Goal: Task Accomplishment & Management: Use online tool/utility

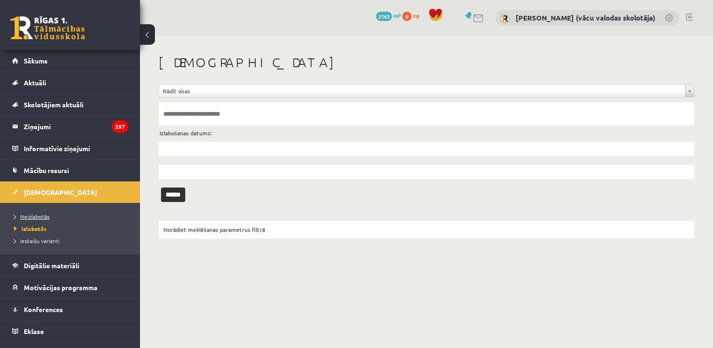
click at [37, 216] on span "Neizlabotās" at bounding box center [31, 216] width 35 height 7
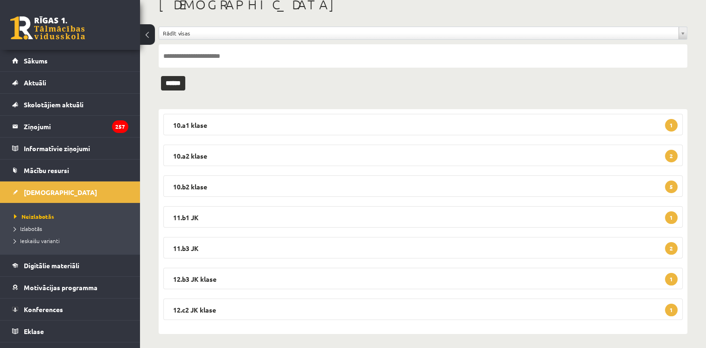
scroll to position [62, 0]
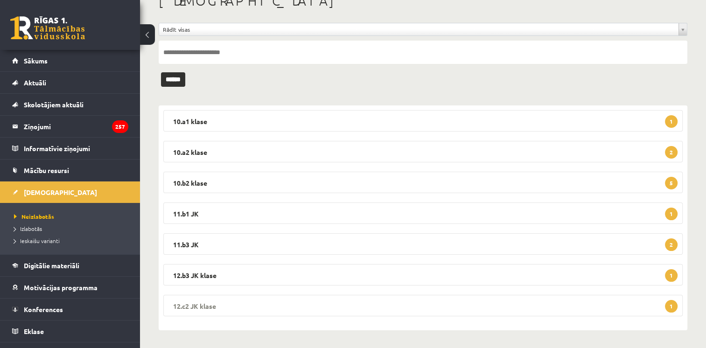
click at [621, 308] on legend "12.c2 JK klase 1" at bounding box center [422, 305] width 519 height 21
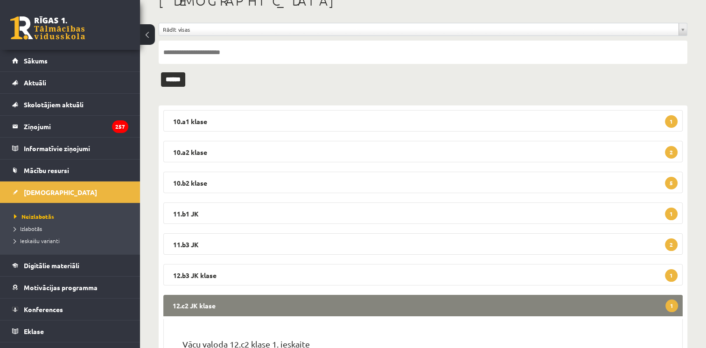
scroll to position [153, 0]
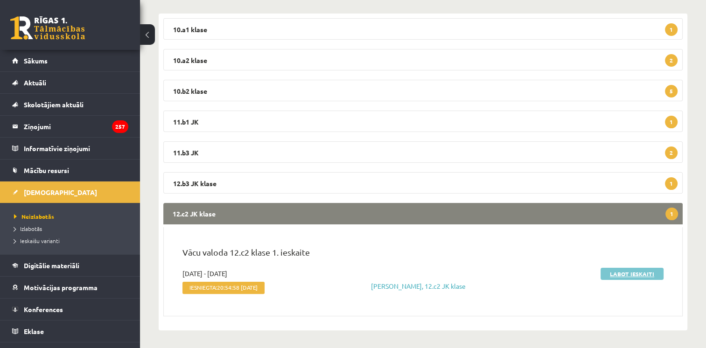
click at [643, 273] on link "Labot ieskaiti" at bounding box center [631, 274] width 63 height 12
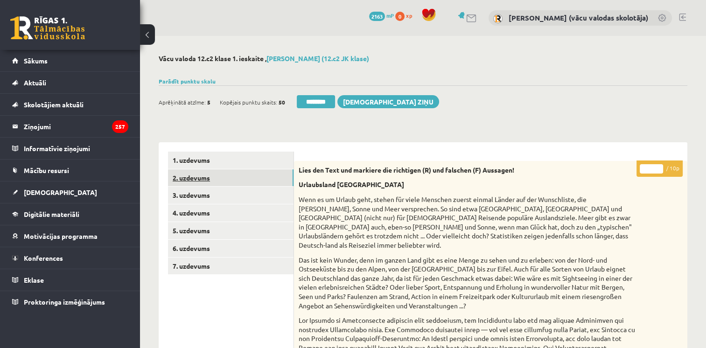
click at [216, 181] on link "2. uzdevums" at bounding box center [231, 177] width 126 height 17
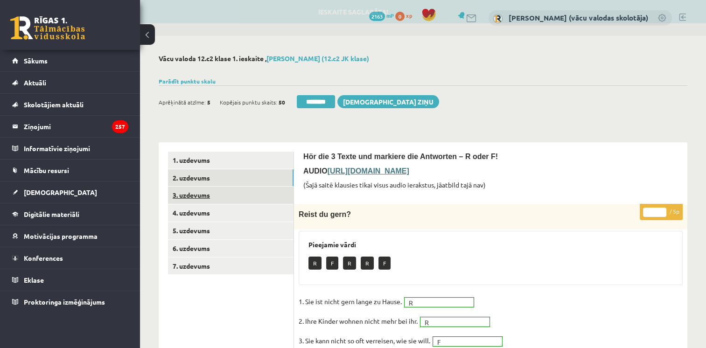
click at [211, 200] on link "3. uzdevums" at bounding box center [231, 195] width 126 height 17
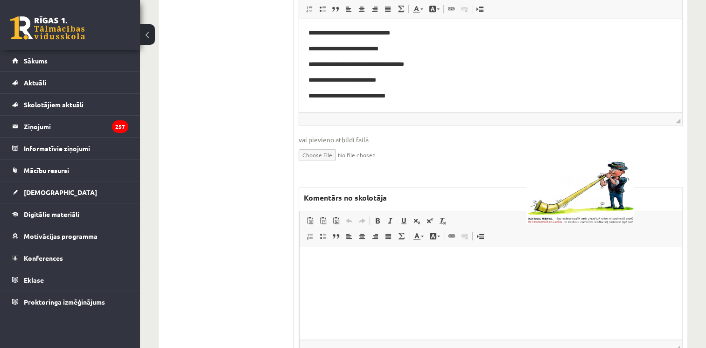
scroll to position [796, 0]
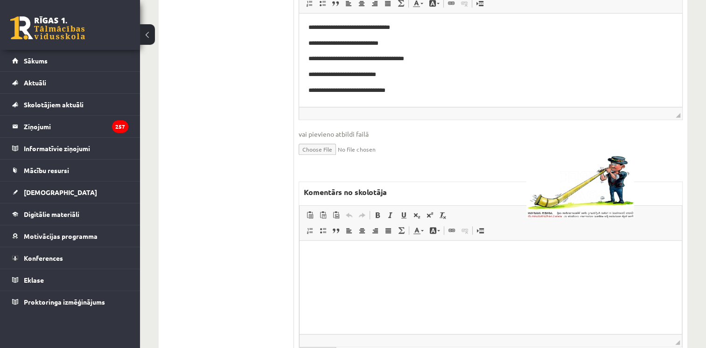
click at [570, 265] on html at bounding box center [491, 255] width 382 height 28
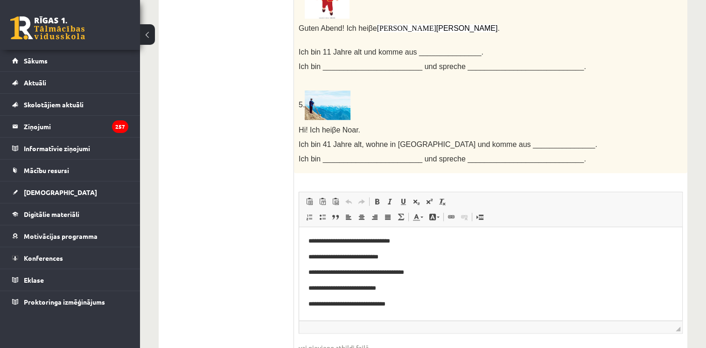
scroll to position [0, 0]
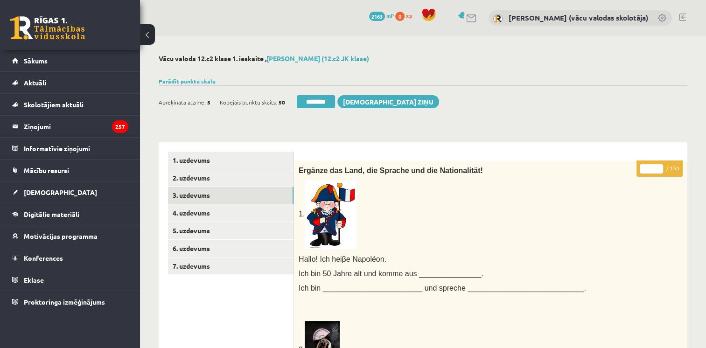
click at [659, 167] on input "*" at bounding box center [651, 168] width 23 height 9
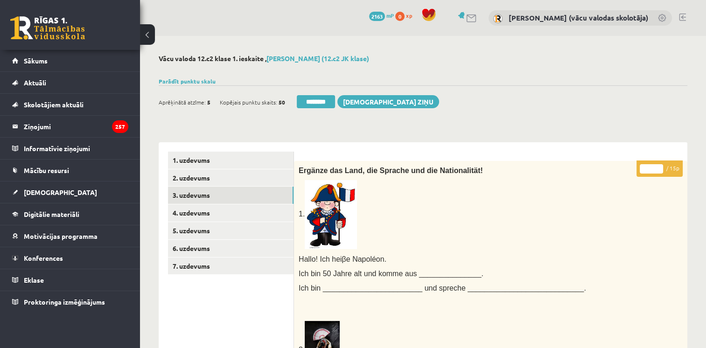
click at [659, 167] on input "*" at bounding box center [651, 168] width 23 height 9
type input "*"
click at [659, 171] on input "*" at bounding box center [651, 168] width 23 height 9
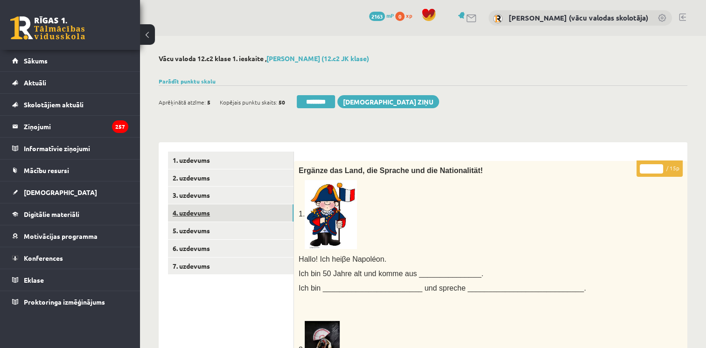
click at [190, 215] on link "4. uzdevums" at bounding box center [231, 212] width 126 height 17
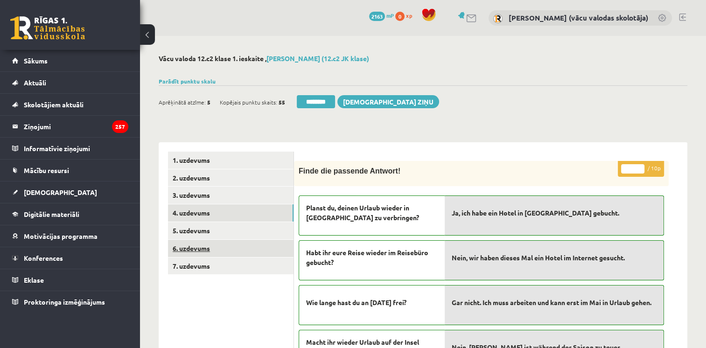
click at [192, 245] on link "6. uzdevums" at bounding box center [231, 248] width 126 height 17
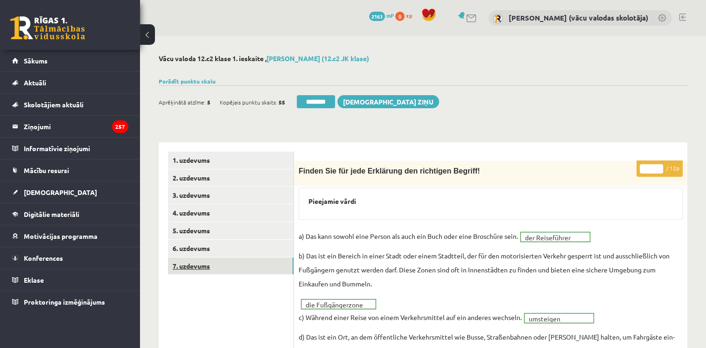
click at [196, 266] on link "7. uzdevums" at bounding box center [231, 266] width 126 height 17
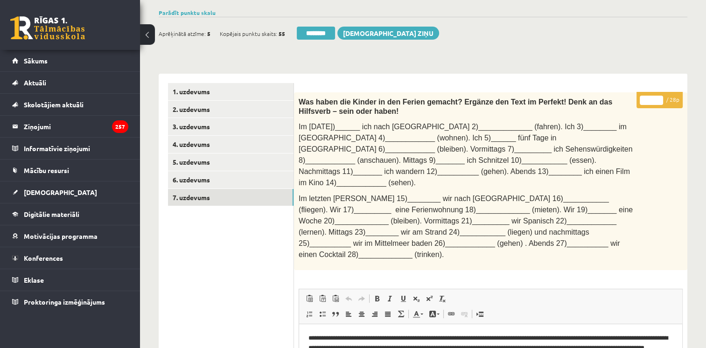
scroll to position [67, 0]
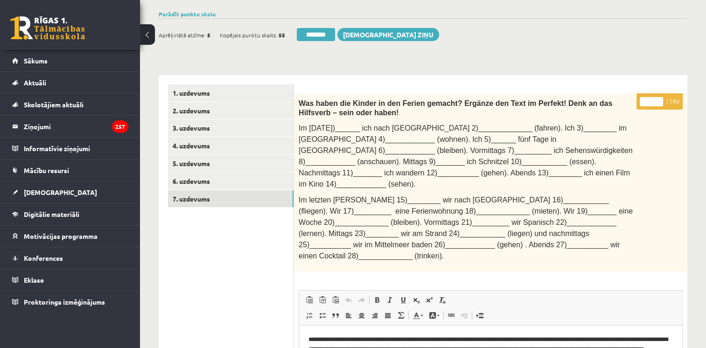
type input "**"
click at [660, 98] on input "**" at bounding box center [651, 101] width 23 height 9
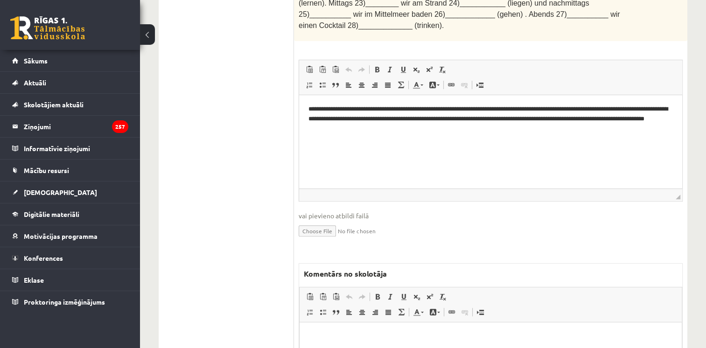
scroll to position [302, 0]
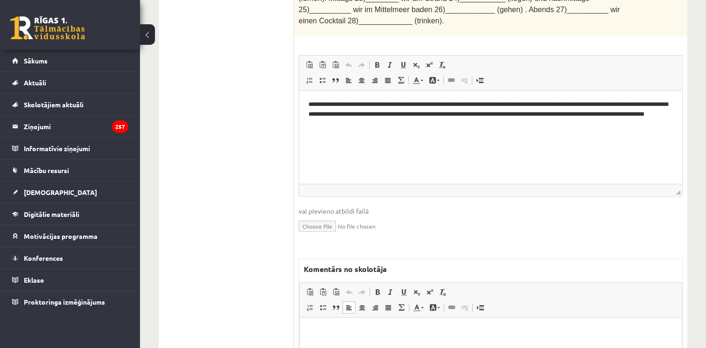
click at [642, 325] on html at bounding box center [491, 332] width 382 height 28
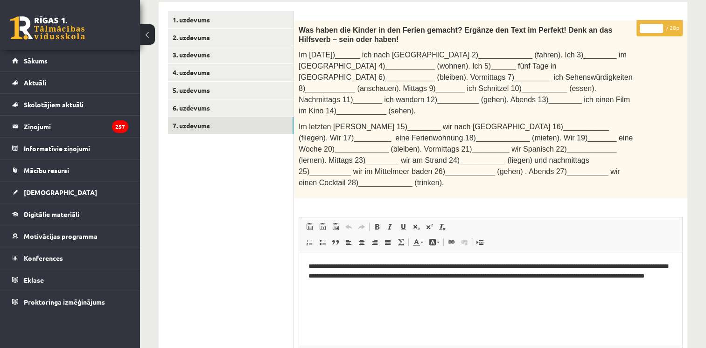
scroll to position [85, 0]
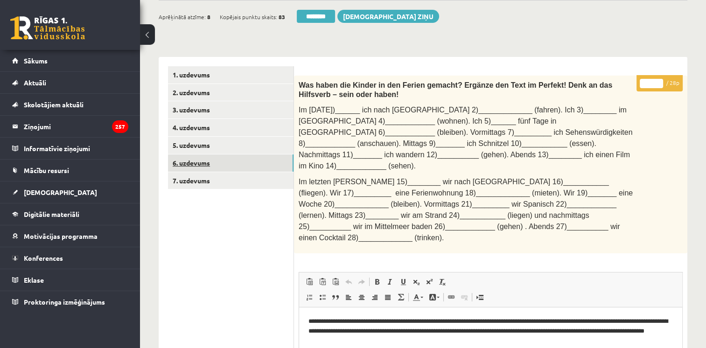
click at [201, 167] on link "6. uzdevums" at bounding box center [231, 162] width 126 height 17
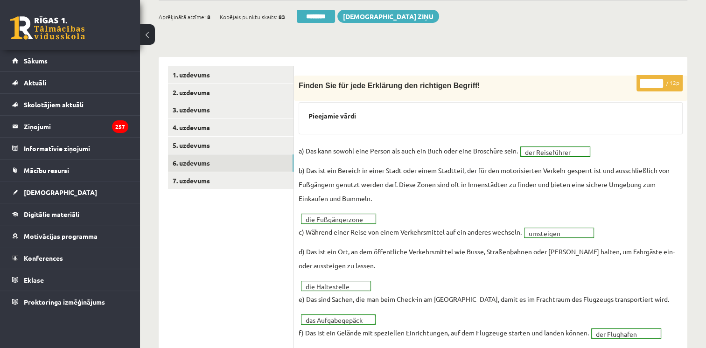
scroll to position [0, 0]
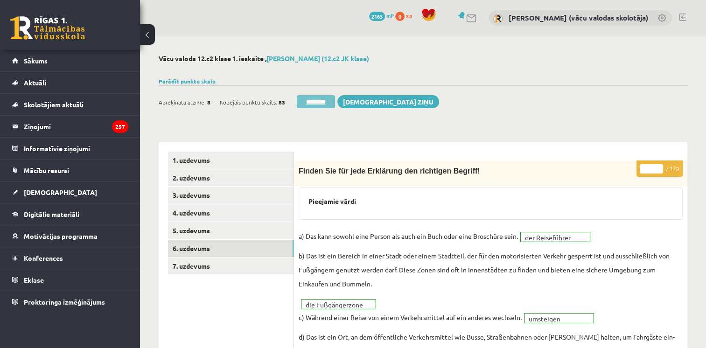
click at [324, 104] on input "********" at bounding box center [316, 101] width 38 height 13
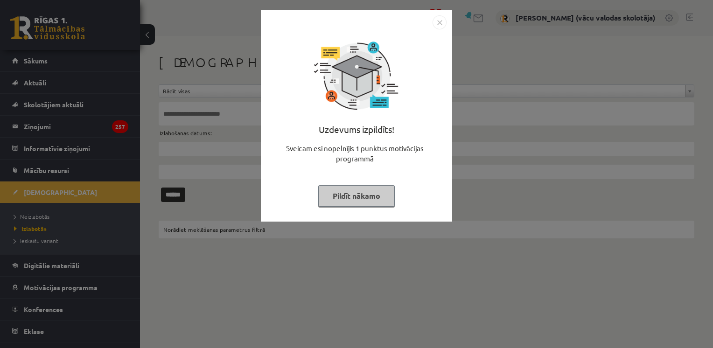
click at [370, 198] on button "Pildīt nākamo" at bounding box center [356, 195] width 77 height 21
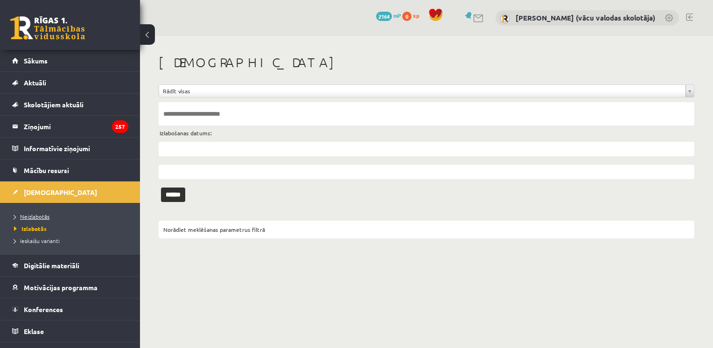
click at [35, 214] on span "Neizlabotās" at bounding box center [31, 216] width 35 height 7
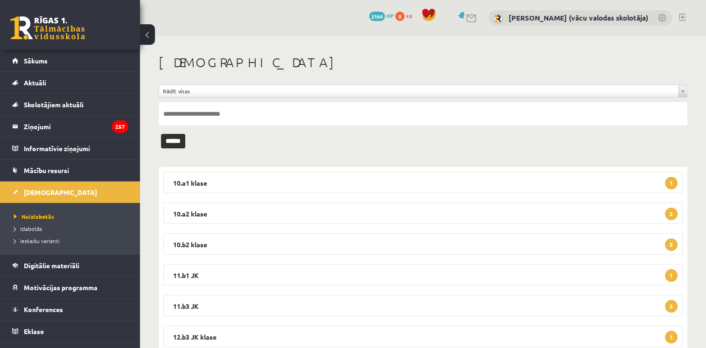
scroll to position [31, 0]
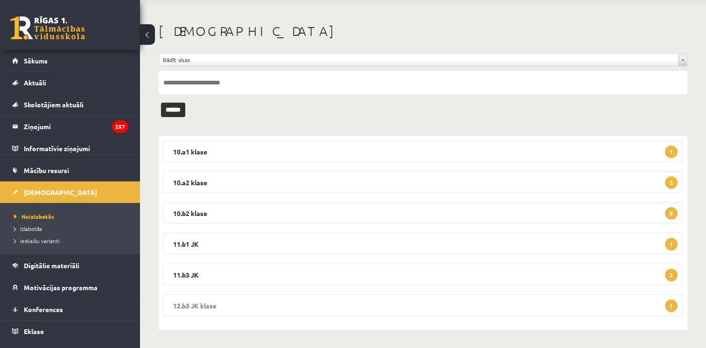
click at [553, 303] on legend "12.b3 JK klase 1" at bounding box center [422, 304] width 519 height 21
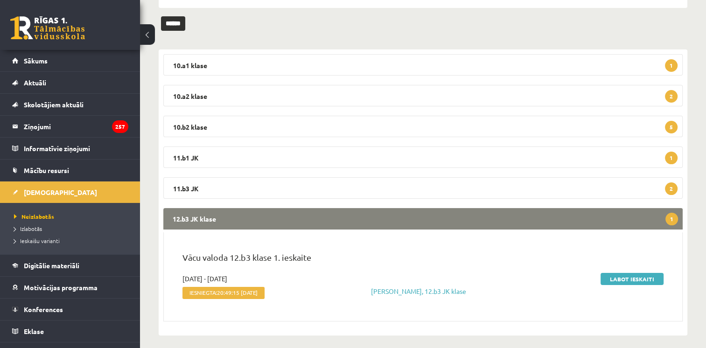
scroll to position [127, 0]
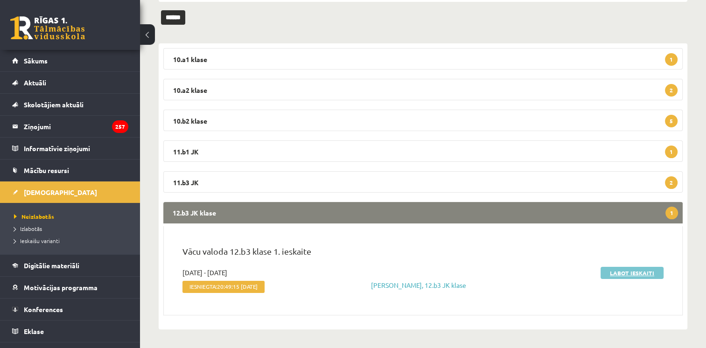
click at [619, 270] on link "Labot ieskaiti" at bounding box center [631, 273] width 63 height 12
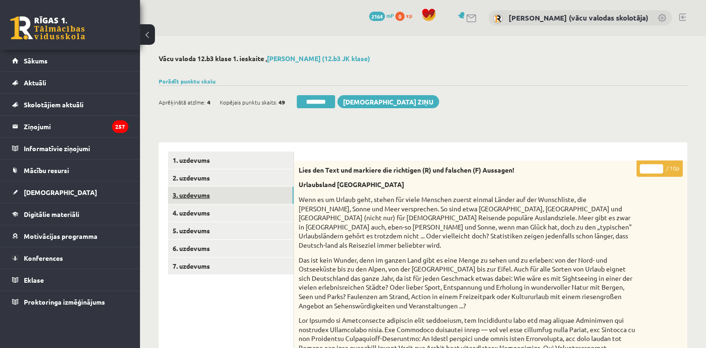
click at [203, 195] on link "3. uzdevums" at bounding box center [231, 195] width 126 height 17
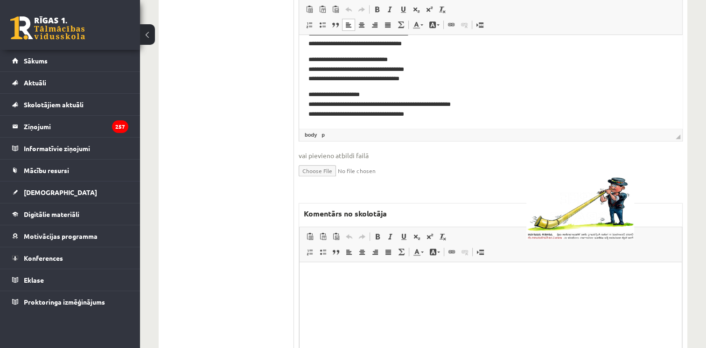
scroll to position [780, 0]
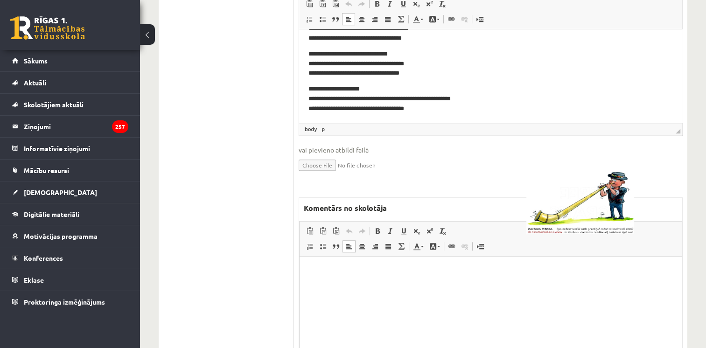
click at [552, 274] on p "Bagātinātā teksta redaktors, wiswyg-editor-47433952502900-1760551538-2" at bounding box center [490, 271] width 363 height 10
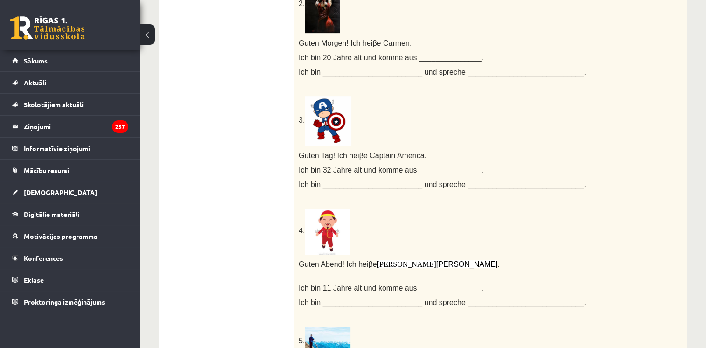
scroll to position [0, 0]
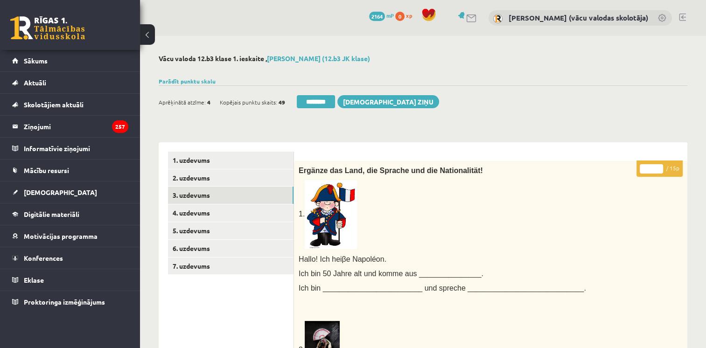
click at [658, 167] on input "**" at bounding box center [651, 168] width 23 height 9
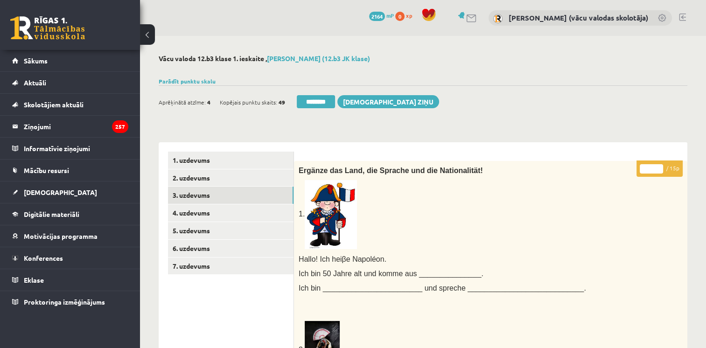
click at [658, 167] on input "**" at bounding box center [651, 168] width 23 height 9
type input "**"
click at [658, 171] on input "**" at bounding box center [651, 168] width 23 height 9
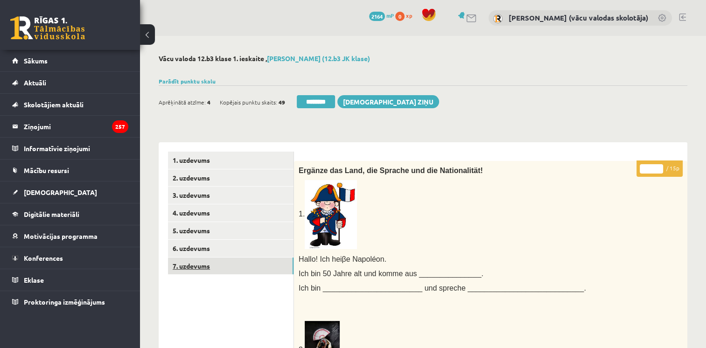
click at [196, 269] on link "7. uzdevums" at bounding box center [231, 266] width 126 height 17
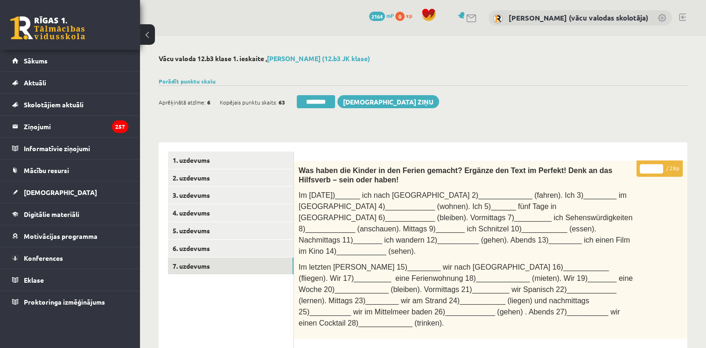
click at [659, 167] on input "**" at bounding box center [651, 168] width 23 height 9
click at [659, 166] on input "**" at bounding box center [651, 168] width 23 height 9
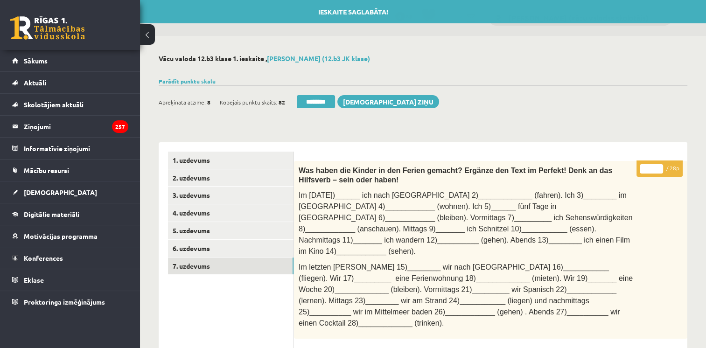
click at [659, 166] on input "**" at bounding box center [651, 168] width 23 height 9
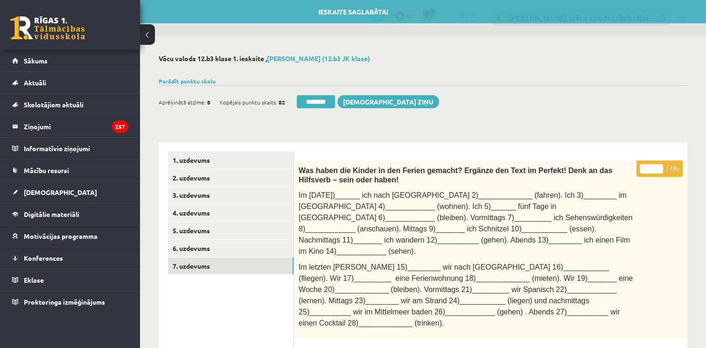
click at [659, 166] on input "**" at bounding box center [651, 168] width 23 height 9
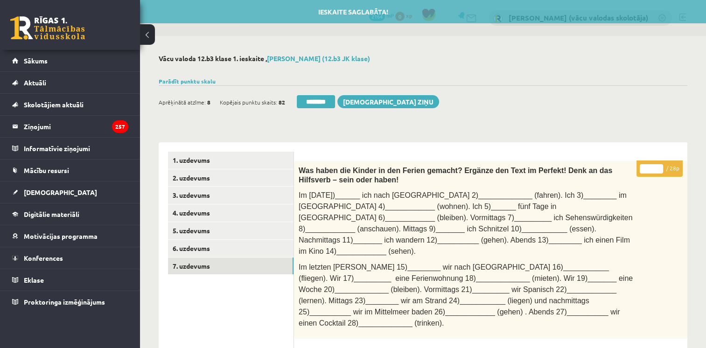
click at [659, 166] on input "**" at bounding box center [651, 168] width 23 height 9
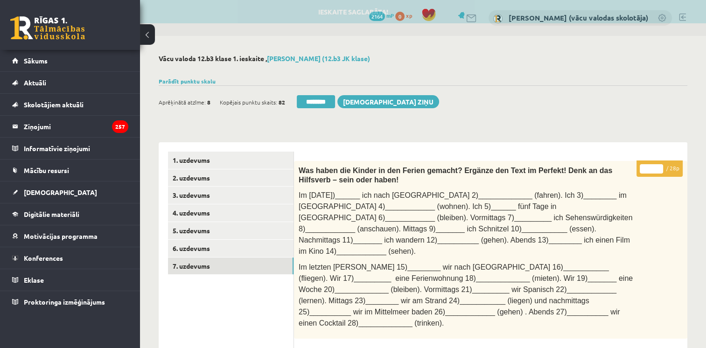
type input "**"
click at [659, 166] on input "**" at bounding box center [651, 168] width 23 height 9
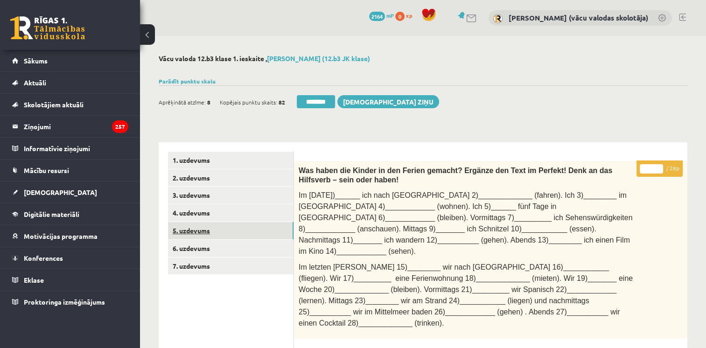
click at [211, 236] on link "5. uzdevums" at bounding box center [231, 230] width 126 height 17
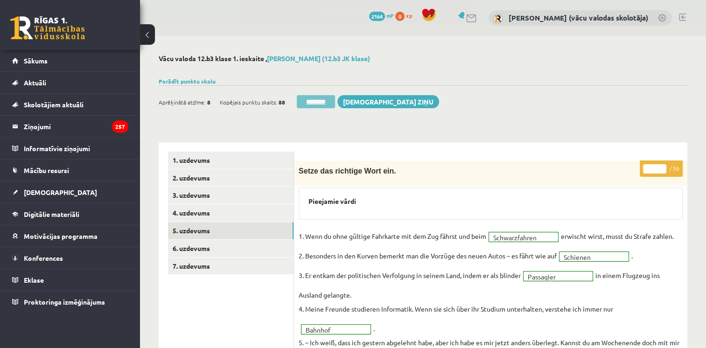
click at [321, 99] on input "********" at bounding box center [316, 101] width 38 height 13
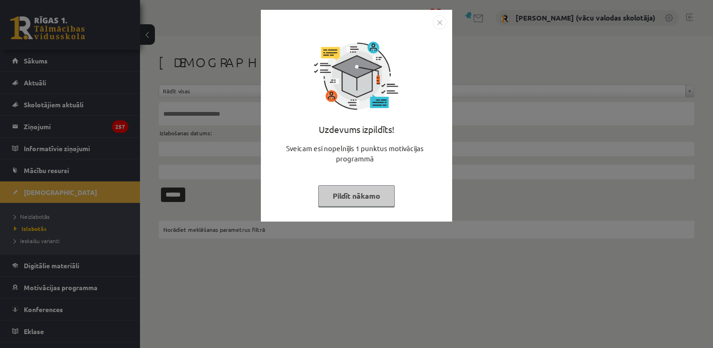
click at [355, 193] on button "Pildīt nākamo" at bounding box center [356, 195] width 77 height 21
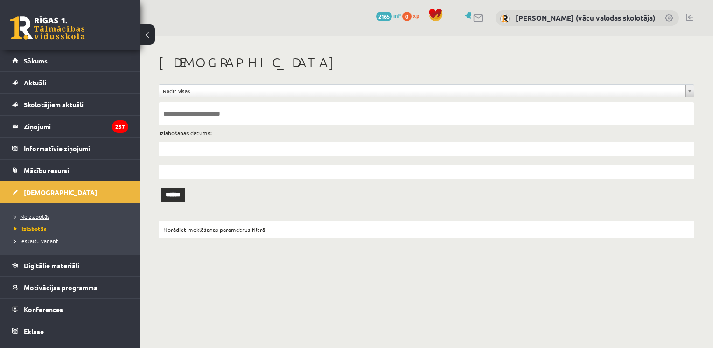
click at [35, 216] on span "Neizlabotās" at bounding box center [31, 216] width 35 height 7
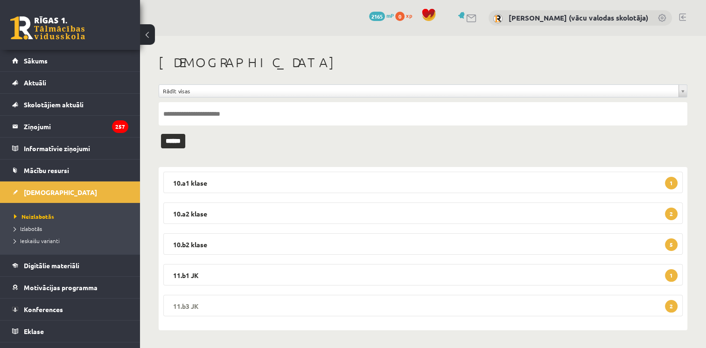
click at [425, 307] on legend "11.b3 JK 2" at bounding box center [422, 305] width 519 height 21
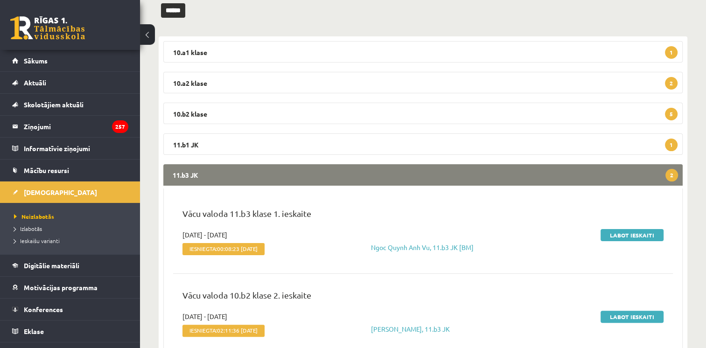
scroll to position [174, 0]
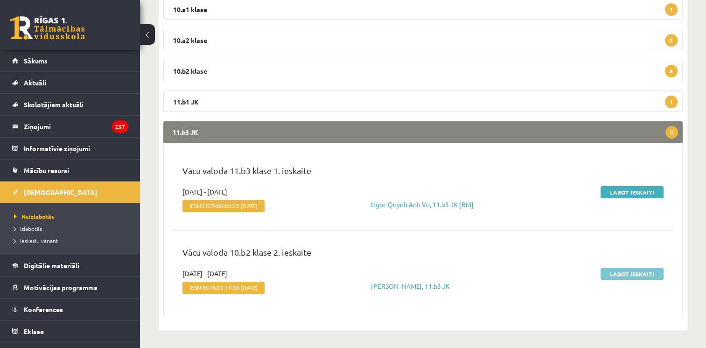
click at [632, 273] on link "Labot ieskaiti" at bounding box center [631, 274] width 63 height 12
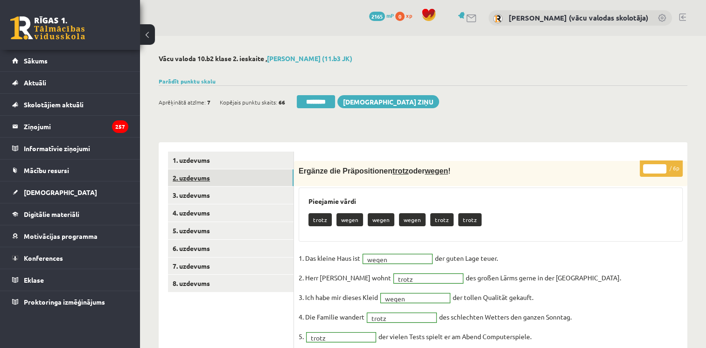
click at [193, 177] on link "2. uzdevums" at bounding box center [231, 177] width 126 height 17
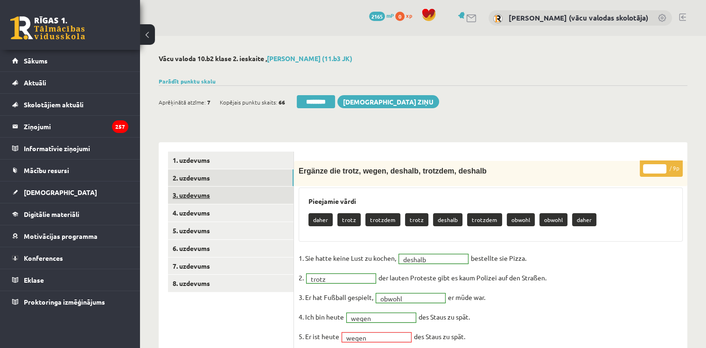
click at [196, 195] on link "3. uzdevums" at bounding box center [231, 195] width 126 height 17
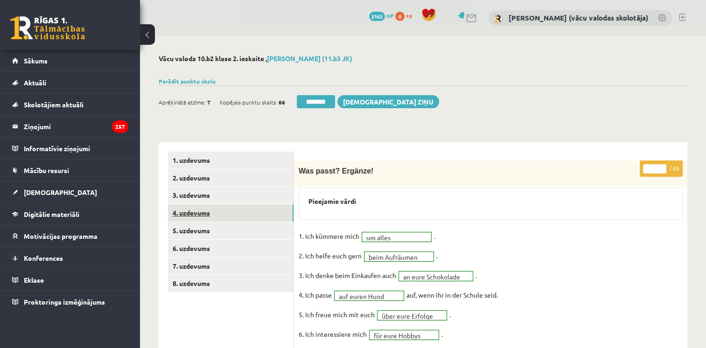
click at [201, 211] on link "4. uzdevums" at bounding box center [231, 212] width 126 height 17
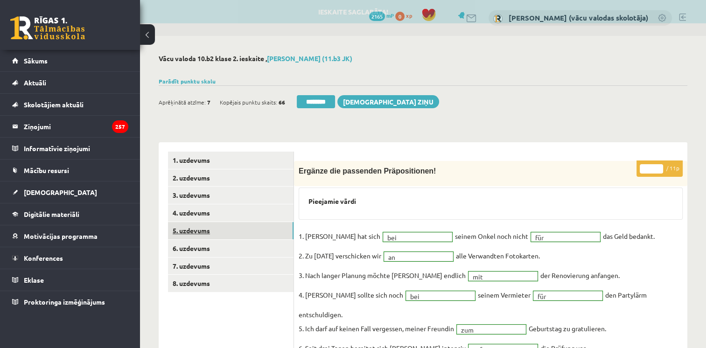
click at [202, 229] on link "5. uzdevums" at bounding box center [231, 230] width 126 height 17
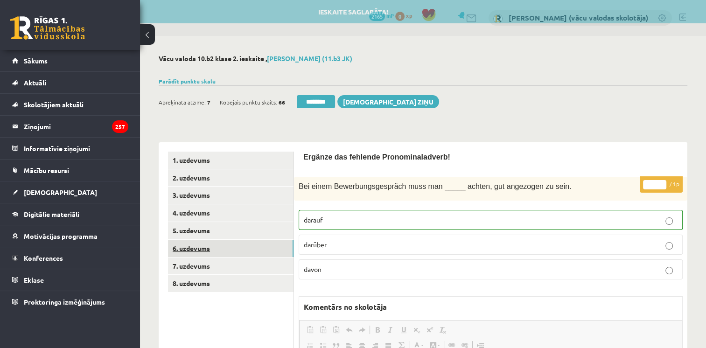
click at [203, 249] on link "6. uzdevums" at bounding box center [231, 248] width 126 height 17
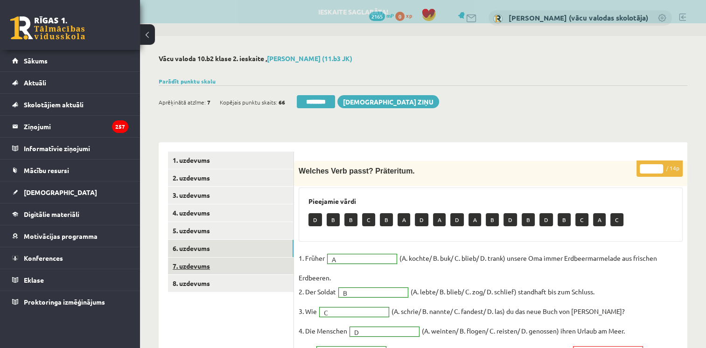
click at [207, 270] on link "7. uzdevums" at bounding box center [231, 266] width 126 height 17
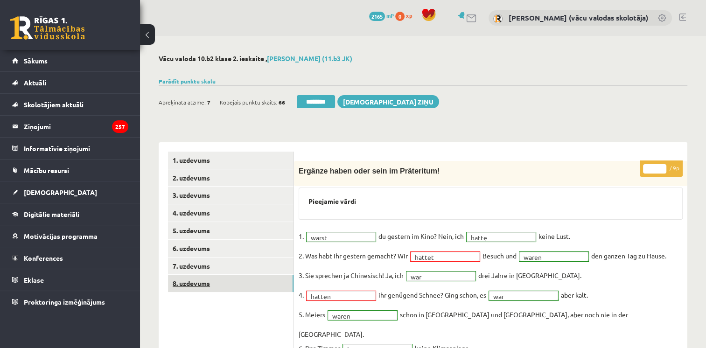
click at [206, 283] on link "8. uzdevums" at bounding box center [231, 283] width 126 height 17
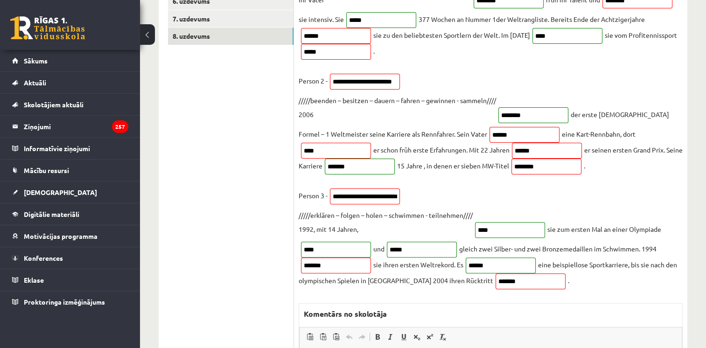
scroll to position [18, 0]
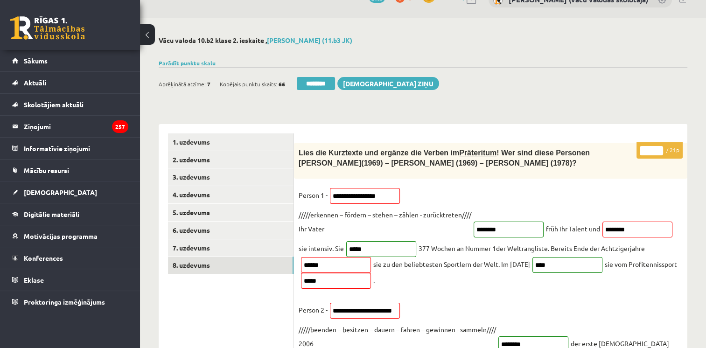
click at [661, 148] on input "**" at bounding box center [651, 150] width 23 height 9
type input "**"
click at [661, 148] on input "**" at bounding box center [651, 150] width 23 height 9
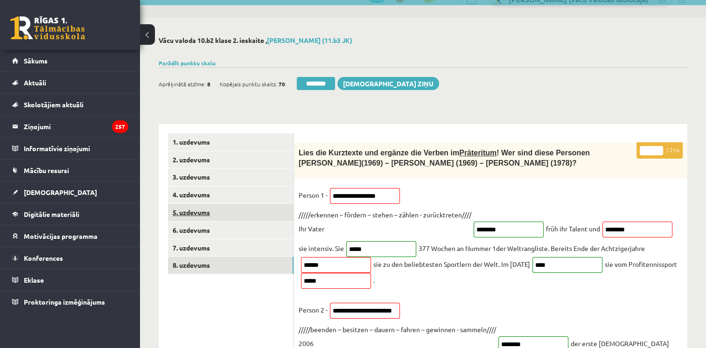
click at [200, 215] on link "5. uzdevums" at bounding box center [231, 212] width 126 height 17
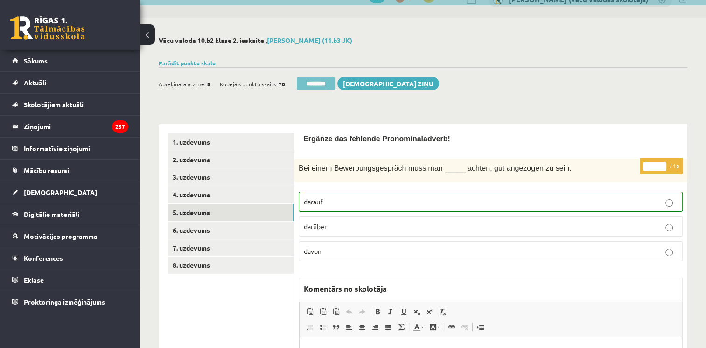
scroll to position [0, 0]
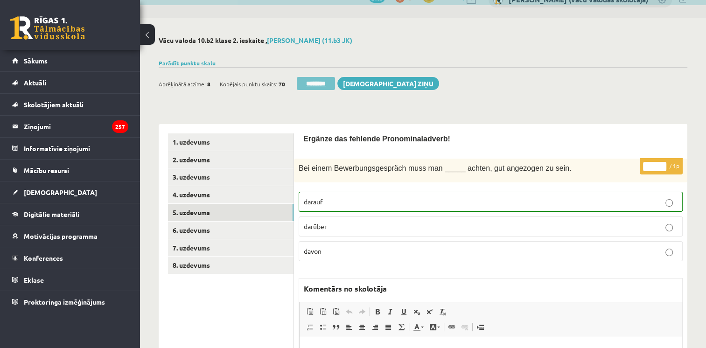
click at [328, 83] on input "********" at bounding box center [316, 83] width 38 height 13
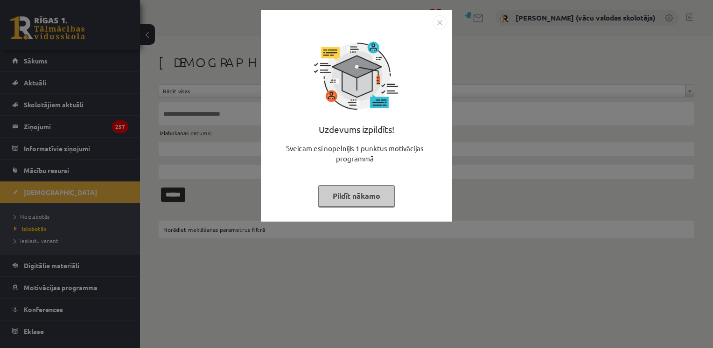
click at [442, 21] on img "Close" at bounding box center [439, 22] width 14 height 14
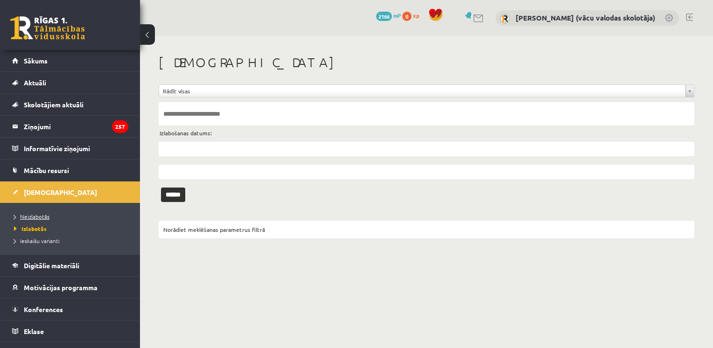
click at [46, 215] on span "Neizlabotās" at bounding box center [31, 216] width 35 height 7
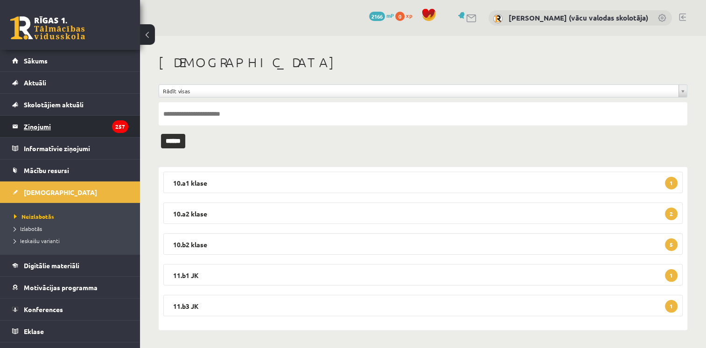
click at [44, 124] on legend "Ziņojumi 257" at bounding box center [76, 126] width 105 height 21
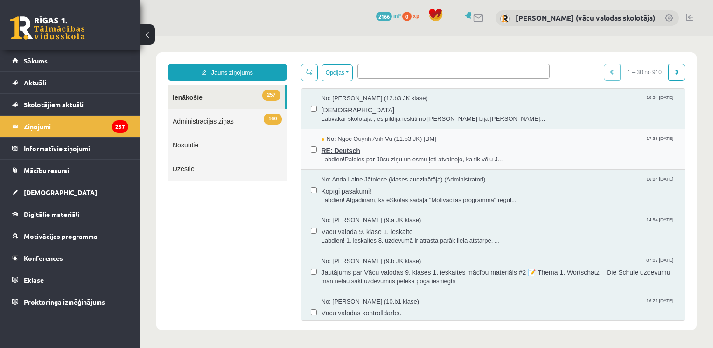
click at [348, 155] on span "Labdien!Paldies par Jūsu ziņu un esmu ļoti atvainojo, ka tik vēlu J..." at bounding box center [498, 159] width 354 height 9
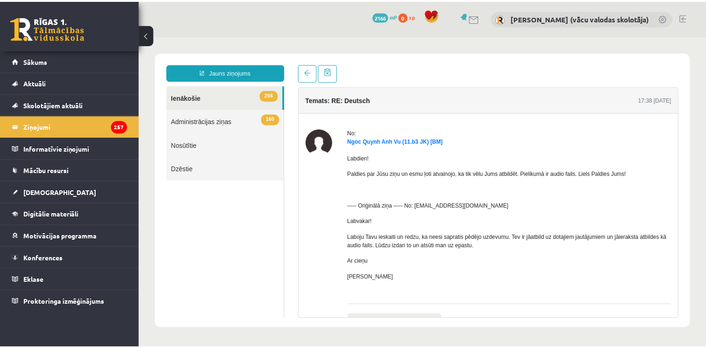
scroll to position [59, 0]
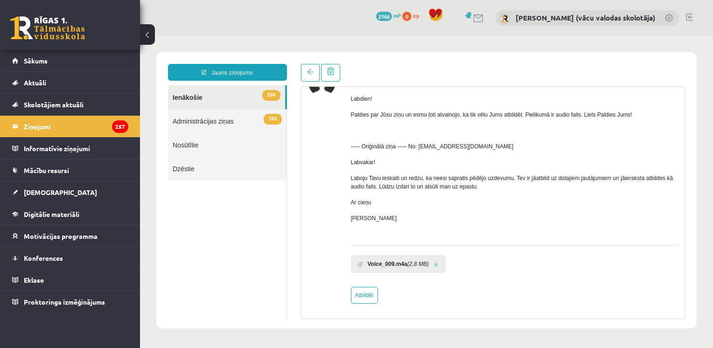
click at [438, 265] on li "Voice_009.m4a (2,8 MB)" at bounding box center [398, 264] width 95 height 18
click at [433, 262] on link at bounding box center [435, 264] width 5 height 6
click at [45, 194] on span "[DEMOGRAPHIC_DATA]" at bounding box center [60, 192] width 73 height 8
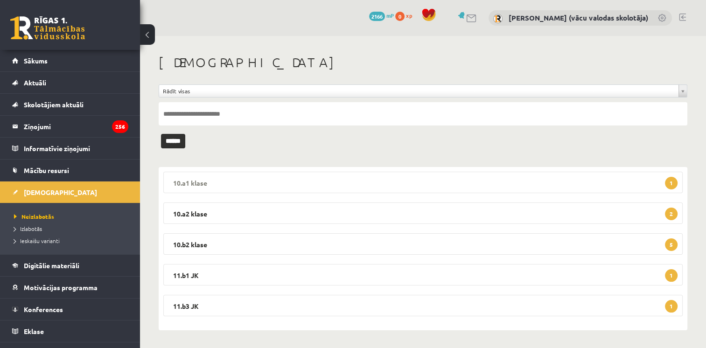
click at [339, 178] on legend "10.a1 klase 1" at bounding box center [422, 182] width 519 height 21
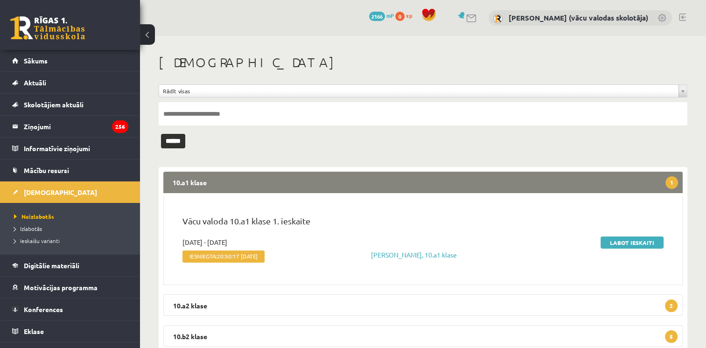
click at [620, 176] on legend "10.a1 klase 1" at bounding box center [422, 182] width 519 height 21
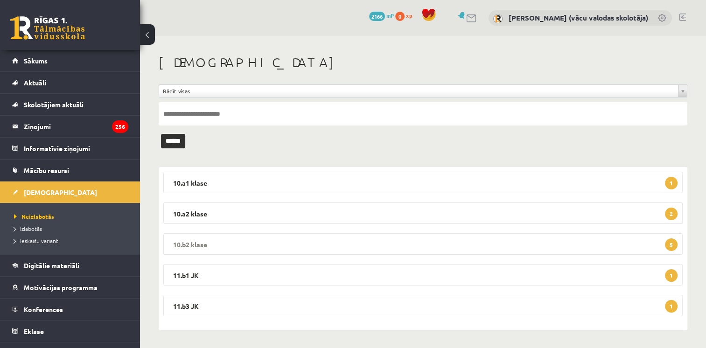
click at [487, 244] on legend "10.b2 klase 5" at bounding box center [422, 243] width 519 height 21
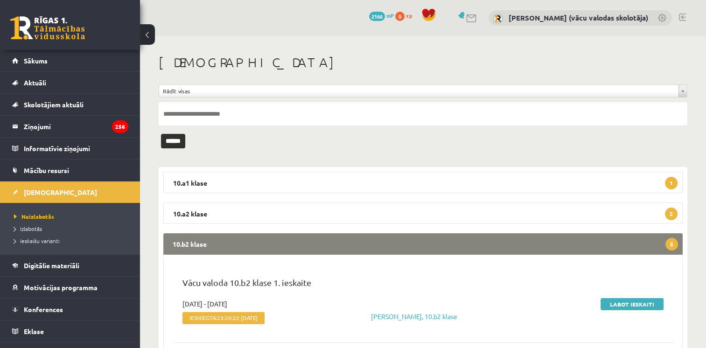
click at [487, 244] on legend "10.b2 klase 5" at bounding box center [422, 243] width 519 height 21
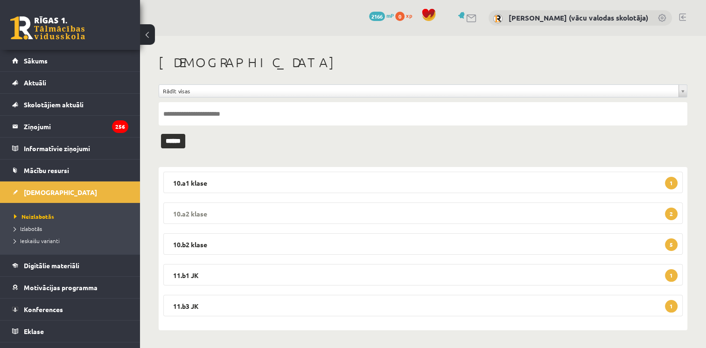
click at [511, 214] on legend "10.a2 klase 2" at bounding box center [422, 212] width 519 height 21
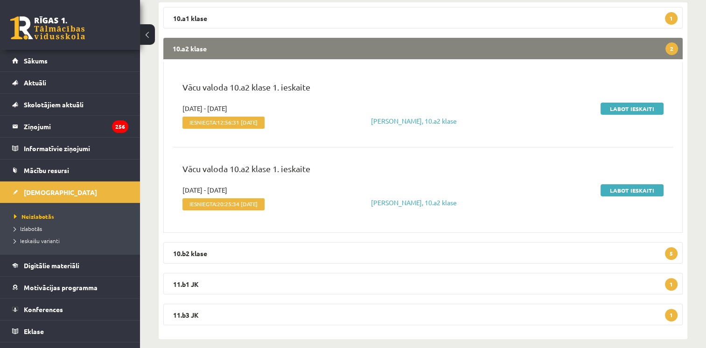
scroll to position [174, 0]
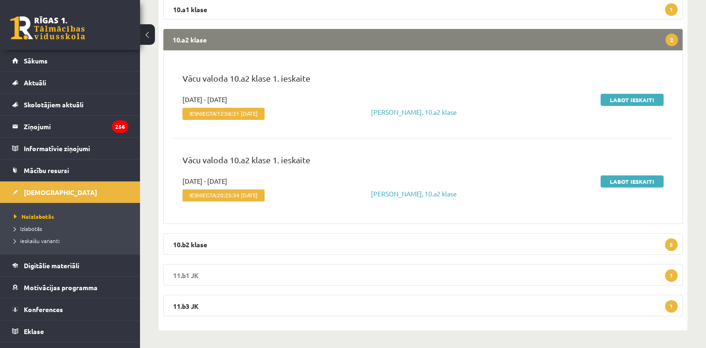
click at [567, 278] on legend "11.b1 JK 1" at bounding box center [422, 274] width 519 height 21
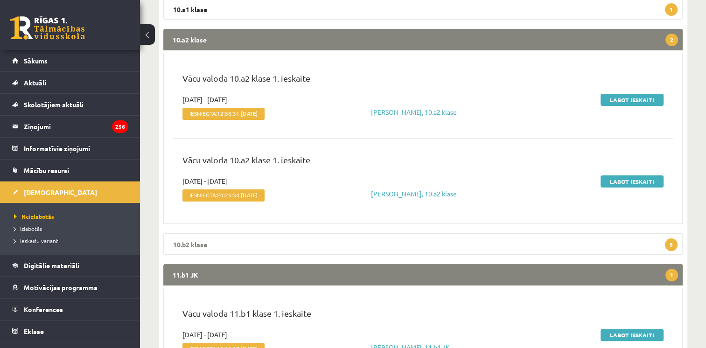
click at [565, 241] on legend "10.b2 klase 5" at bounding box center [422, 243] width 519 height 21
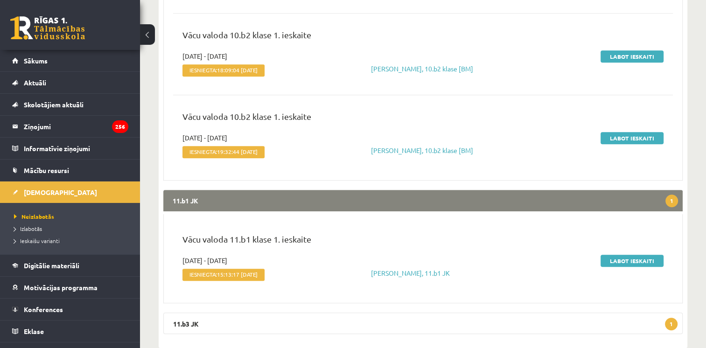
scroll to position [683, 0]
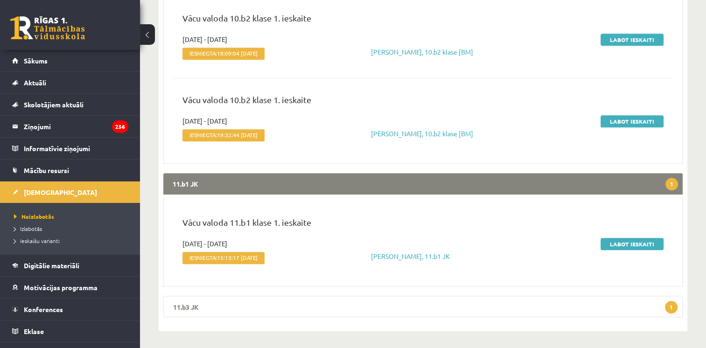
click at [633, 309] on legend "11.b3 JK 1" at bounding box center [422, 306] width 519 height 21
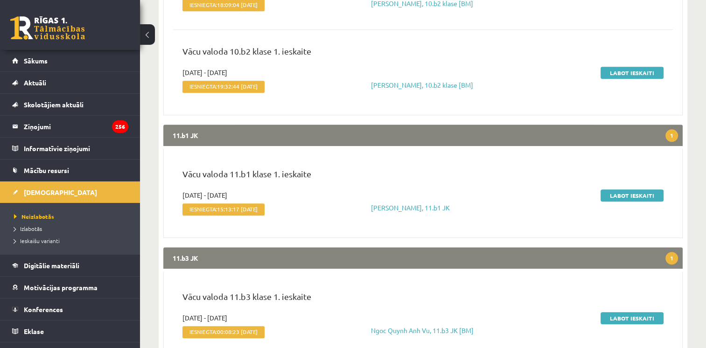
scroll to position [774, 0]
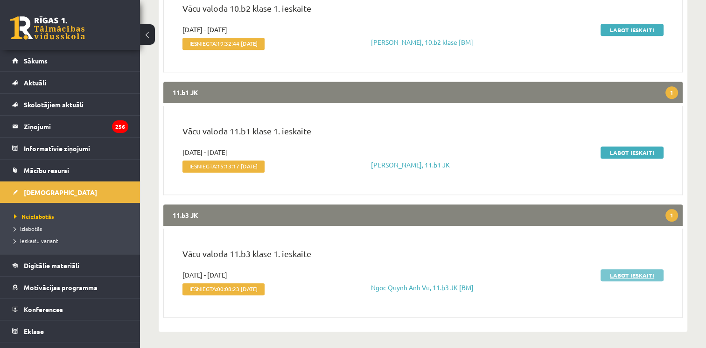
click at [629, 270] on link "Labot ieskaiti" at bounding box center [631, 275] width 63 height 12
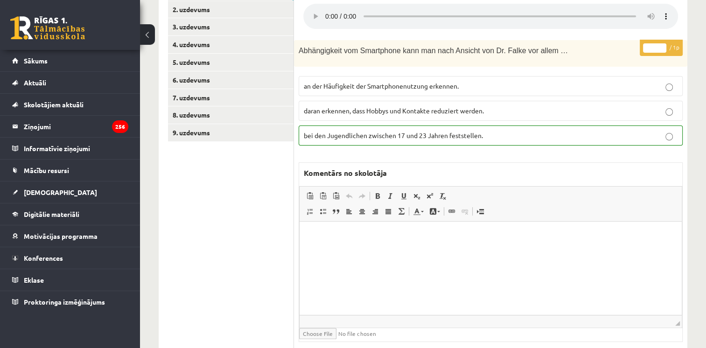
scroll to position [303, 0]
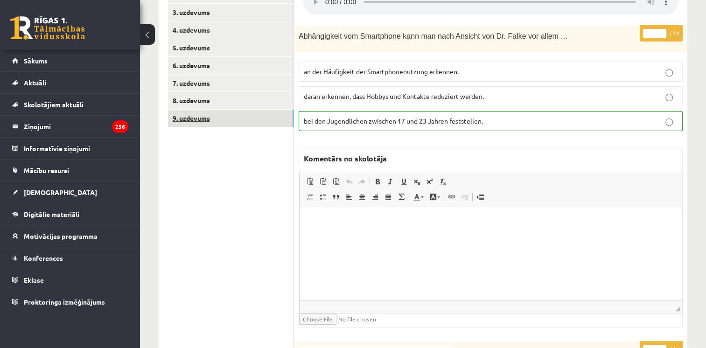
click at [236, 122] on link "9. uzdevums" at bounding box center [231, 118] width 126 height 17
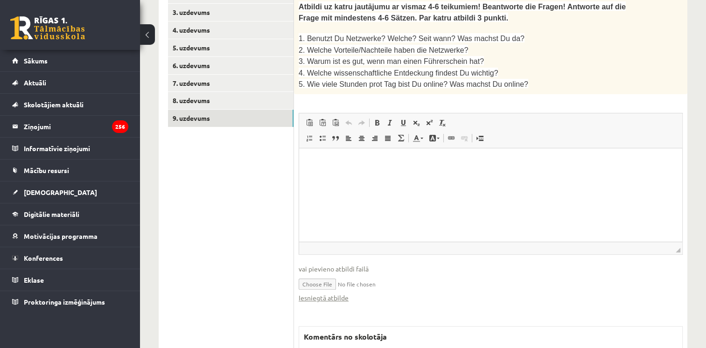
scroll to position [0, 0]
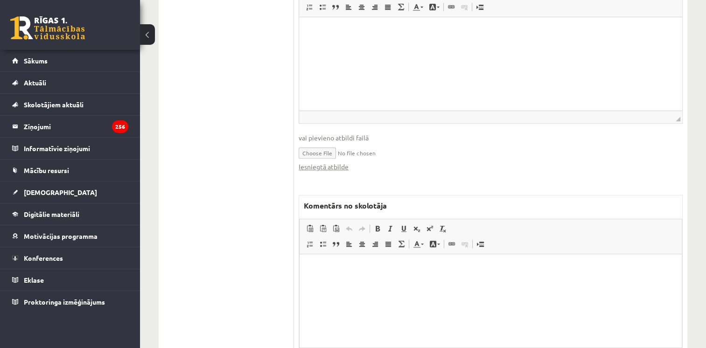
drag, startPoint x: 711, startPoint y: 166, endPoint x: 177, endPoint y: 70, distance: 542.8
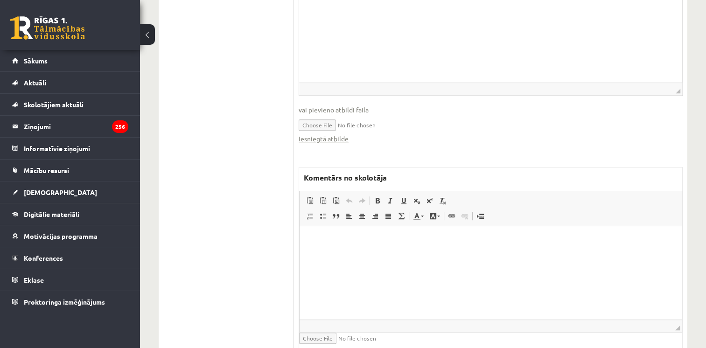
click at [472, 255] on html at bounding box center [491, 240] width 382 height 28
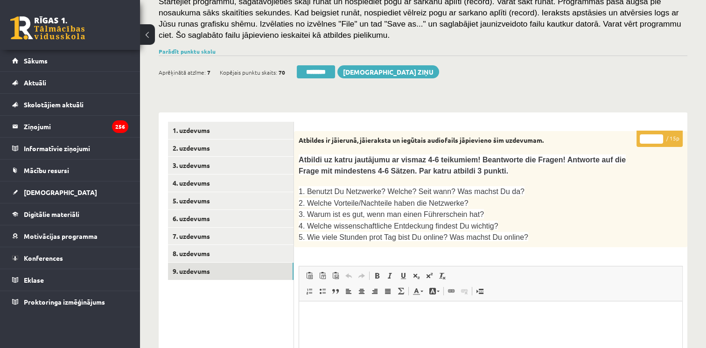
type input "**"
click at [659, 137] on input "**" at bounding box center [651, 138] width 23 height 9
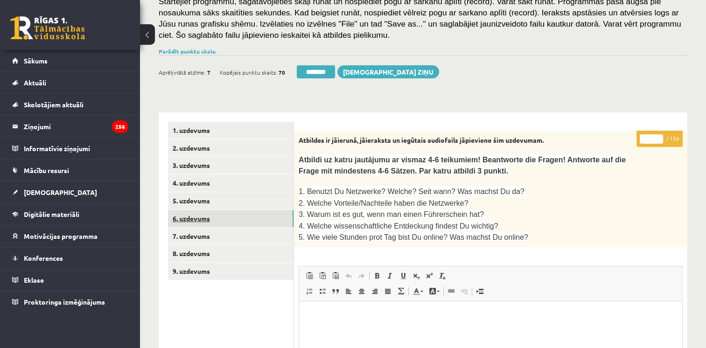
click at [188, 214] on link "6. uzdevums" at bounding box center [231, 218] width 126 height 17
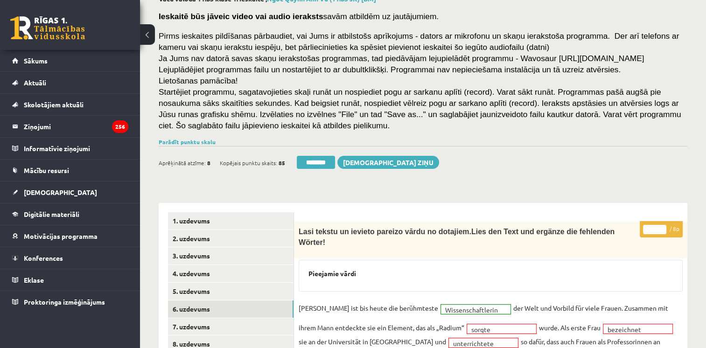
scroll to position [0, 0]
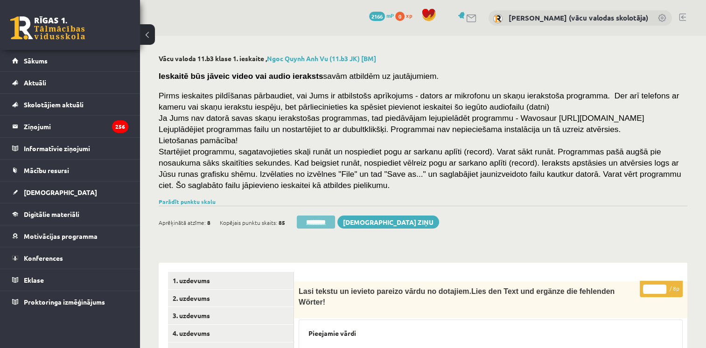
click at [322, 223] on input "********" at bounding box center [316, 222] width 38 height 13
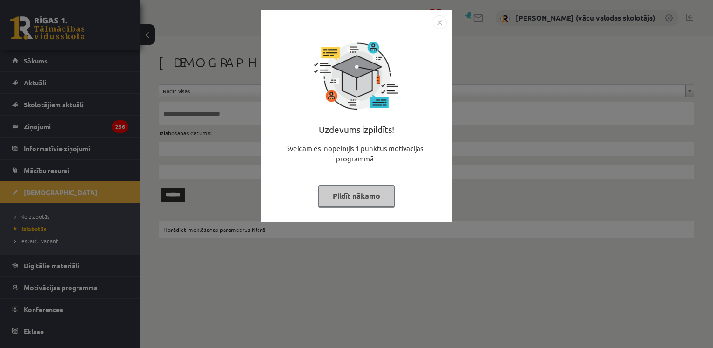
click at [441, 20] on img "Close" at bounding box center [439, 22] width 14 height 14
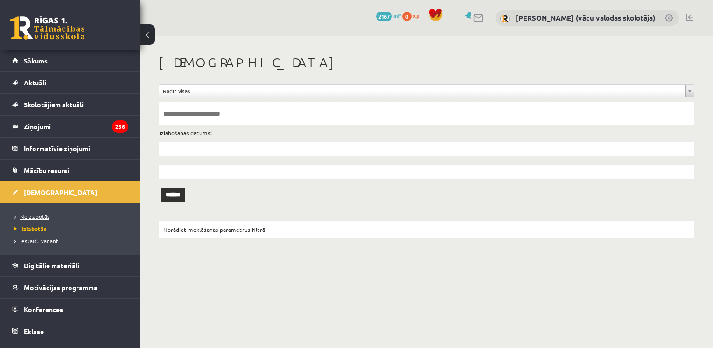
click at [36, 216] on span "Neizlabotās" at bounding box center [31, 216] width 35 height 7
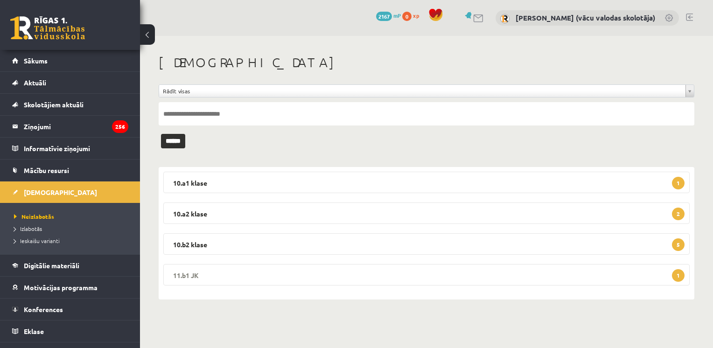
click at [408, 275] on legend "11.b1 JK 1" at bounding box center [426, 274] width 526 height 21
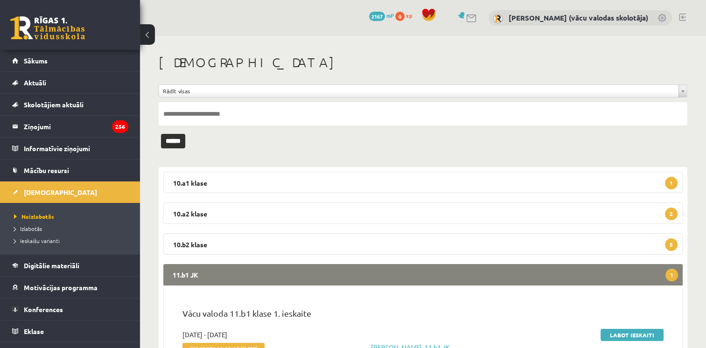
scroll to position [61, 0]
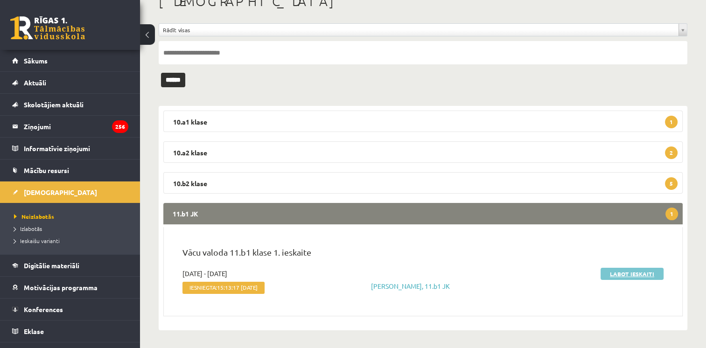
click at [617, 271] on link "Labot ieskaiti" at bounding box center [631, 274] width 63 height 12
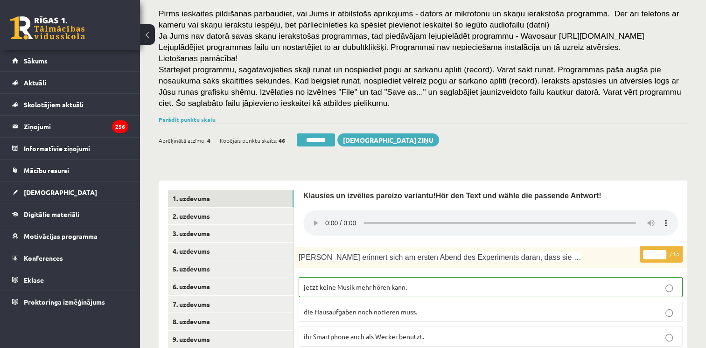
scroll to position [94, 0]
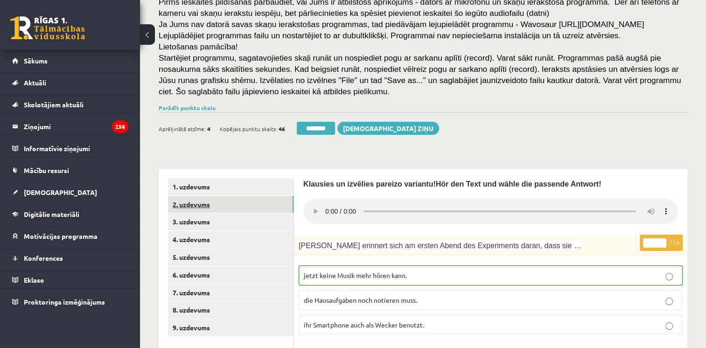
click at [198, 202] on link "2. uzdevums" at bounding box center [231, 204] width 126 height 17
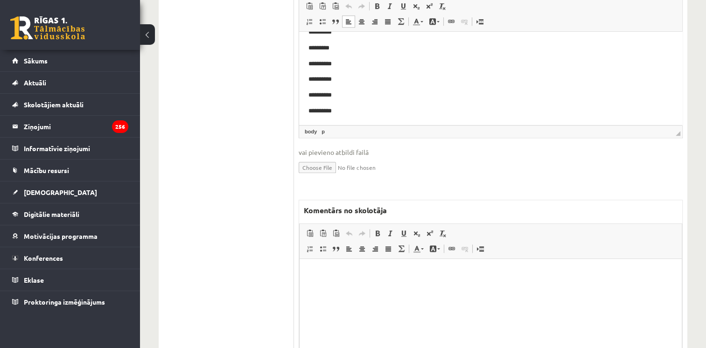
scroll to position [1028, 0]
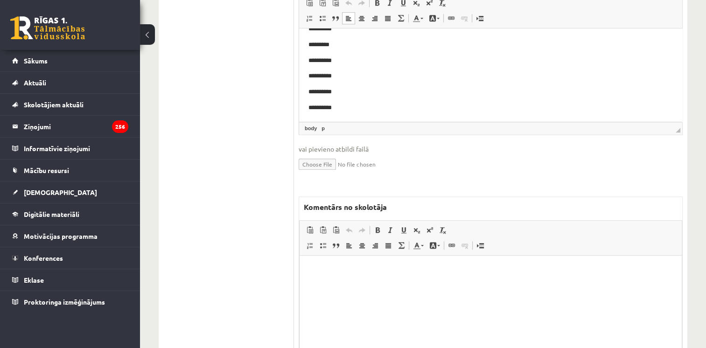
click at [633, 284] on html at bounding box center [491, 269] width 382 height 28
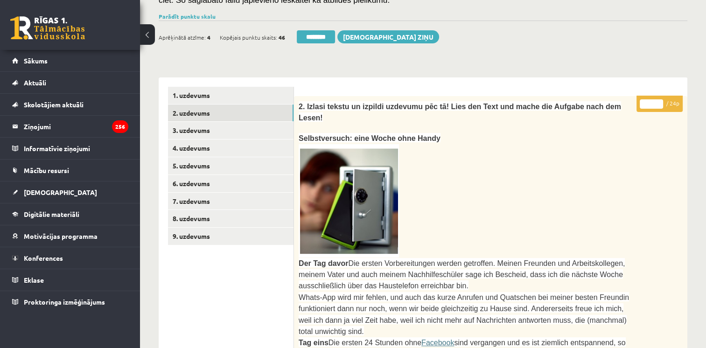
scroll to position [138, 0]
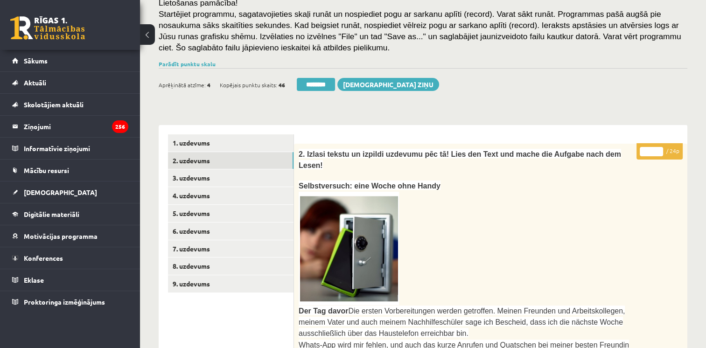
click at [659, 148] on input "**" at bounding box center [651, 151] width 23 height 9
type input "**"
click at [659, 148] on input "**" at bounding box center [651, 151] width 23 height 9
click at [239, 177] on link "3. uzdevums" at bounding box center [231, 177] width 126 height 17
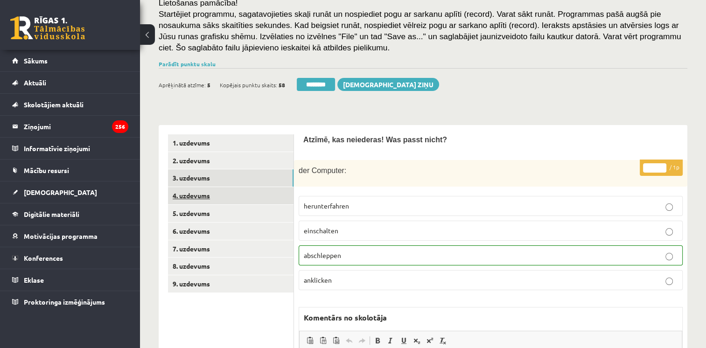
scroll to position [0, 0]
click at [220, 201] on link "4. uzdevums" at bounding box center [231, 195] width 126 height 17
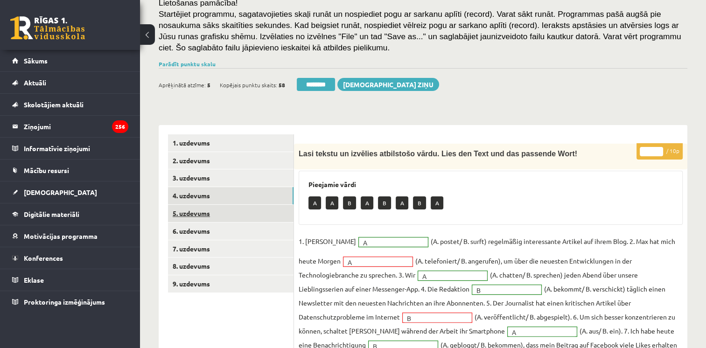
click at [212, 216] on link "5. uzdevums" at bounding box center [231, 213] width 126 height 17
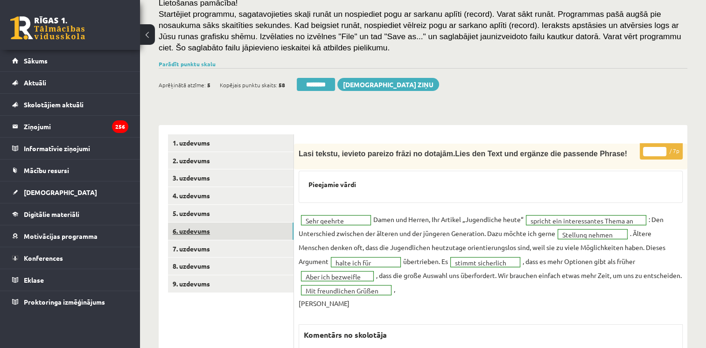
click at [208, 231] on link "6. uzdevums" at bounding box center [231, 231] width 126 height 17
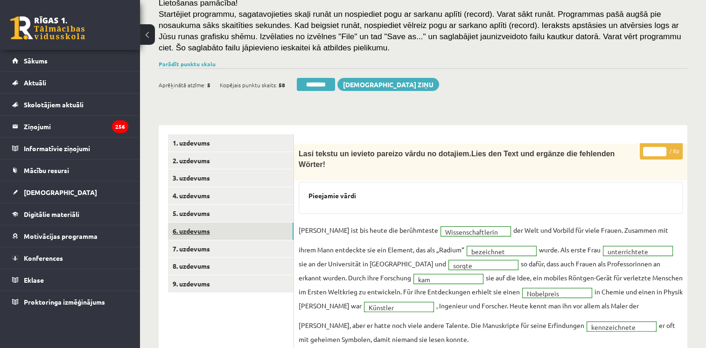
click at [208, 231] on link "6. uzdevums" at bounding box center [231, 231] width 126 height 17
click at [202, 247] on link "7. uzdevums" at bounding box center [231, 248] width 126 height 17
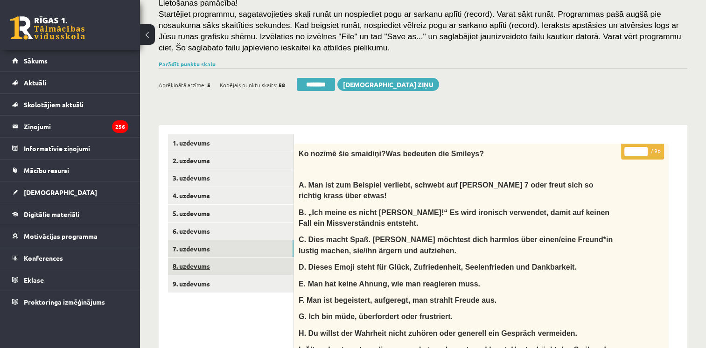
click at [198, 268] on link "8. uzdevums" at bounding box center [231, 266] width 126 height 17
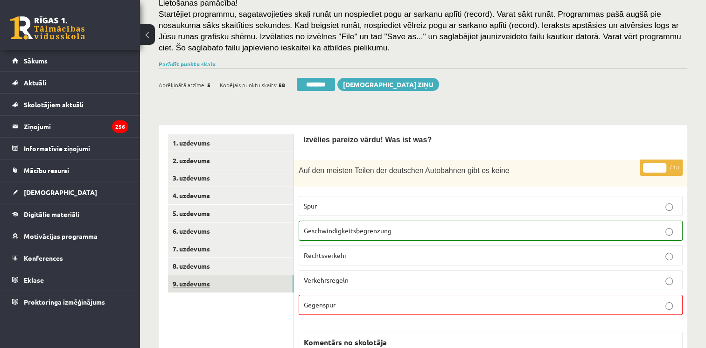
click at [198, 287] on link "9. uzdevums" at bounding box center [231, 283] width 126 height 17
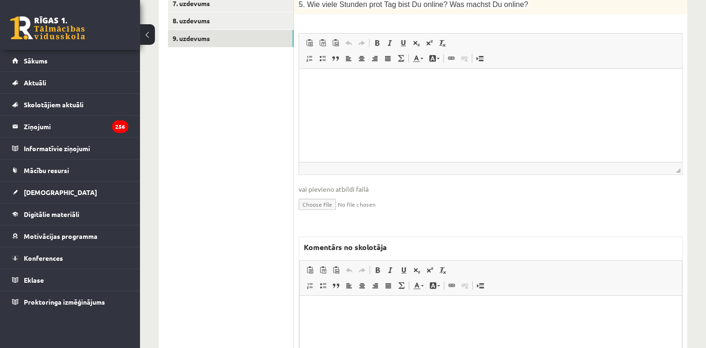
scroll to position [483, 0]
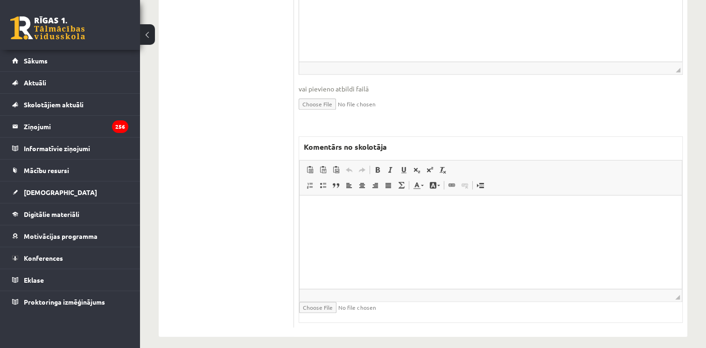
click at [643, 224] on html at bounding box center [491, 209] width 382 height 28
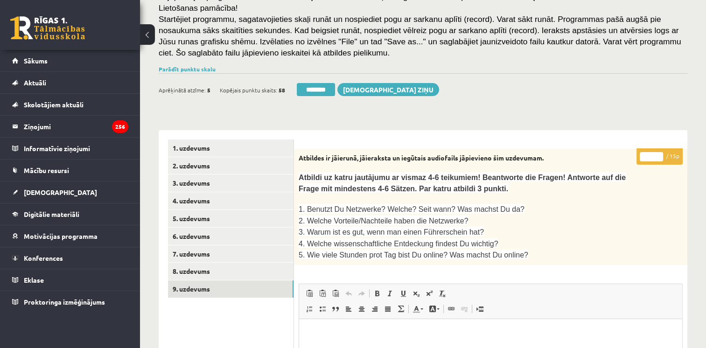
scroll to position [0, 0]
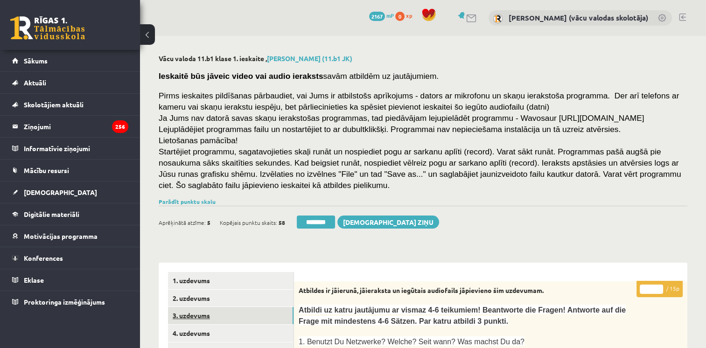
click at [226, 312] on link "3. uzdevums" at bounding box center [231, 315] width 126 height 17
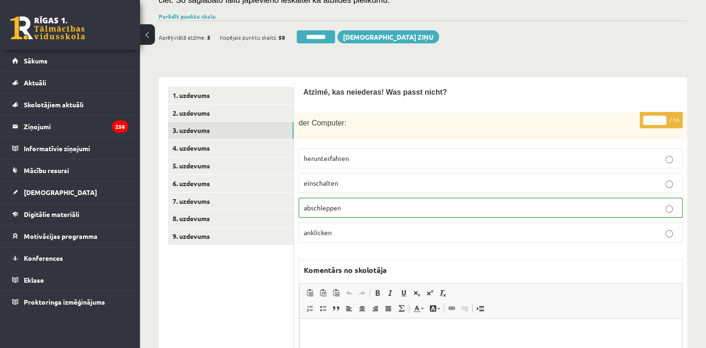
scroll to position [252, 0]
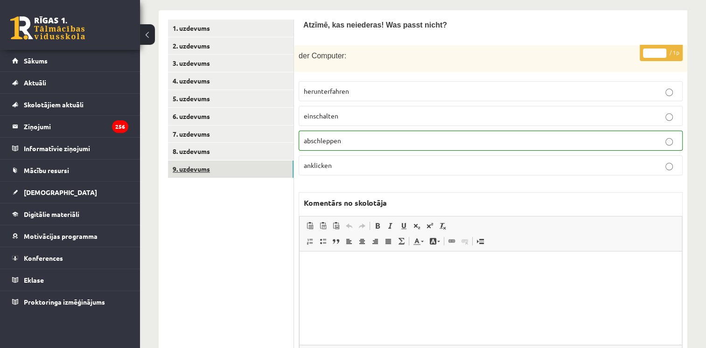
click at [200, 171] on link "9. uzdevums" at bounding box center [231, 168] width 126 height 17
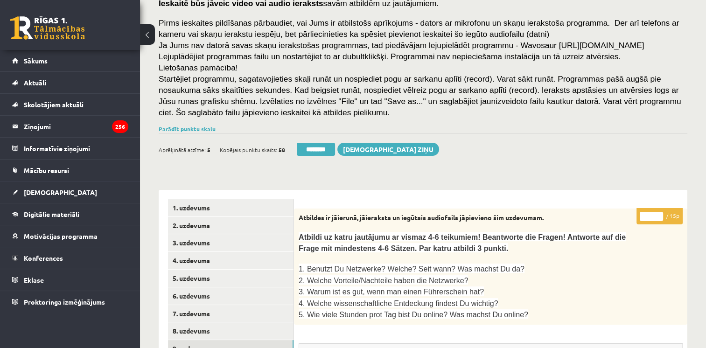
scroll to position [43, 0]
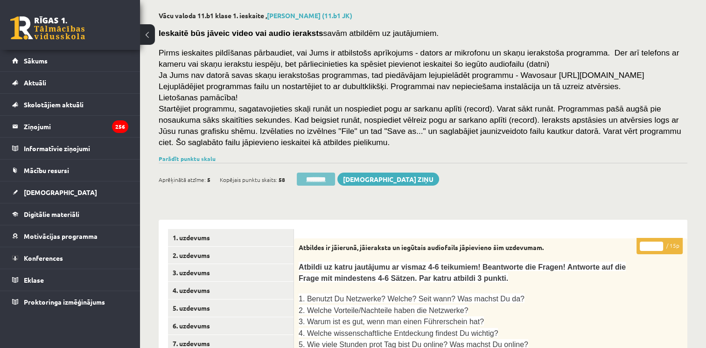
click at [323, 180] on input "********" at bounding box center [316, 179] width 38 height 13
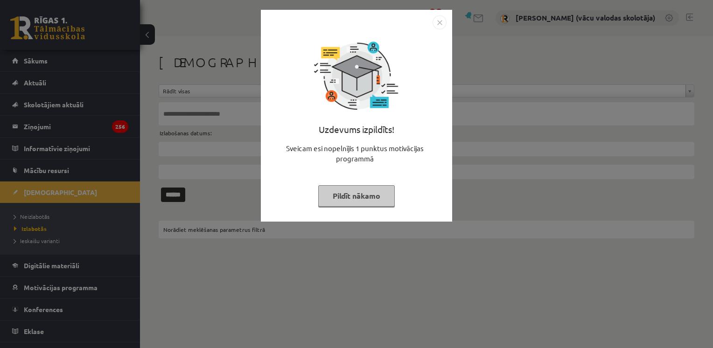
click at [343, 196] on button "Pildīt nākamo" at bounding box center [356, 195] width 77 height 21
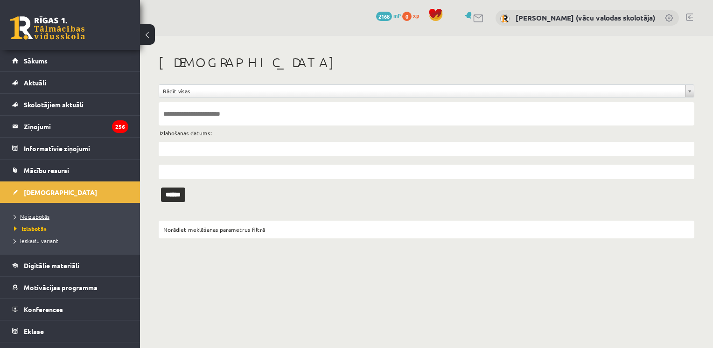
click at [46, 213] on span "Neizlabotās" at bounding box center [31, 216] width 35 height 7
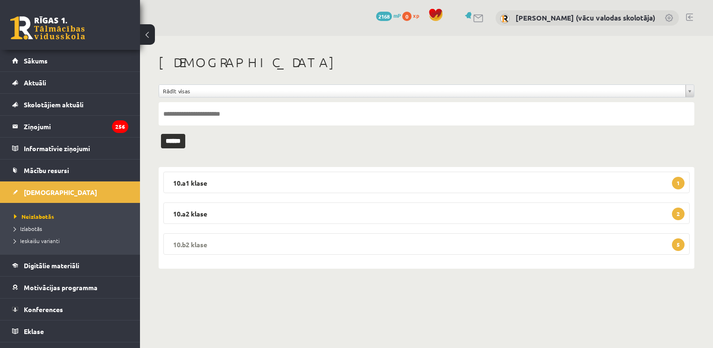
click at [482, 240] on legend "10.b2 klase 5" at bounding box center [426, 243] width 526 height 21
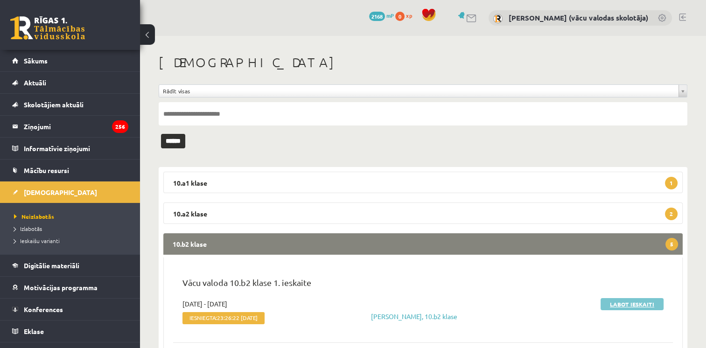
click at [627, 309] on link "Labot ieskaiti" at bounding box center [631, 304] width 63 height 12
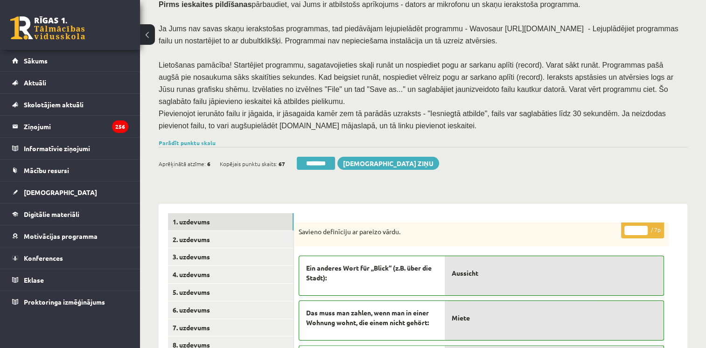
scroll to position [101, 0]
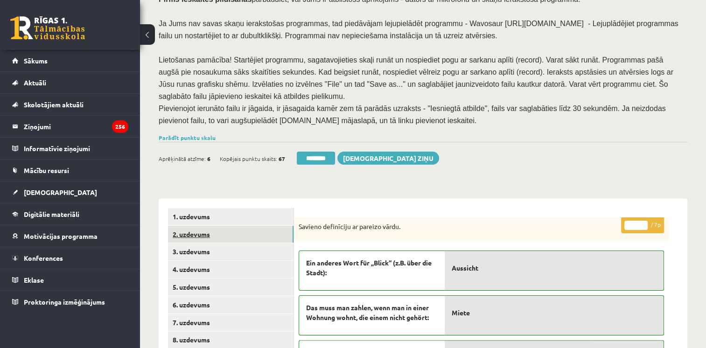
click at [212, 226] on link "2. uzdevums" at bounding box center [231, 234] width 126 height 17
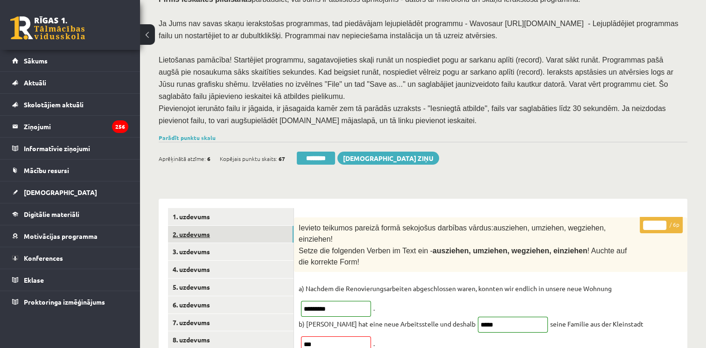
scroll to position [0, 0]
click at [209, 243] on link "3. uzdevums" at bounding box center [231, 251] width 126 height 17
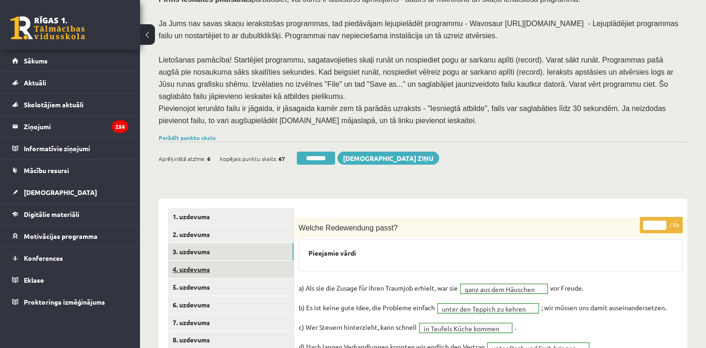
click at [206, 261] on link "4. uzdevums" at bounding box center [231, 269] width 126 height 17
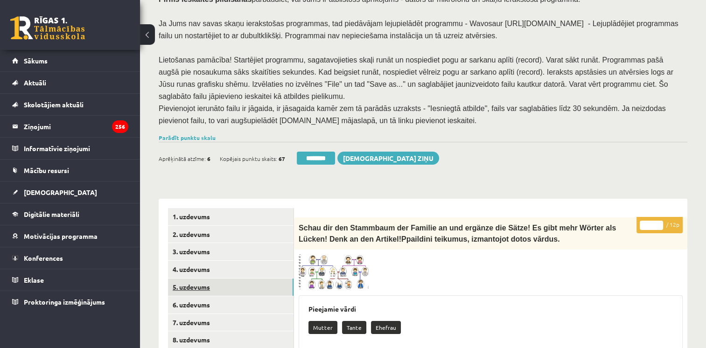
click at [206, 279] on link "5. uzdevums" at bounding box center [231, 287] width 126 height 17
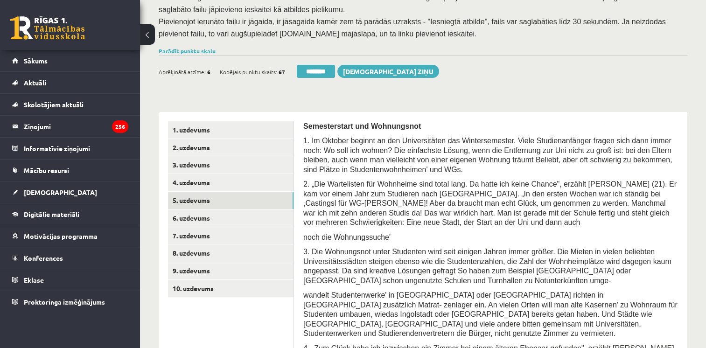
scroll to position [189, 0]
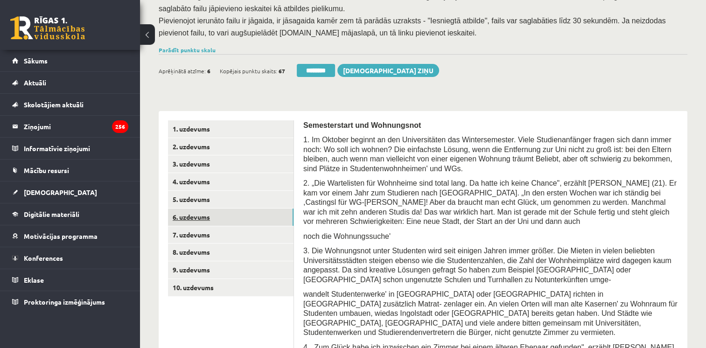
click at [183, 209] on link "6. uzdevums" at bounding box center [231, 217] width 126 height 17
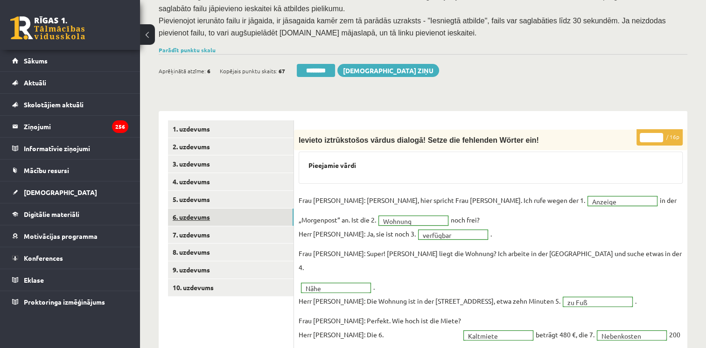
scroll to position [0, 0]
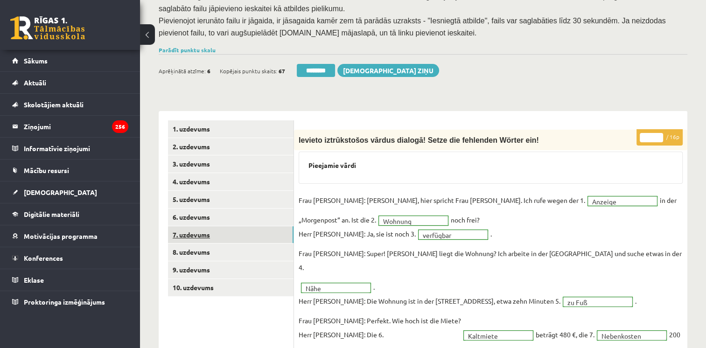
click at [185, 226] on link "7. uzdevums" at bounding box center [231, 234] width 126 height 17
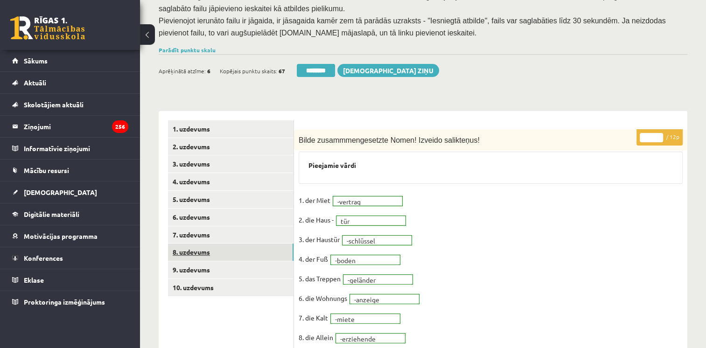
click at [184, 244] on link "8. uzdevums" at bounding box center [231, 252] width 126 height 17
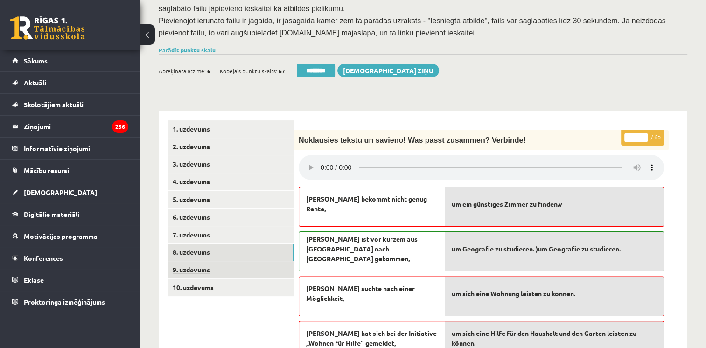
click at [186, 262] on link "9. uzdevums" at bounding box center [231, 269] width 126 height 17
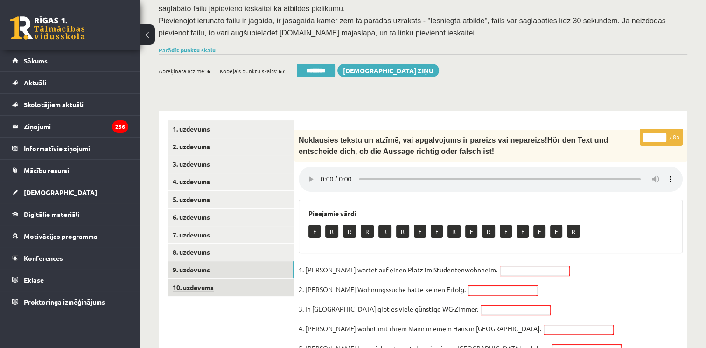
click at [190, 279] on link "10. uzdevums" at bounding box center [231, 287] width 126 height 17
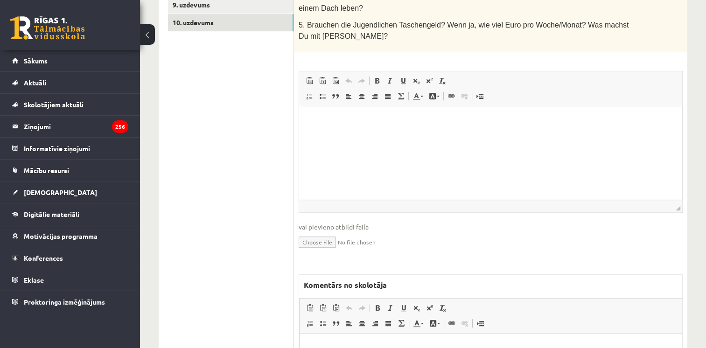
scroll to position [456, 0]
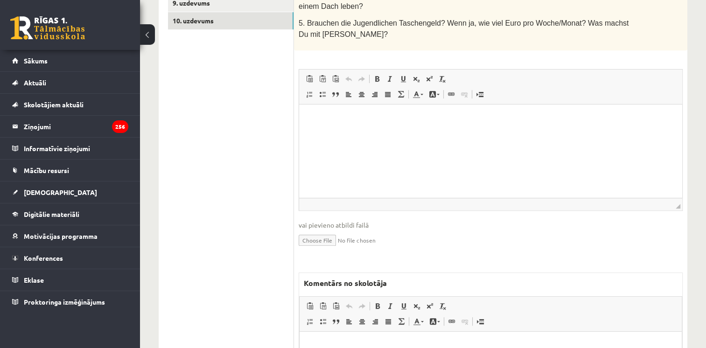
click at [600, 343] on p "Bagātinātā teksta redaktors, wiswyg-editor-47433904617780-1760552385-137" at bounding box center [490, 346] width 363 height 10
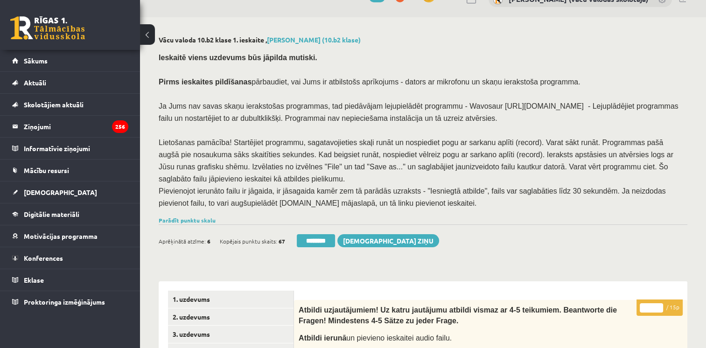
scroll to position [15, 0]
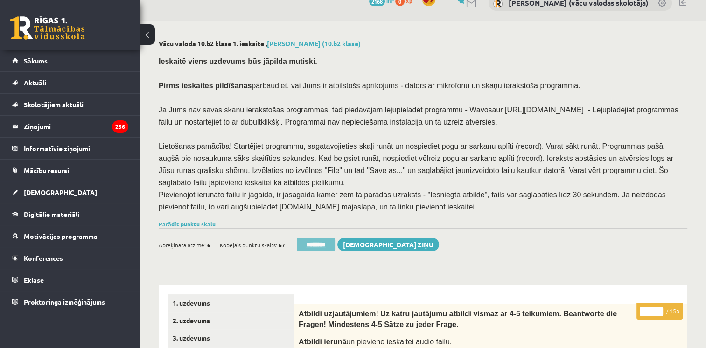
click at [326, 238] on input "********" at bounding box center [316, 244] width 38 height 13
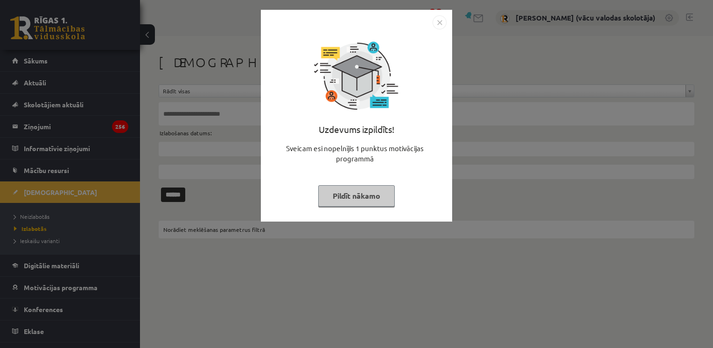
click at [360, 197] on button "Pildīt nākamo" at bounding box center [356, 195] width 77 height 21
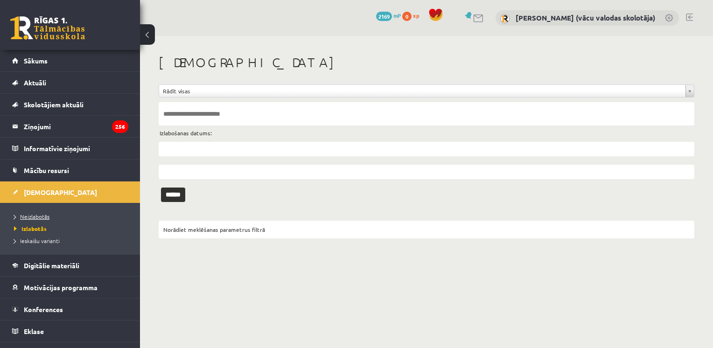
click at [42, 213] on span "Neizlabotās" at bounding box center [31, 216] width 35 height 7
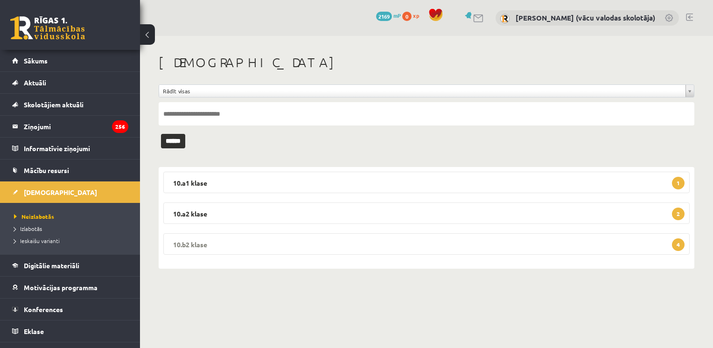
click at [192, 245] on legend "10.b2 klase 4" at bounding box center [426, 243] width 526 height 21
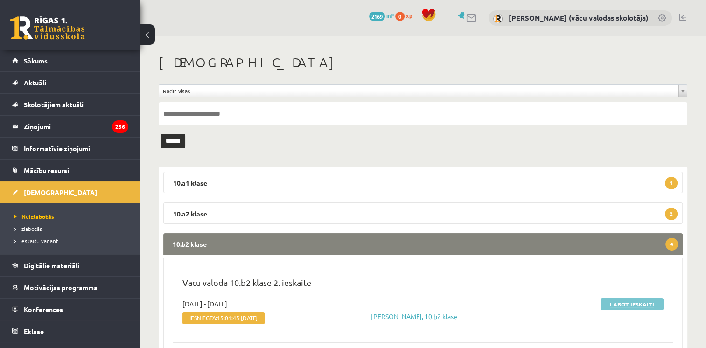
click at [628, 302] on link "Labot ieskaiti" at bounding box center [631, 304] width 63 height 12
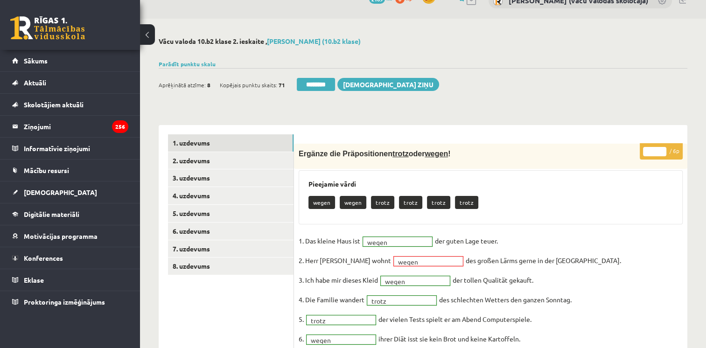
scroll to position [18, 0]
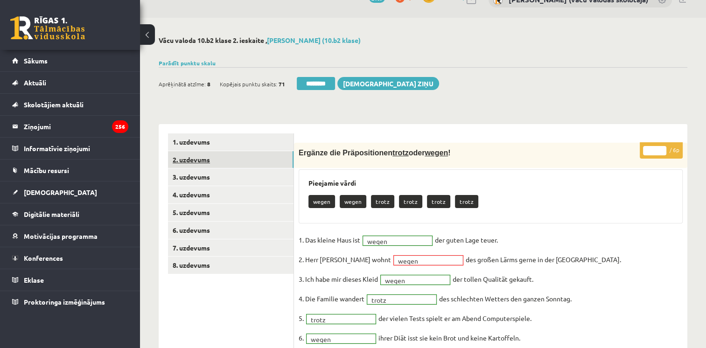
click at [194, 162] on link "2. uzdevums" at bounding box center [231, 159] width 126 height 17
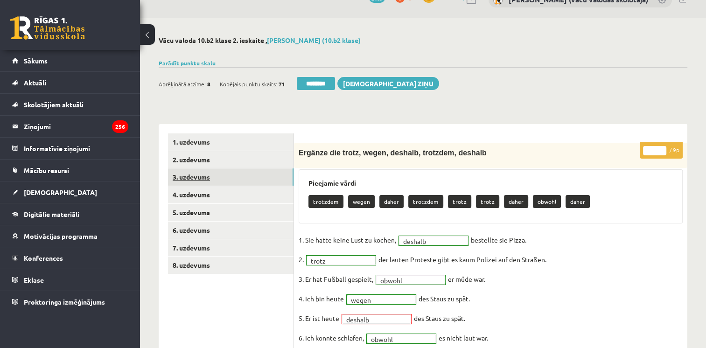
click at [197, 178] on link "3. uzdevums" at bounding box center [231, 176] width 126 height 17
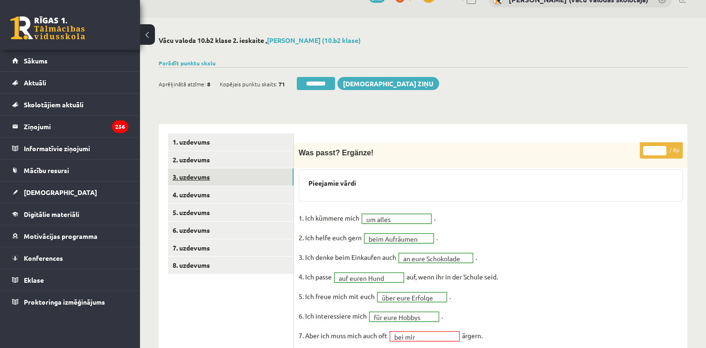
scroll to position [0, 0]
click at [196, 193] on link "4. uzdevums" at bounding box center [231, 194] width 126 height 17
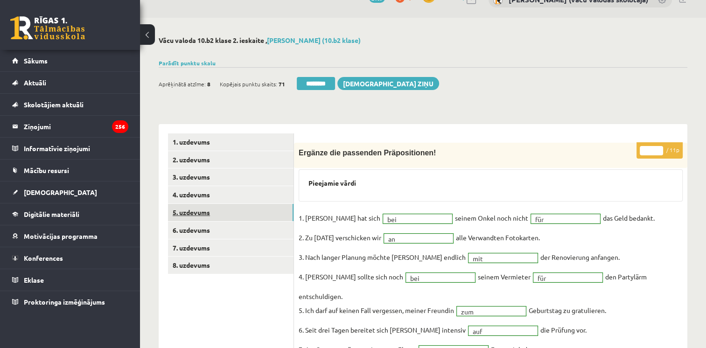
click at [191, 214] on link "5. uzdevums" at bounding box center [231, 212] width 126 height 17
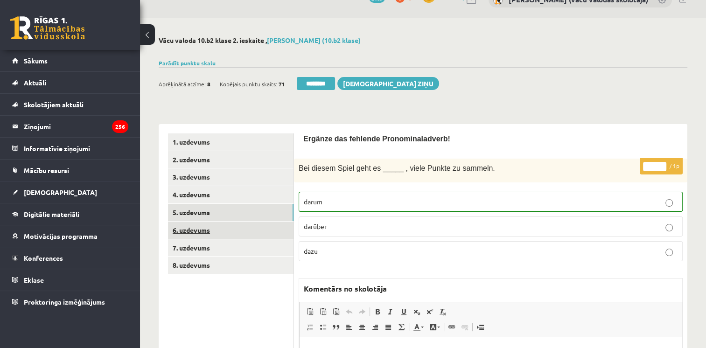
click at [191, 230] on link "6. uzdevums" at bounding box center [231, 230] width 126 height 17
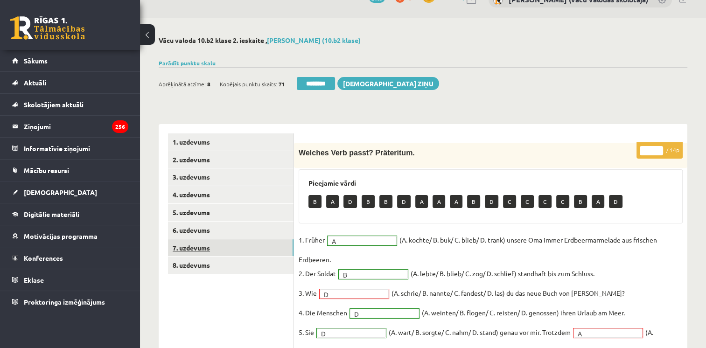
click at [190, 245] on link "7. uzdevums" at bounding box center [231, 247] width 126 height 17
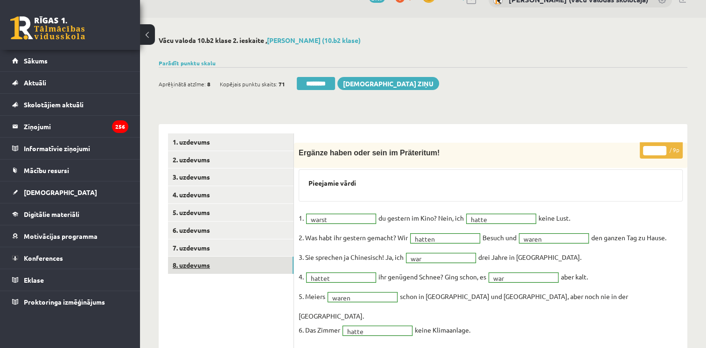
click at [187, 263] on link "8. uzdevums" at bounding box center [231, 265] width 126 height 17
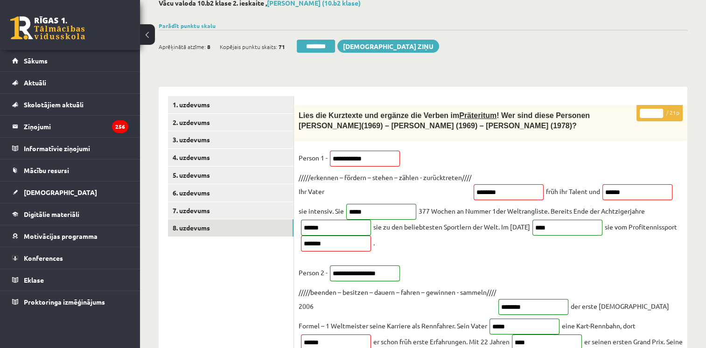
scroll to position [18, 0]
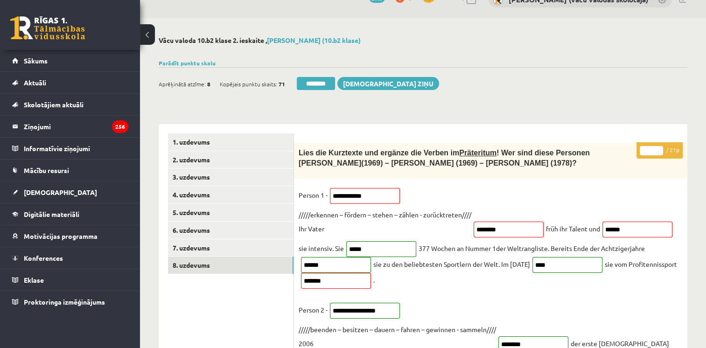
type input "**"
click at [657, 148] on input "**" at bounding box center [651, 150] width 23 height 9
click at [216, 251] on link "7. uzdevums" at bounding box center [231, 247] width 126 height 17
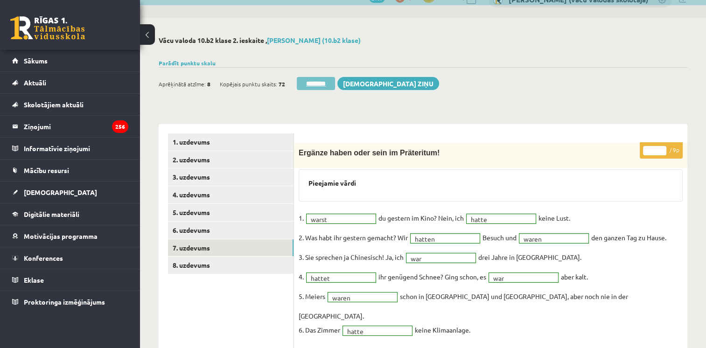
scroll to position [0, 0]
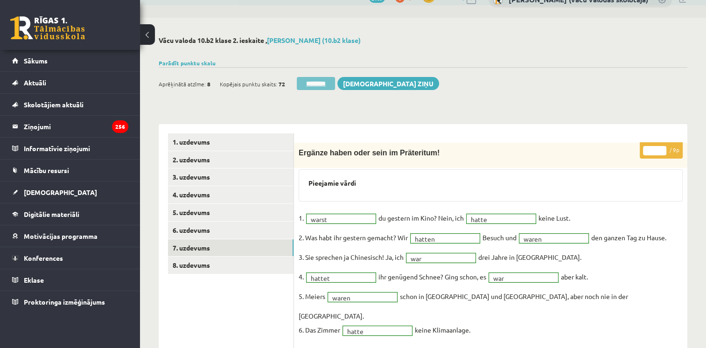
click at [323, 80] on input "********" at bounding box center [316, 83] width 38 height 13
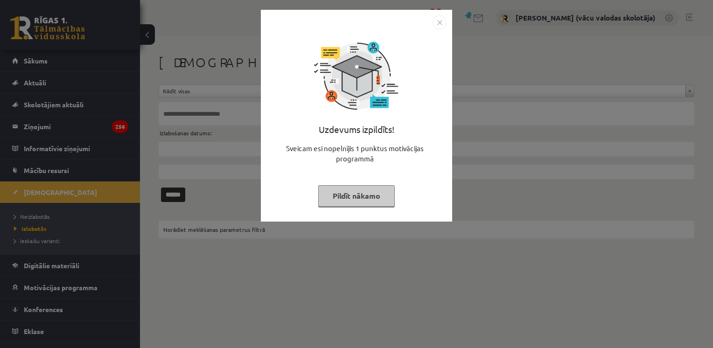
click at [342, 201] on button "Pildīt nākamo" at bounding box center [356, 195] width 77 height 21
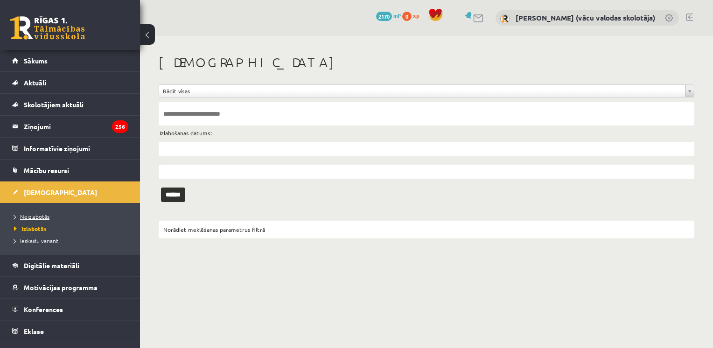
click at [43, 215] on span "Neizlabotās" at bounding box center [31, 216] width 35 height 7
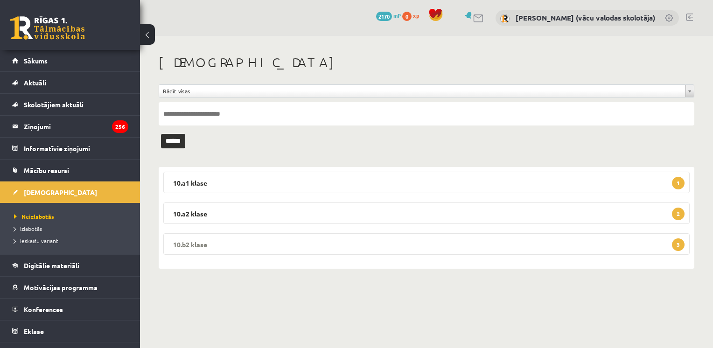
click at [291, 247] on legend "10.b2 klase 3" at bounding box center [426, 243] width 526 height 21
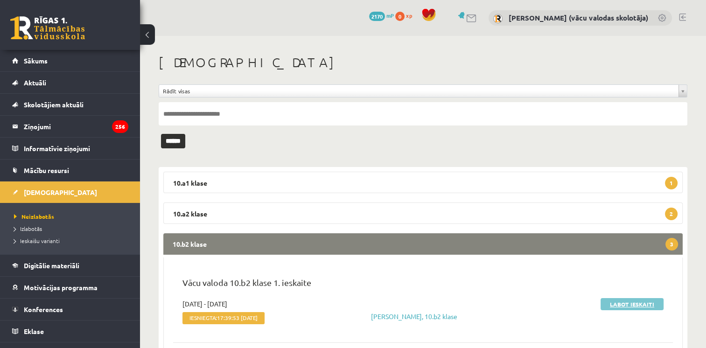
click at [621, 303] on link "Labot ieskaiti" at bounding box center [631, 304] width 63 height 12
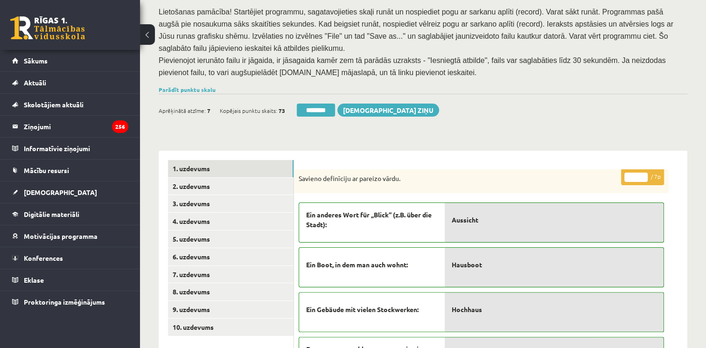
scroll to position [180, 0]
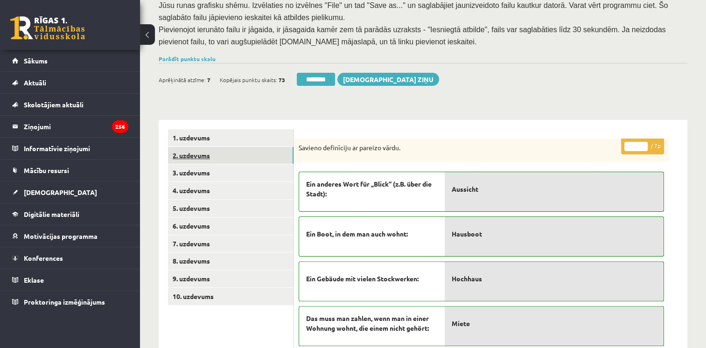
click at [211, 147] on link "2. uzdevums" at bounding box center [231, 155] width 126 height 17
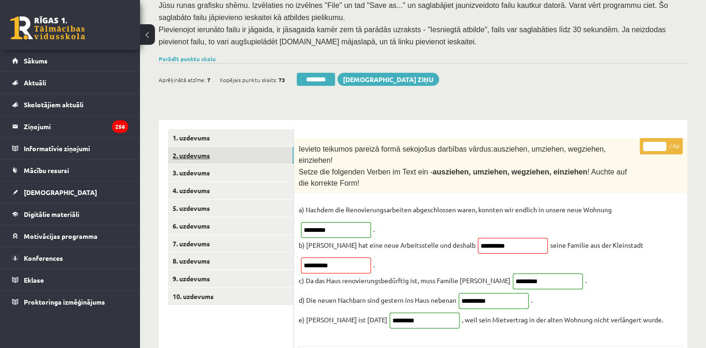
scroll to position [0, 0]
click at [206, 164] on link "3. uzdevums" at bounding box center [231, 172] width 126 height 17
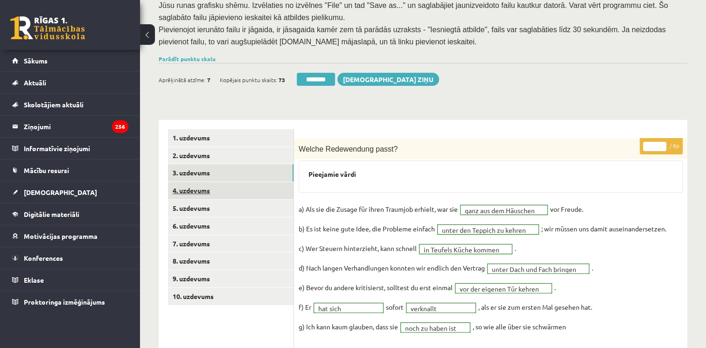
click at [205, 182] on link "4. uzdevums" at bounding box center [231, 190] width 126 height 17
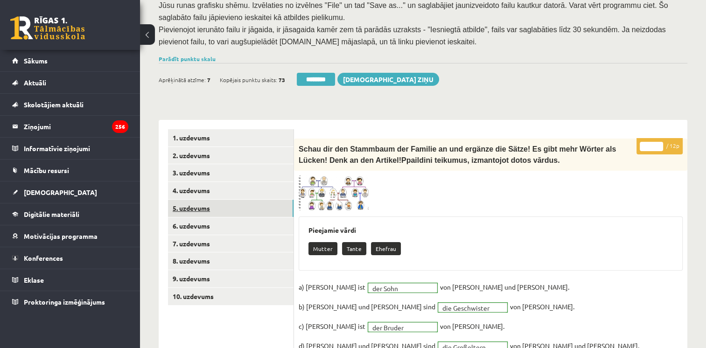
click at [201, 200] on link "5. uzdevums" at bounding box center [231, 208] width 126 height 17
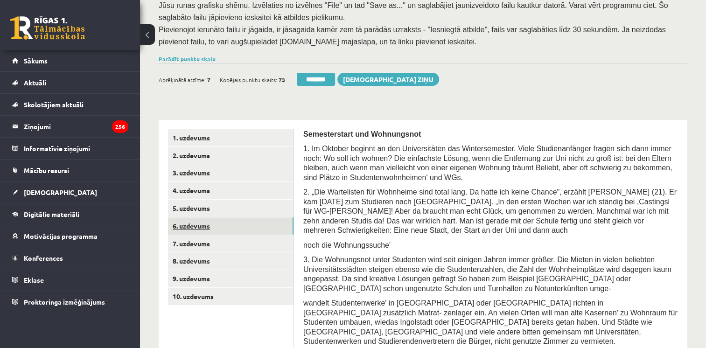
click at [201, 217] on link "6. uzdevums" at bounding box center [231, 225] width 126 height 17
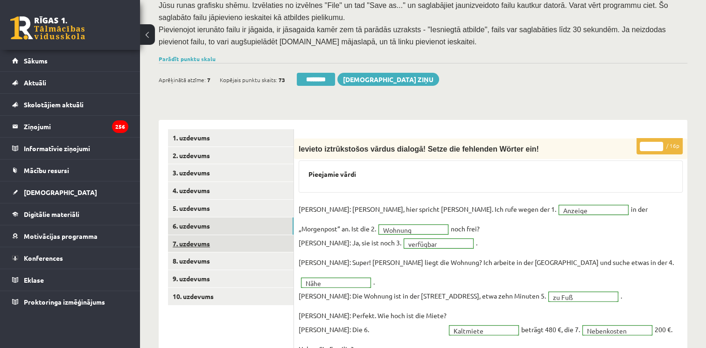
click at [196, 235] on link "7. uzdevums" at bounding box center [231, 243] width 126 height 17
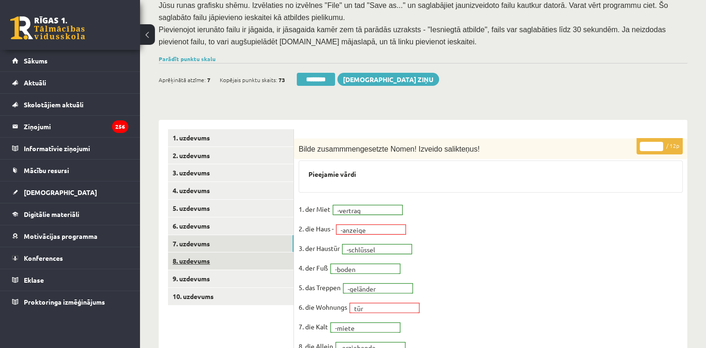
click at [195, 252] on link "8. uzdevums" at bounding box center [231, 260] width 126 height 17
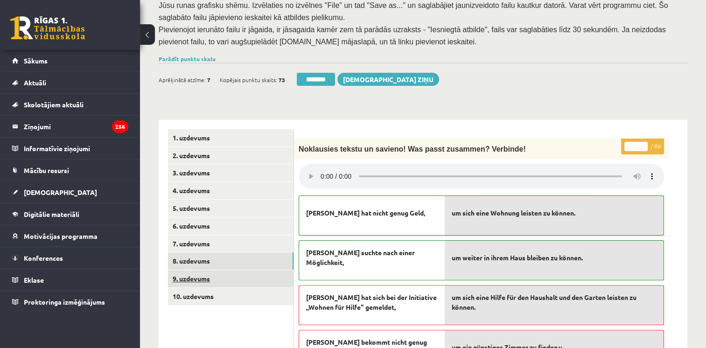
click at [198, 270] on link "9. uzdevums" at bounding box center [231, 278] width 126 height 17
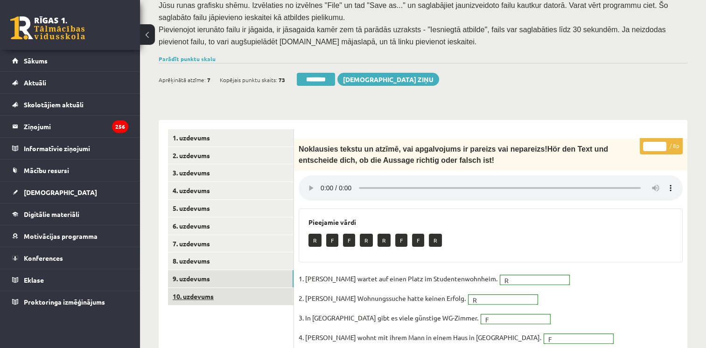
click at [205, 288] on link "10. uzdevums" at bounding box center [231, 296] width 126 height 17
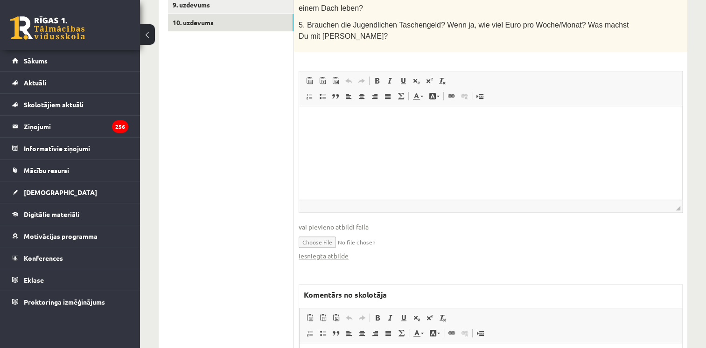
scroll to position [472, 0]
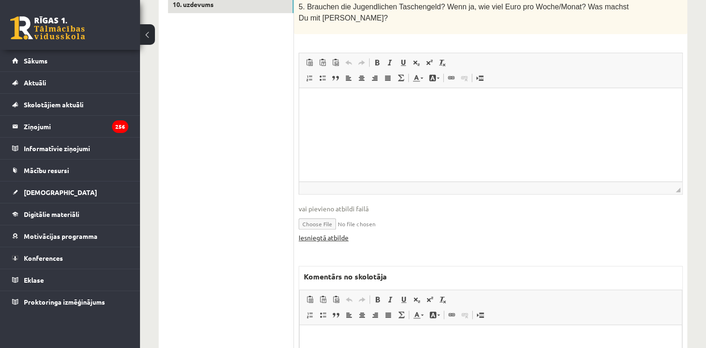
click at [323, 233] on link "Iesniegtā atbilde" at bounding box center [324, 238] width 50 height 10
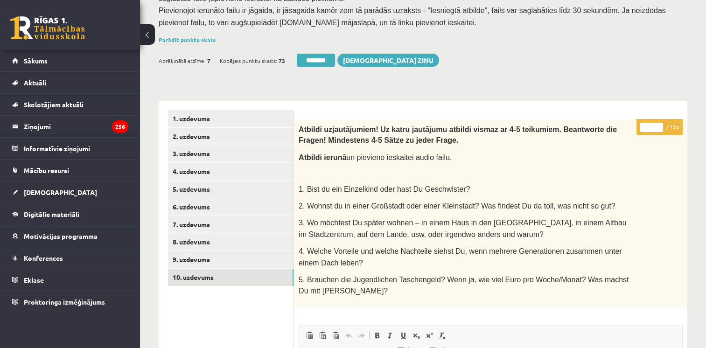
scroll to position [181, 0]
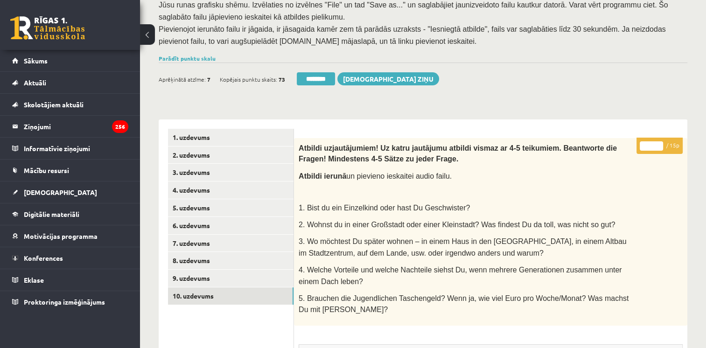
click at [658, 141] on input "*" at bounding box center [651, 145] width 23 height 9
click at [659, 141] on input "*" at bounding box center [651, 145] width 23 height 9
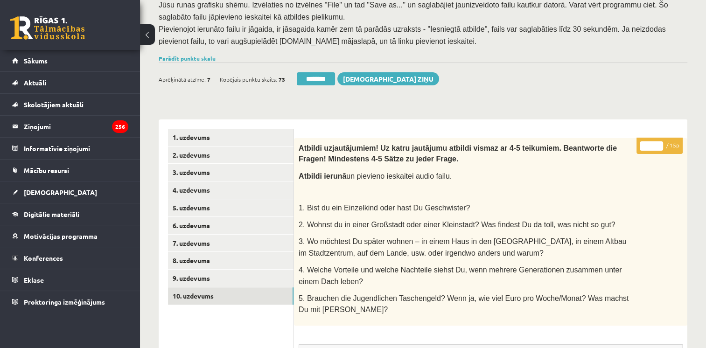
click at [659, 141] on input "*" at bounding box center [651, 145] width 23 height 9
click at [659, 141] on input "**" at bounding box center [651, 145] width 23 height 9
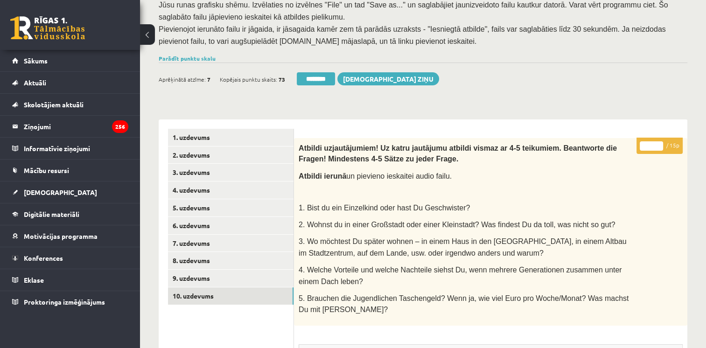
click at [659, 141] on input "**" at bounding box center [651, 145] width 23 height 9
type input "**"
click at [659, 141] on input "**" at bounding box center [651, 145] width 23 height 9
click at [217, 270] on link "9. uzdevums" at bounding box center [231, 278] width 126 height 17
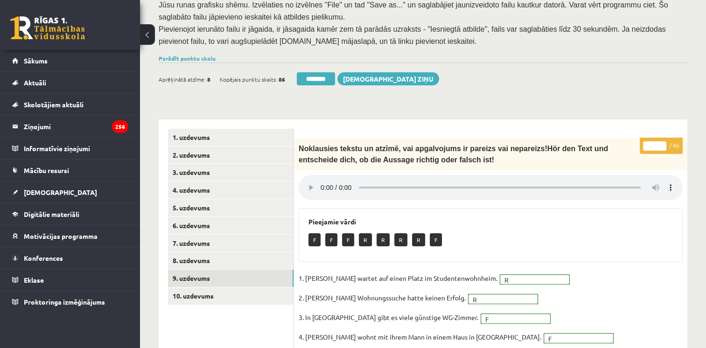
scroll to position [0, 0]
click at [194, 55] on link "Parādīt punktu skalu" at bounding box center [187, 58] width 57 height 7
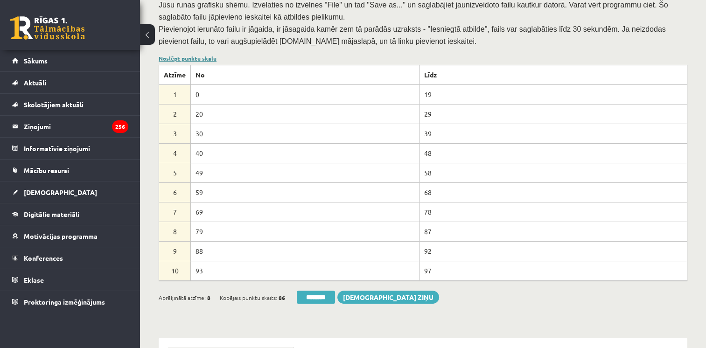
click at [194, 55] on link "Noslēpt punktu skalu" at bounding box center [188, 58] width 58 height 7
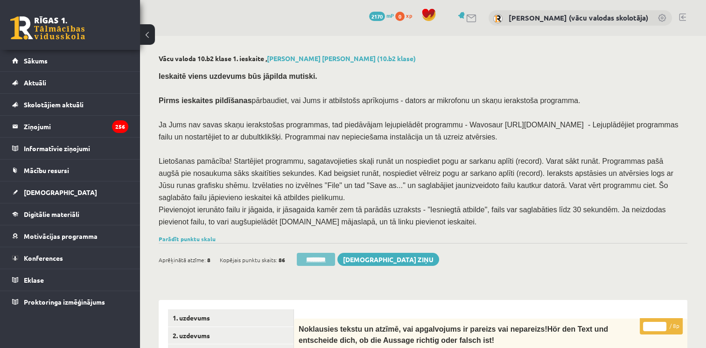
click at [330, 253] on input "********" at bounding box center [316, 259] width 38 height 13
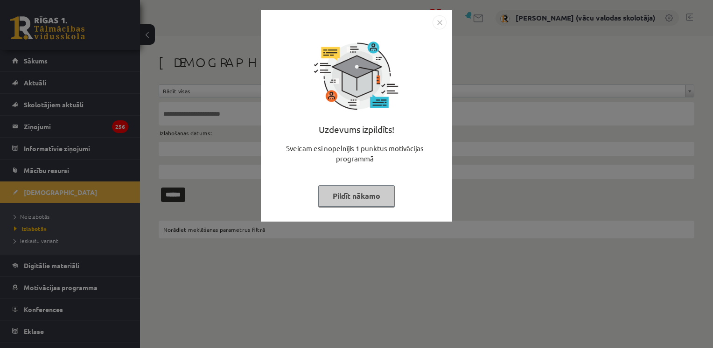
click at [595, 222] on div "Uzdevums izpildīts! Sveicam esi nopelnījis 1 punktus motivācijas programmā Pild…" at bounding box center [356, 174] width 713 height 348
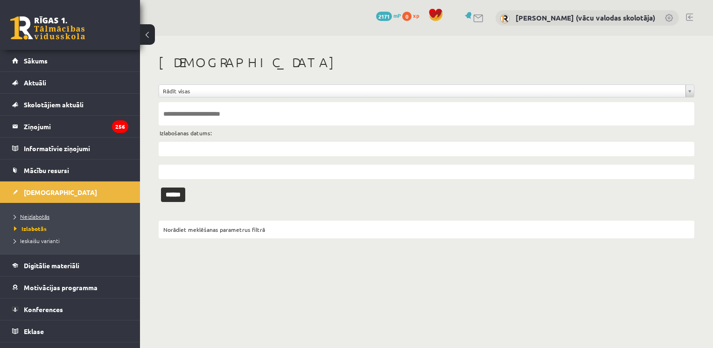
click at [33, 219] on link "Neizlabotās" at bounding box center [72, 216] width 117 height 8
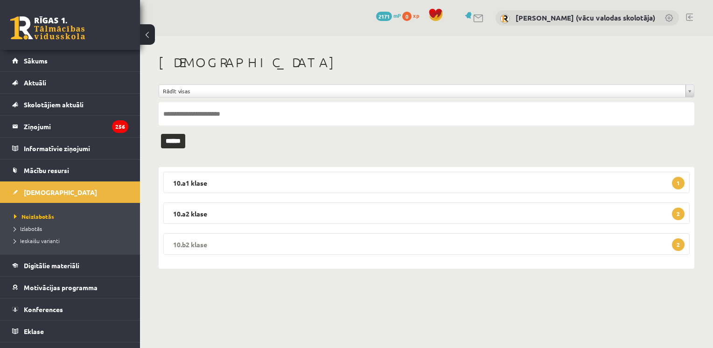
click at [540, 236] on legend "10.b2 klase 2" at bounding box center [426, 243] width 526 height 21
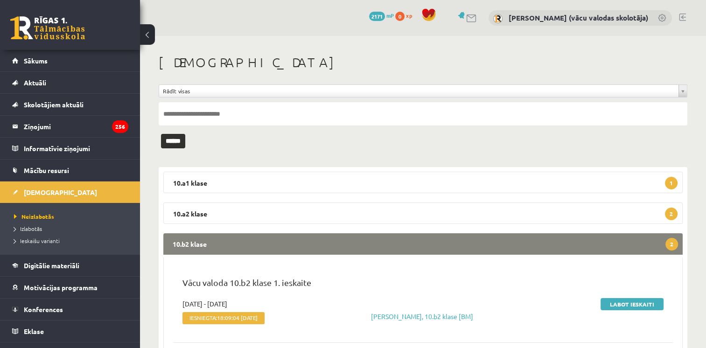
click at [630, 294] on div "Vācu valoda 10.b2 klase 1. ieskaite" at bounding box center [422, 287] width 495 height 23
click at [630, 301] on link "Labot ieskaiti" at bounding box center [631, 304] width 63 height 12
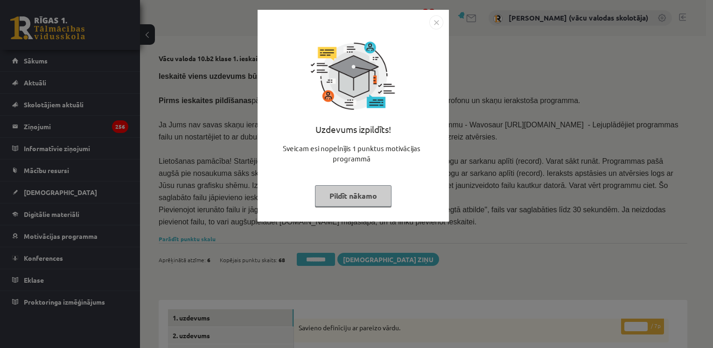
click at [359, 199] on button "Pildīt nākamo" at bounding box center [353, 195] width 77 height 21
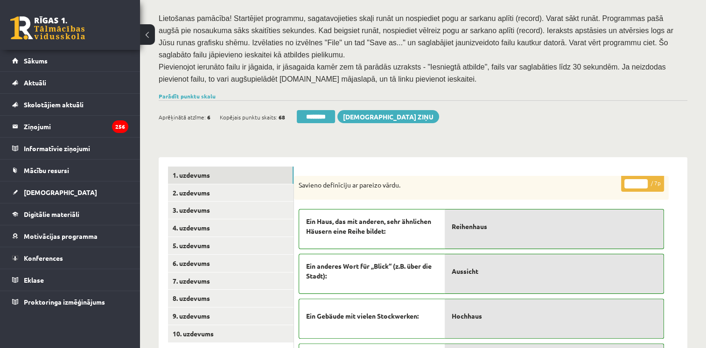
scroll to position [155, 0]
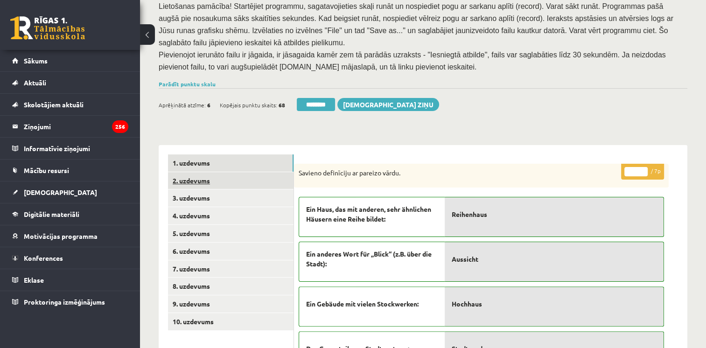
click at [213, 172] on link "2. uzdevums" at bounding box center [231, 180] width 126 height 17
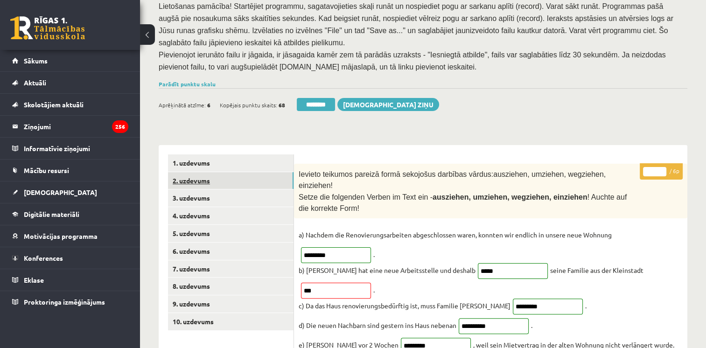
scroll to position [0, 0]
click at [209, 189] on link "3. uzdevums" at bounding box center [231, 197] width 126 height 17
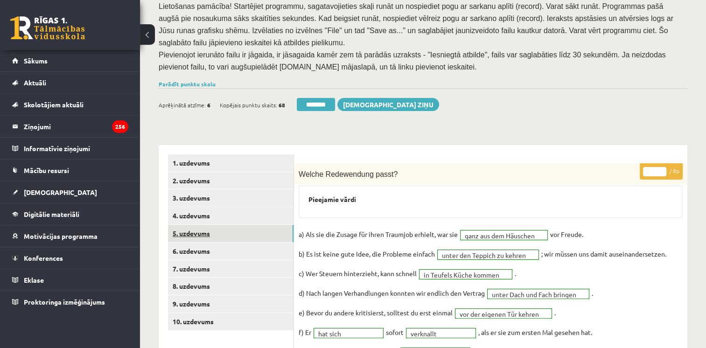
click at [205, 225] on link "5. uzdevums" at bounding box center [231, 233] width 126 height 17
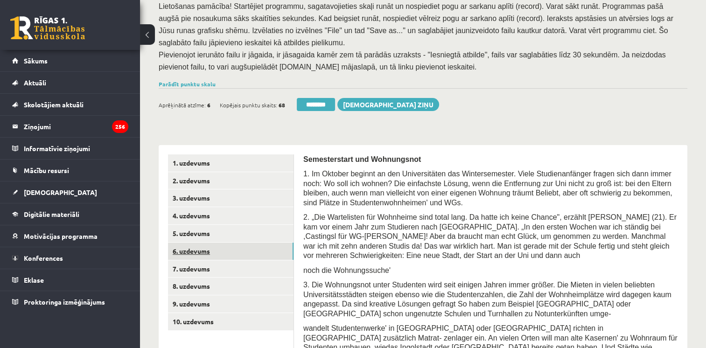
click at [205, 243] on link "6. uzdevums" at bounding box center [231, 251] width 126 height 17
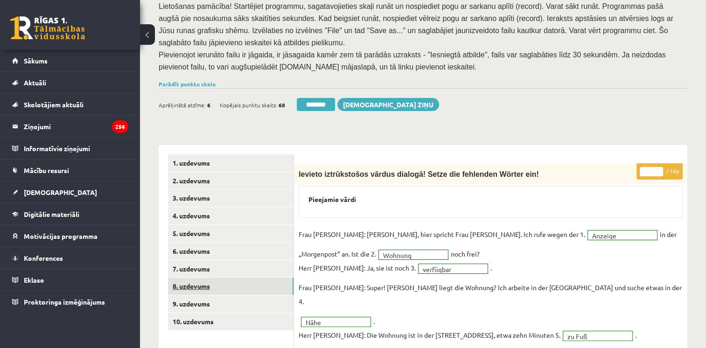
click at [203, 278] on link "8. uzdevums" at bounding box center [231, 286] width 126 height 17
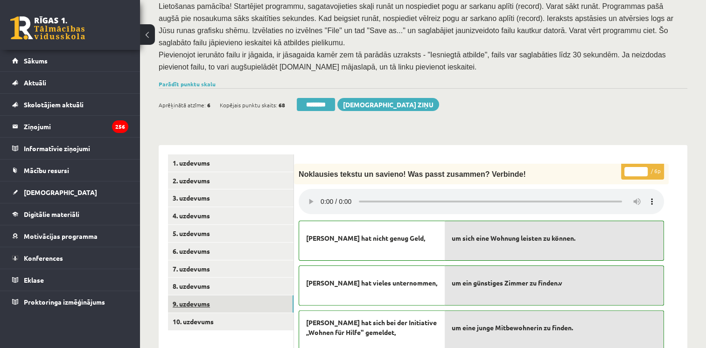
click at [202, 295] on link "9. uzdevums" at bounding box center [231, 303] width 126 height 17
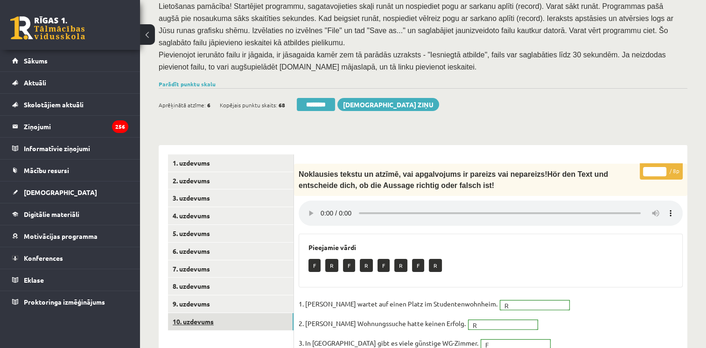
click at [203, 313] on link "10. uzdevums" at bounding box center [231, 321] width 126 height 17
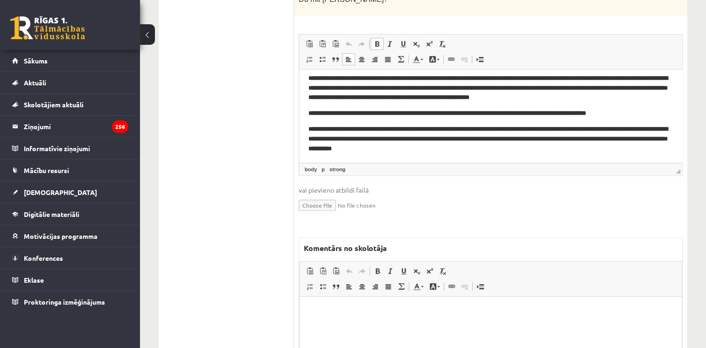
scroll to position [203, 0]
click at [527, 321] on html at bounding box center [491, 310] width 382 height 28
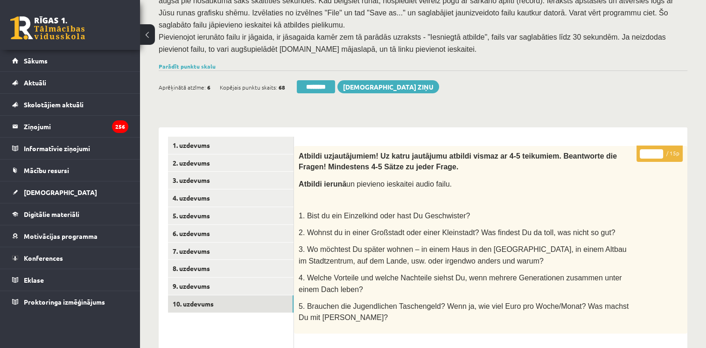
scroll to position [153, 0]
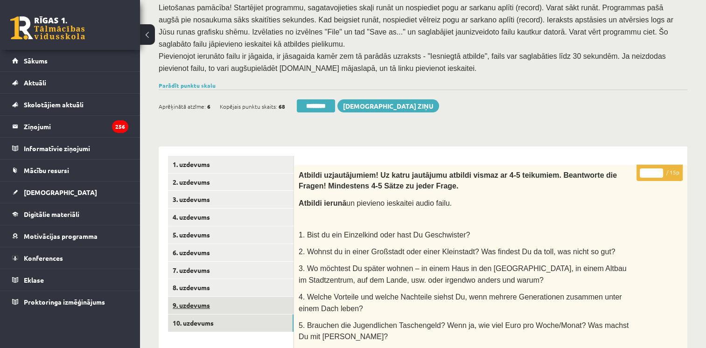
click at [175, 297] on link "9. uzdevums" at bounding box center [231, 305] width 126 height 17
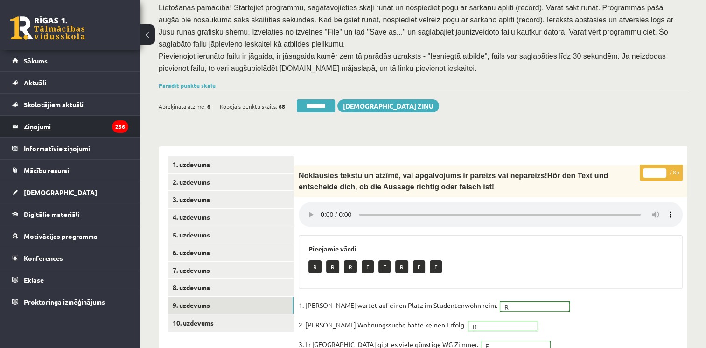
scroll to position [0, 0]
click at [46, 191] on span "[DEMOGRAPHIC_DATA]" at bounding box center [60, 192] width 73 height 8
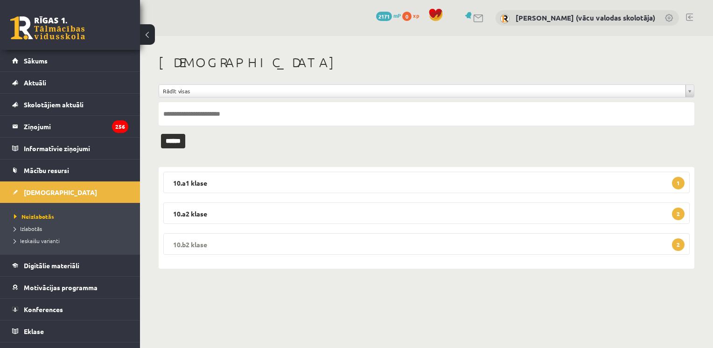
click at [242, 241] on legend "10.b2 klase 2" at bounding box center [426, 243] width 526 height 21
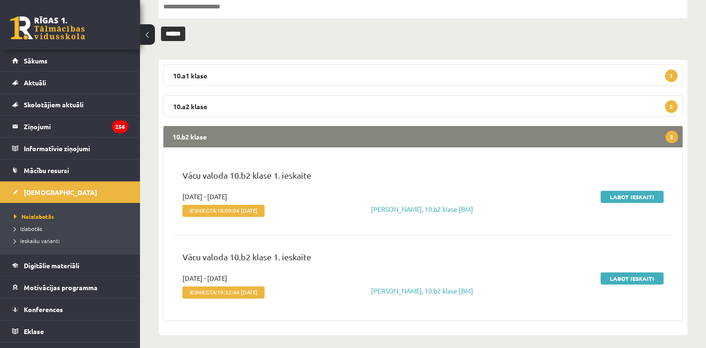
scroll to position [109, 0]
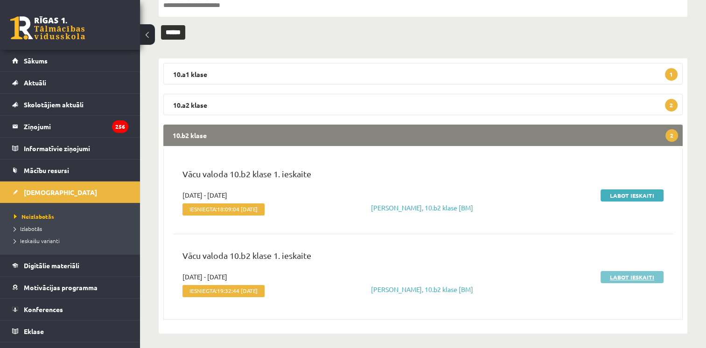
click at [627, 272] on link "Labot ieskaiti" at bounding box center [631, 277] width 63 height 12
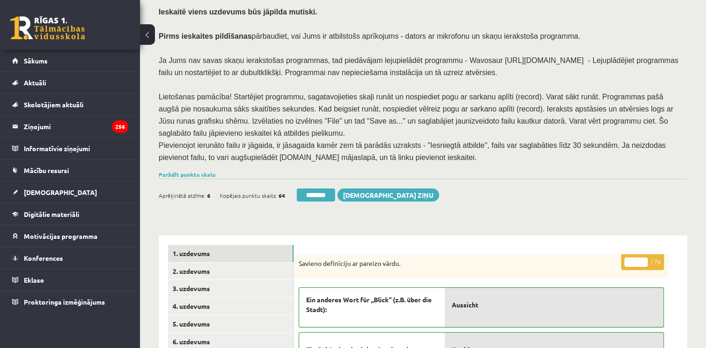
scroll to position [84, 0]
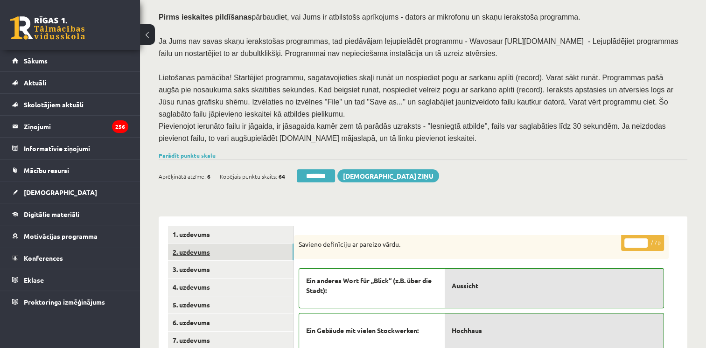
click at [238, 244] on link "2. uzdevums" at bounding box center [231, 252] width 126 height 17
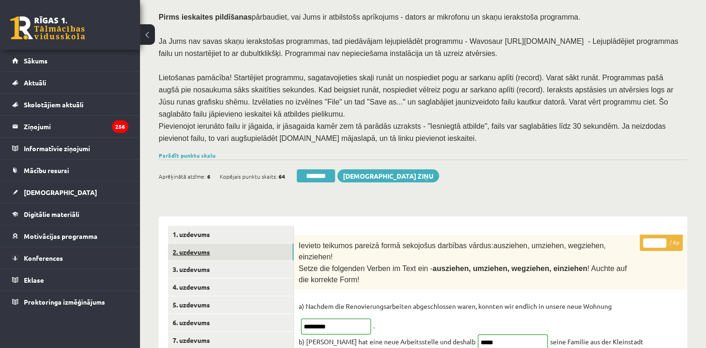
scroll to position [0, 0]
click at [216, 261] on link "3. uzdevums" at bounding box center [231, 269] width 126 height 17
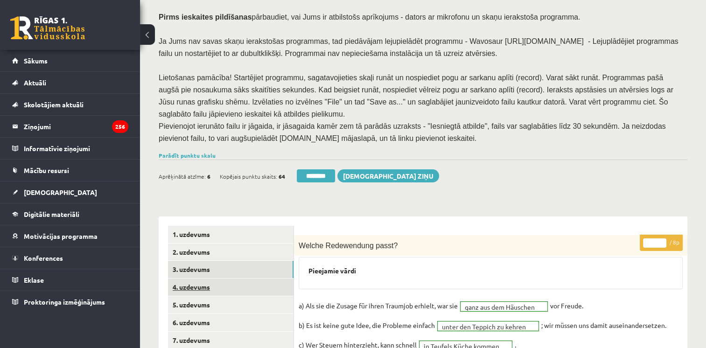
click at [209, 279] on link "4. uzdevums" at bounding box center [231, 287] width 126 height 17
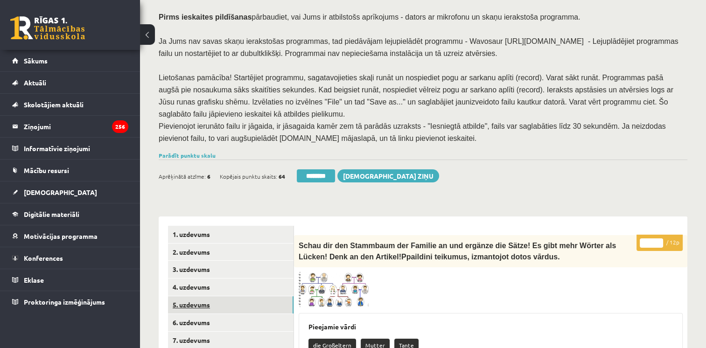
click at [208, 296] on link "5. uzdevums" at bounding box center [231, 304] width 126 height 17
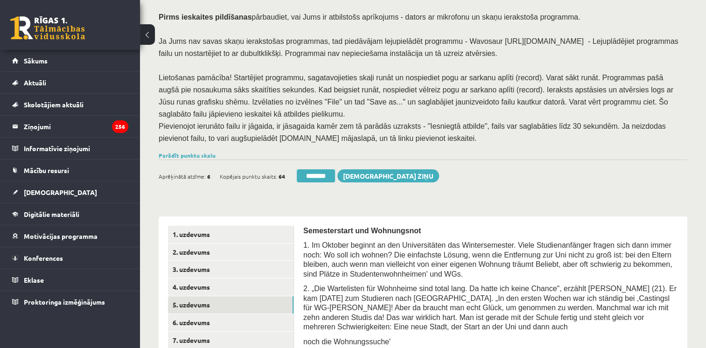
scroll to position [221, 0]
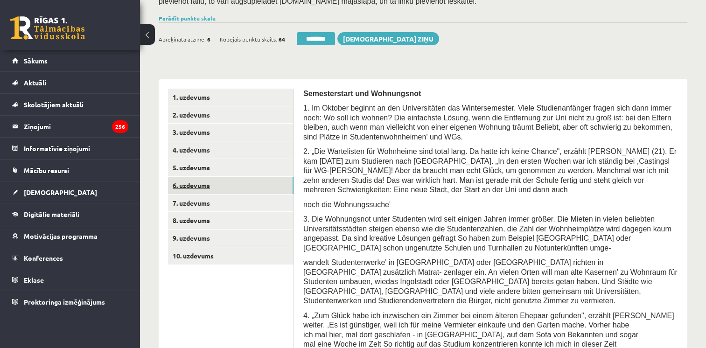
click at [191, 177] on link "6. uzdevums" at bounding box center [231, 185] width 126 height 17
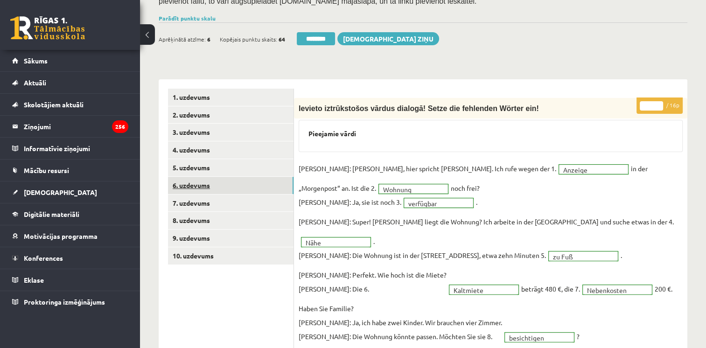
scroll to position [0, 0]
click at [191, 195] on link "7. uzdevums" at bounding box center [231, 203] width 126 height 17
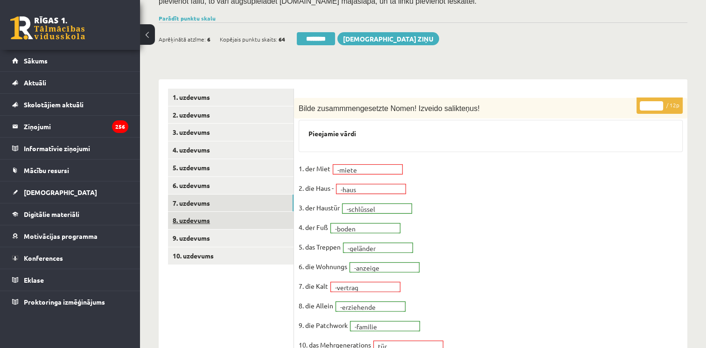
click at [197, 212] on link "8. uzdevums" at bounding box center [231, 220] width 126 height 17
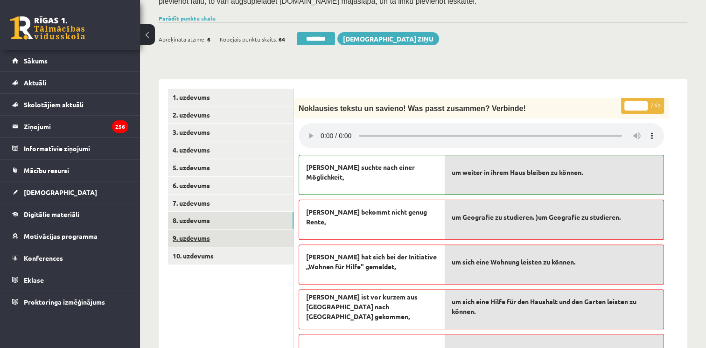
click at [196, 230] on link "9. uzdevums" at bounding box center [231, 238] width 126 height 17
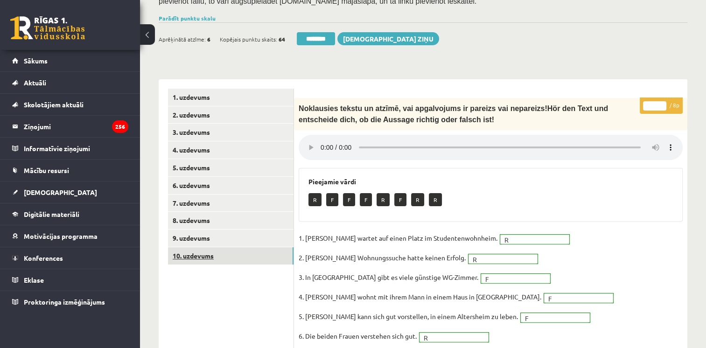
click at [207, 247] on link "10. uzdevums" at bounding box center [231, 255] width 126 height 17
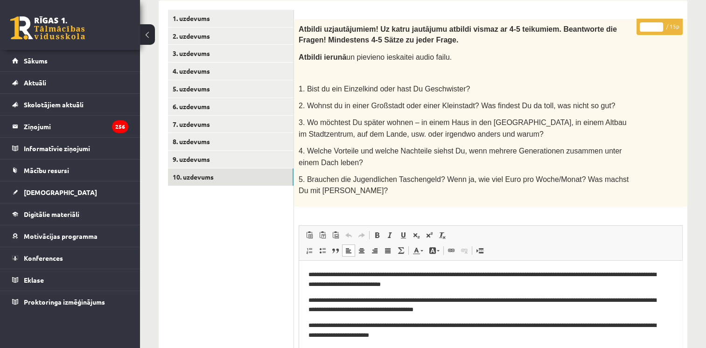
drag, startPoint x: 679, startPoint y: 286, endPoint x: 990, endPoint y: 487, distance: 370.0
click at [659, 22] on input "*" at bounding box center [651, 26] width 23 height 9
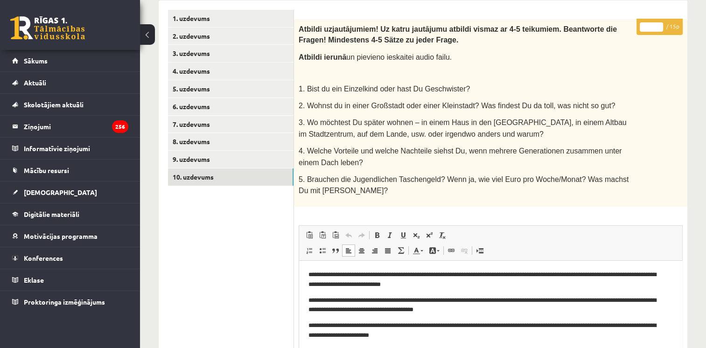
click at [659, 22] on input "*" at bounding box center [651, 26] width 23 height 9
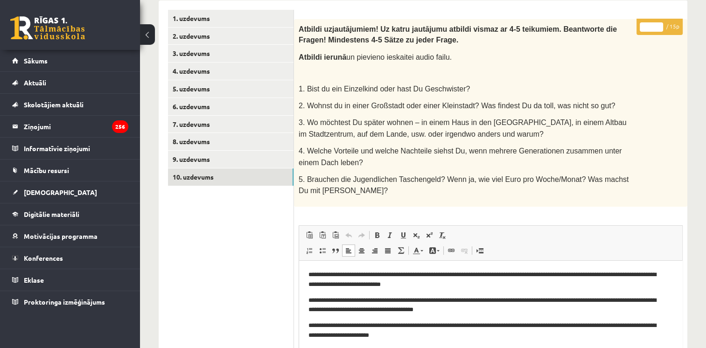
click at [659, 22] on input "**" at bounding box center [651, 26] width 23 height 9
type input "**"
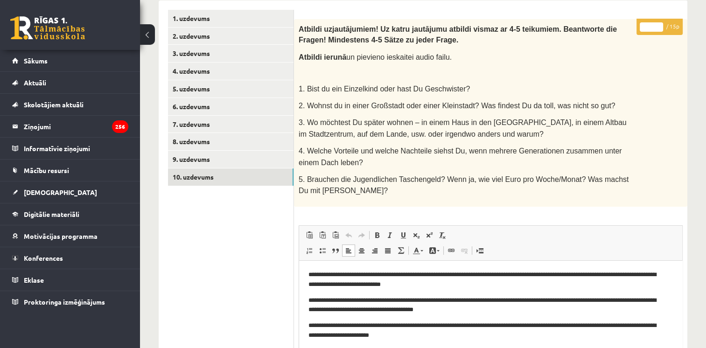
click at [658, 22] on input "**" at bounding box center [651, 26] width 23 height 9
click at [226, 168] on link "10. uzdevums" at bounding box center [231, 176] width 126 height 17
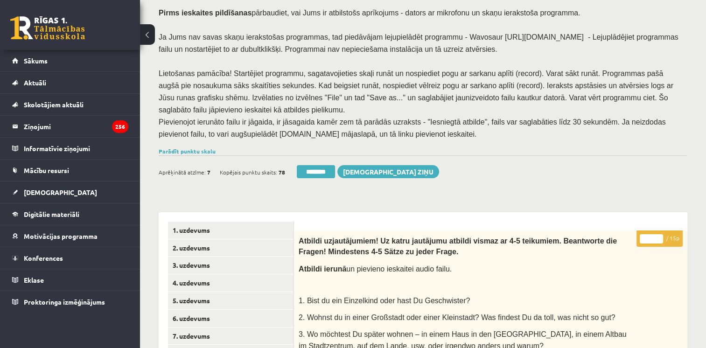
scroll to position [78, 0]
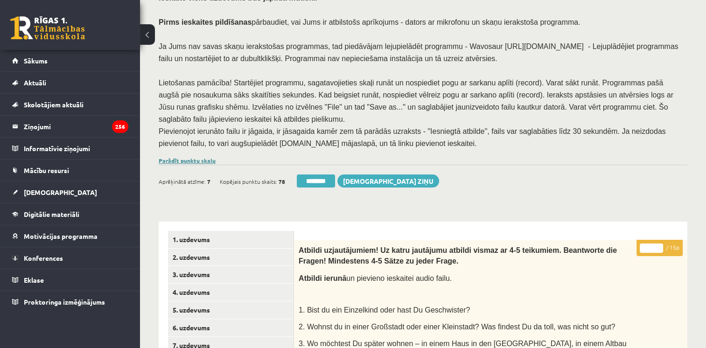
click at [204, 157] on link "Parādīt punktu skalu" at bounding box center [187, 160] width 57 height 7
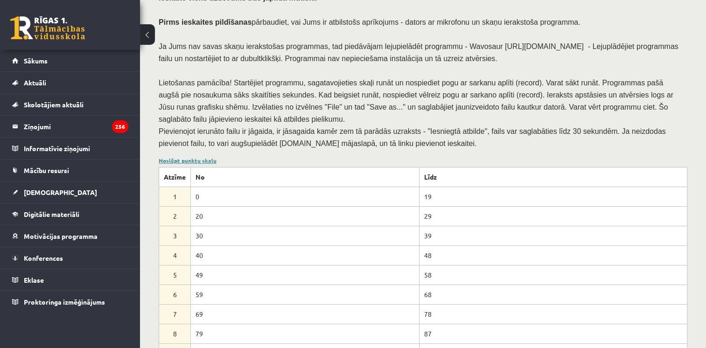
click at [209, 157] on link "Noslēpt punktu skalu" at bounding box center [188, 160] width 58 height 7
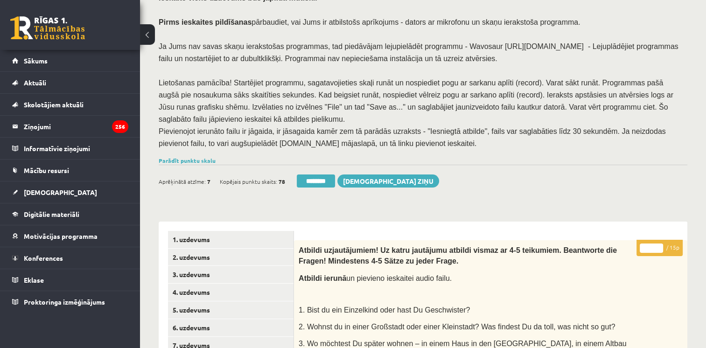
type input "**"
click at [657, 244] on input "**" at bounding box center [651, 248] width 23 height 9
click at [197, 319] on link "6. uzdevums" at bounding box center [231, 327] width 126 height 17
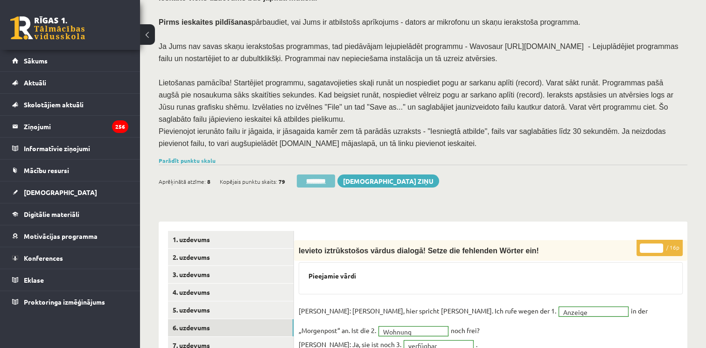
scroll to position [0, 0]
click at [325, 174] on input "********" at bounding box center [316, 180] width 38 height 13
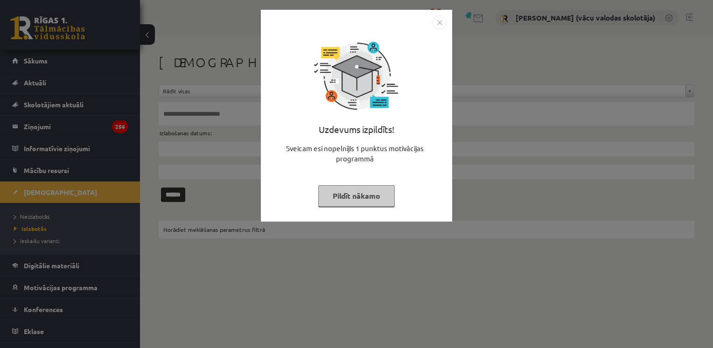
click at [351, 188] on button "Pildīt nākamo" at bounding box center [356, 195] width 77 height 21
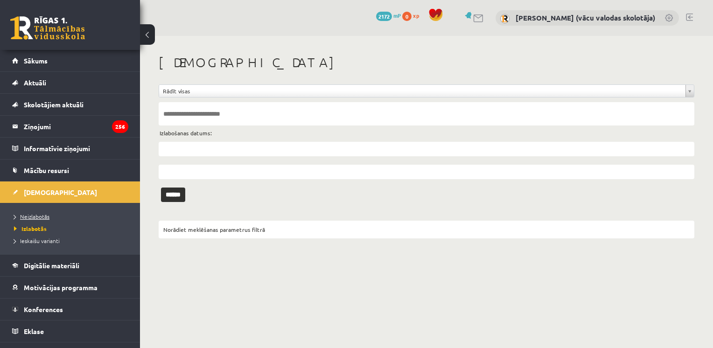
click at [37, 217] on span "Neizlabotās" at bounding box center [31, 216] width 35 height 7
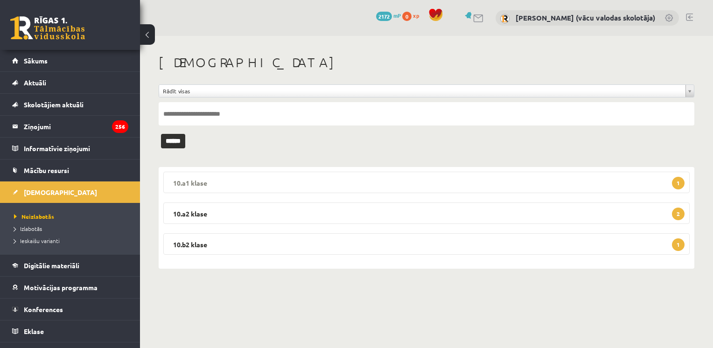
click at [293, 181] on legend "10.a1 klase 1" at bounding box center [426, 182] width 526 height 21
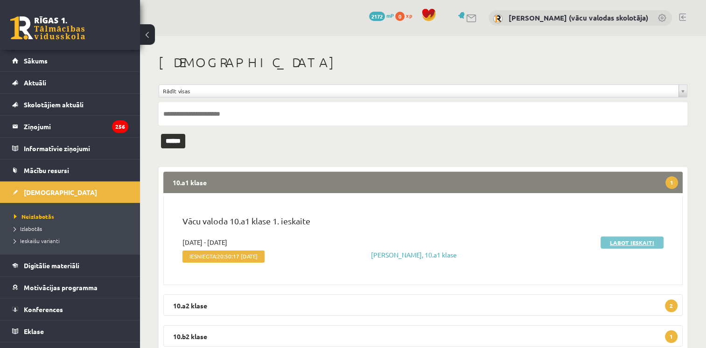
click at [630, 243] on link "Labot ieskaiti" at bounding box center [631, 243] width 63 height 12
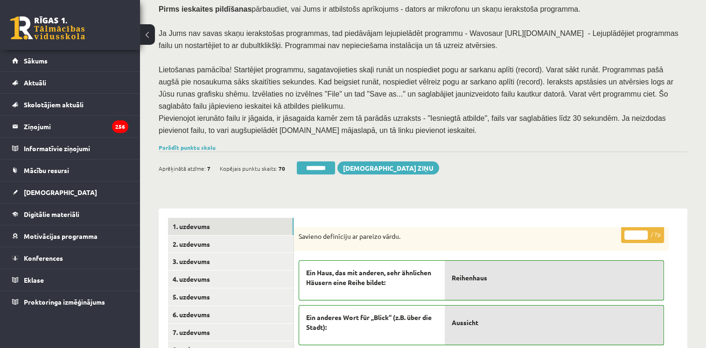
scroll to position [94, 0]
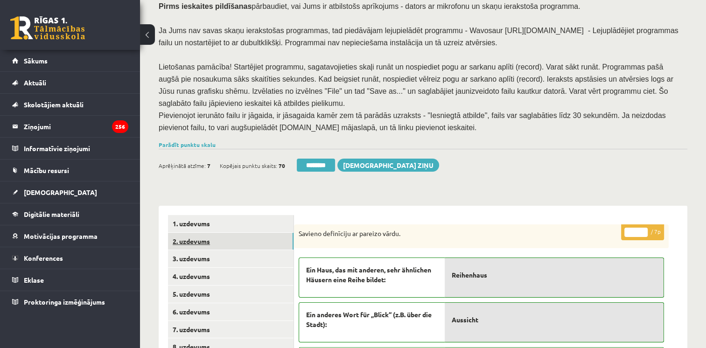
click at [197, 233] on link "2. uzdevums" at bounding box center [231, 241] width 126 height 17
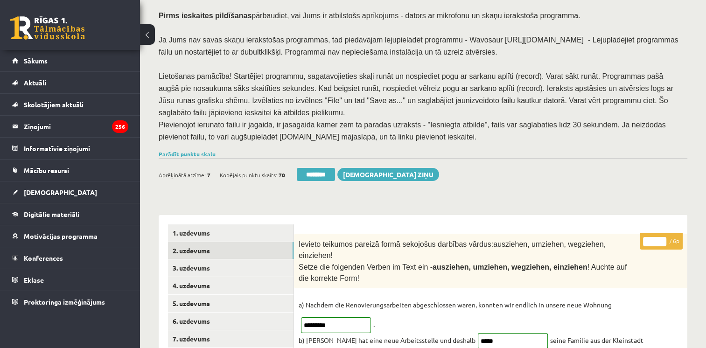
scroll to position [88, 0]
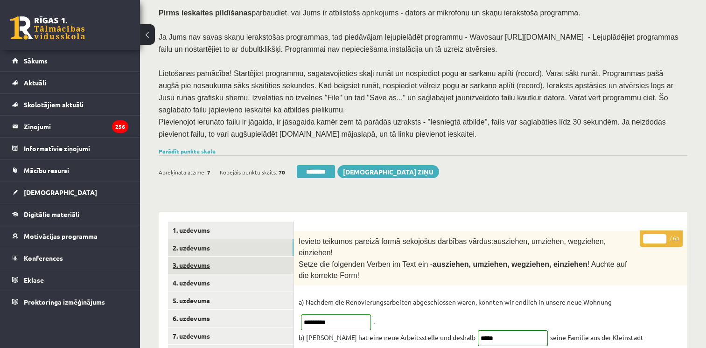
click at [211, 257] on link "3. uzdevums" at bounding box center [231, 265] width 126 height 17
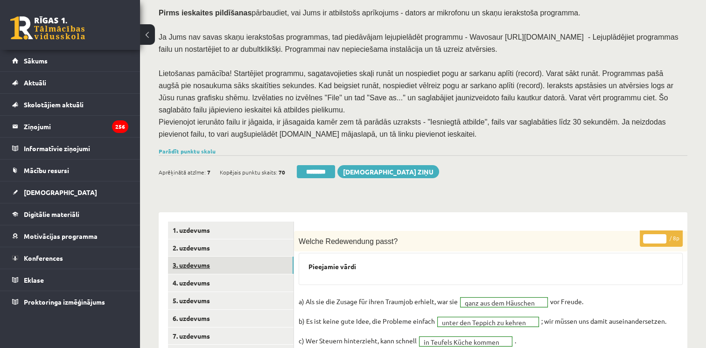
scroll to position [0, 0]
click at [184, 274] on link "4. uzdevums" at bounding box center [231, 282] width 126 height 17
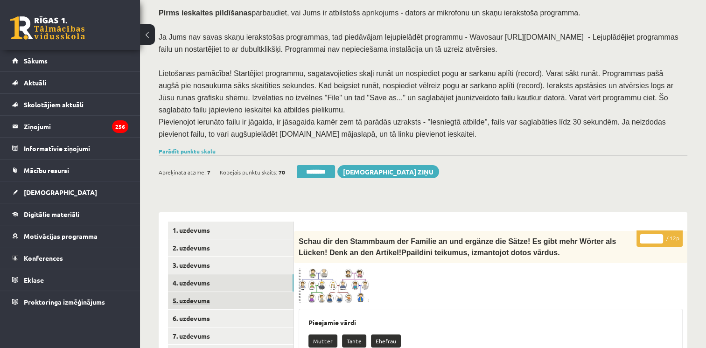
click at [187, 292] on link "5. uzdevums" at bounding box center [231, 300] width 126 height 17
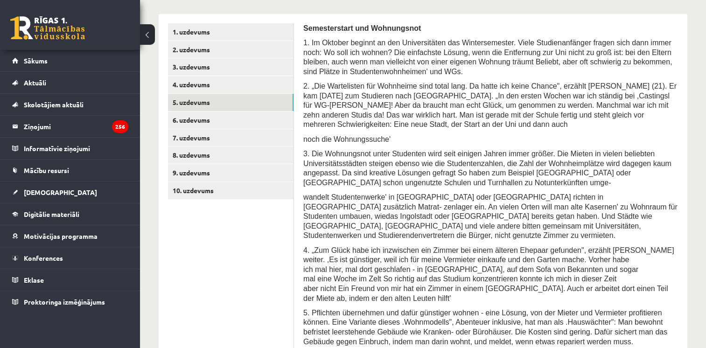
scroll to position [285, 0]
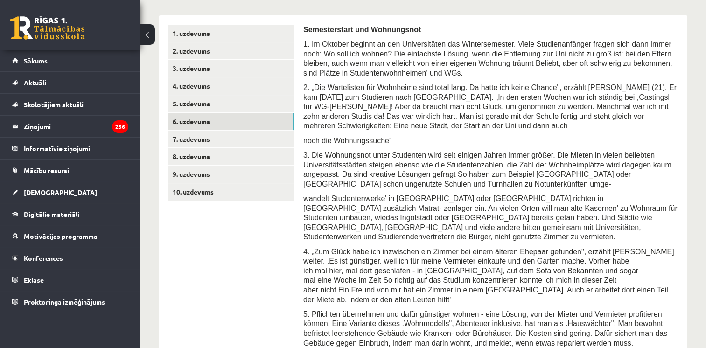
click at [201, 113] on link "6. uzdevums" at bounding box center [231, 121] width 126 height 17
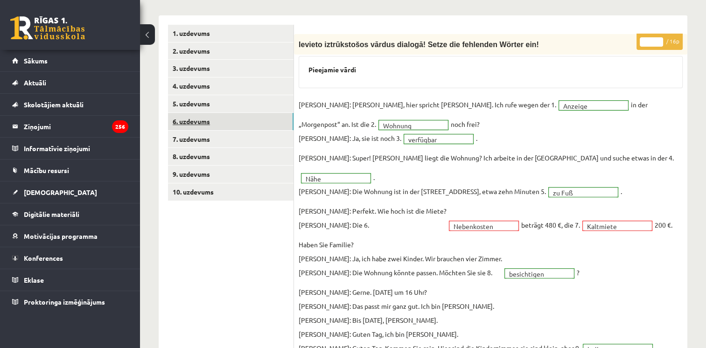
scroll to position [0, 0]
click at [201, 113] on link "6. uzdevums" at bounding box center [231, 121] width 126 height 17
click at [199, 131] on link "7. uzdevums" at bounding box center [231, 139] width 126 height 17
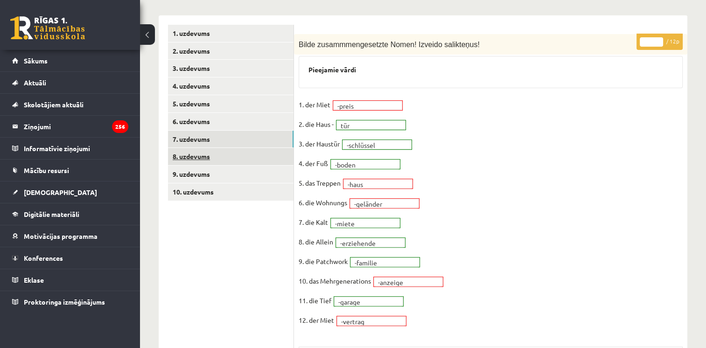
click at [197, 148] on link "8. uzdevums" at bounding box center [231, 156] width 126 height 17
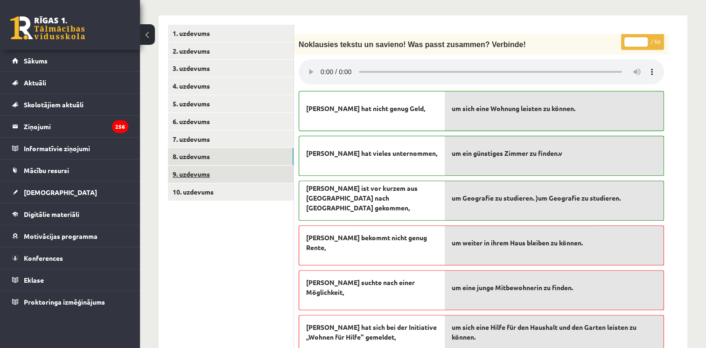
click at [197, 166] on link "9. uzdevums" at bounding box center [231, 174] width 126 height 17
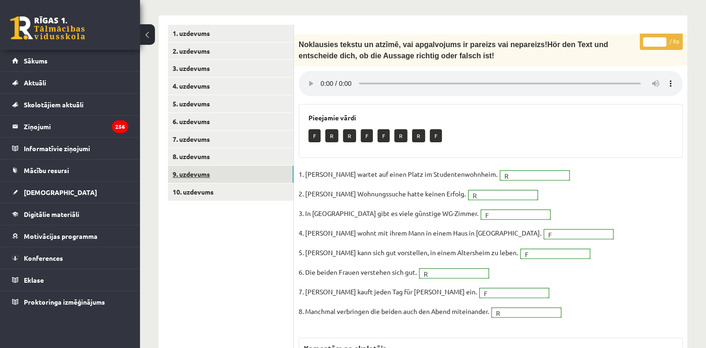
click at [201, 166] on link "9. uzdevums" at bounding box center [231, 174] width 126 height 17
click at [205, 183] on link "10. uzdevums" at bounding box center [231, 191] width 126 height 17
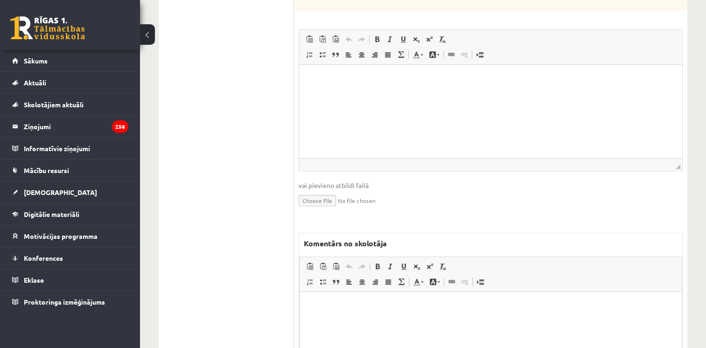
scroll to position [577, 0]
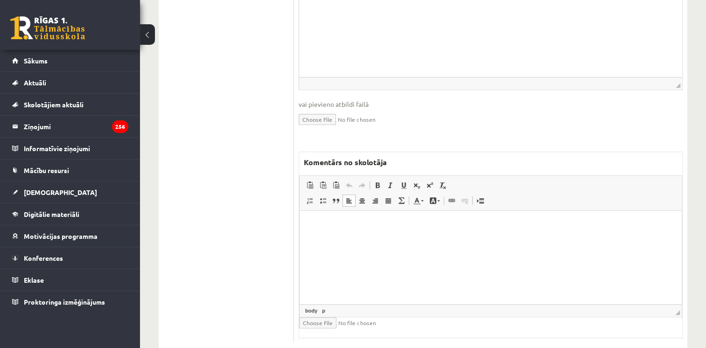
click at [641, 239] on html at bounding box center [491, 224] width 382 height 28
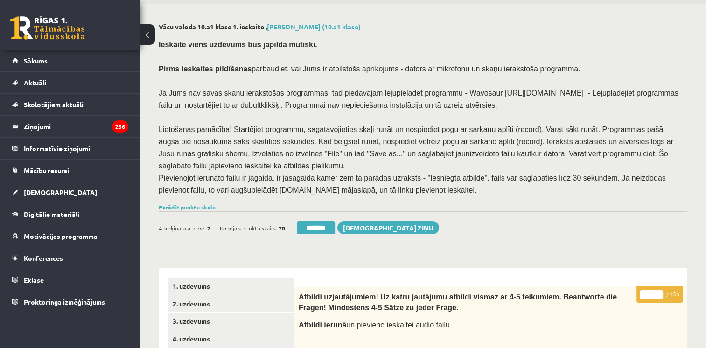
scroll to position [0, 0]
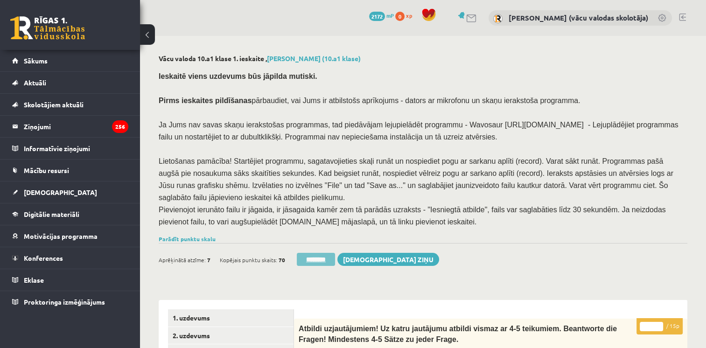
click at [328, 253] on input "********" at bounding box center [316, 259] width 38 height 13
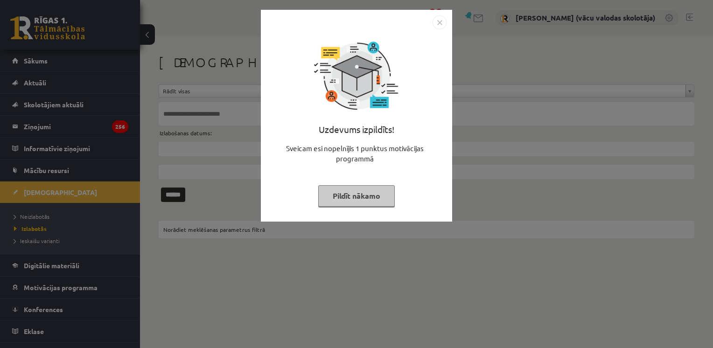
click at [366, 201] on button "Pildīt nākamo" at bounding box center [356, 195] width 77 height 21
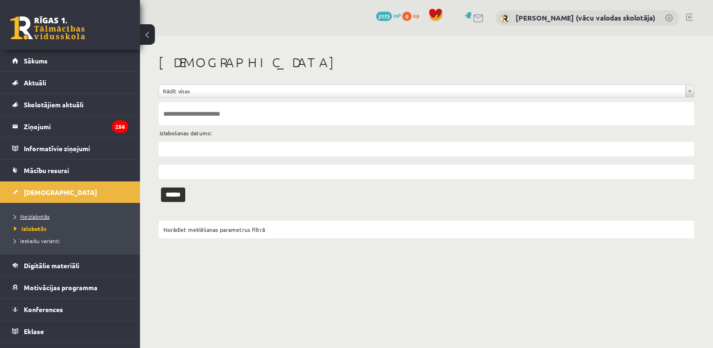
click at [30, 216] on span "Neizlabotās" at bounding box center [31, 216] width 35 height 7
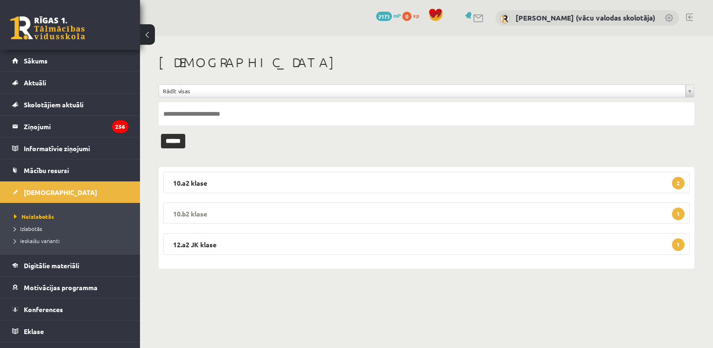
click at [213, 217] on legend "10.b2 klase 1" at bounding box center [426, 212] width 526 height 21
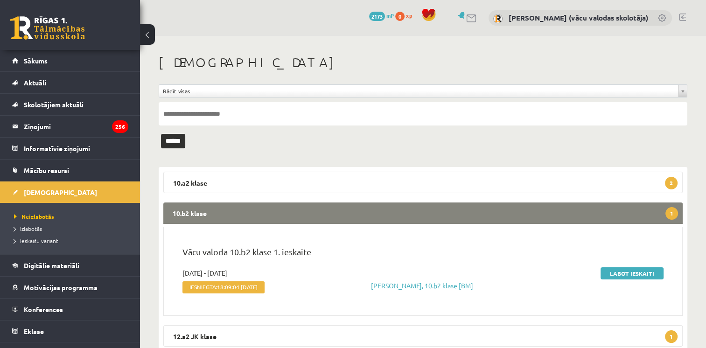
click at [213, 217] on legend "10.b2 klase 1" at bounding box center [422, 212] width 519 height 21
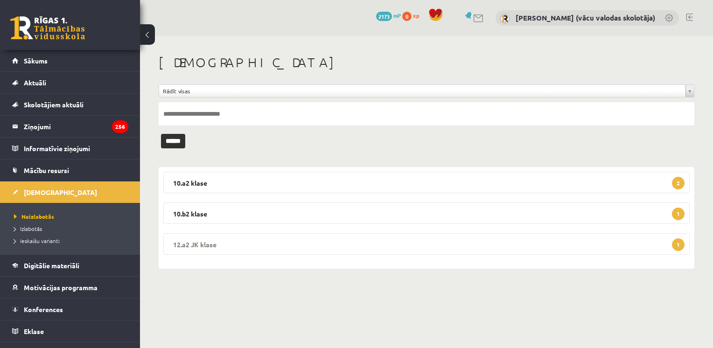
click at [242, 238] on legend "12.a2 JK klase 1" at bounding box center [426, 243] width 526 height 21
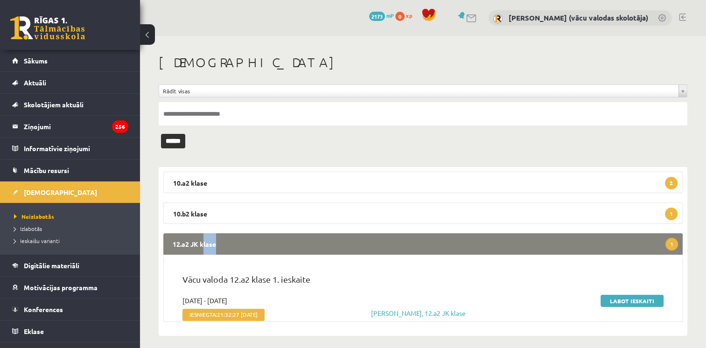
click at [242, 238] on legend "12.a2 JK klase 1" at bounding box center [422, 243] width 519 height 21
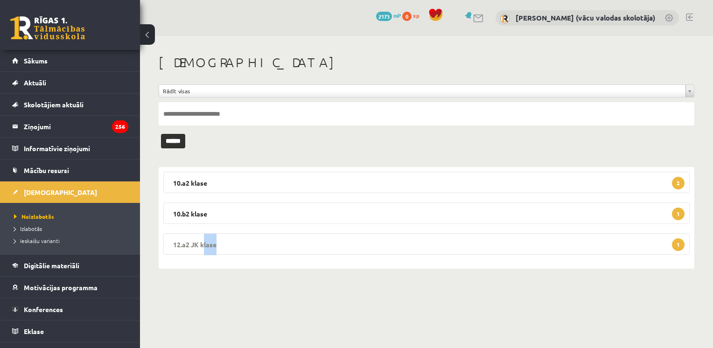
click at [242, 239] on legend "12.a2 JK klase 1" at bounding box center [426, 243] width 526 height 21
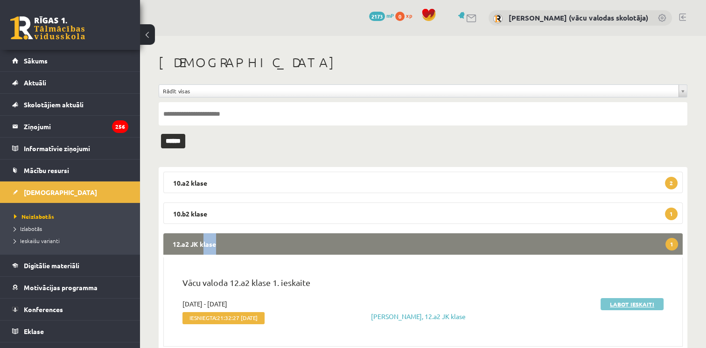
click at [636, 302] on link "Labot ieskaiti" at bounding box center [631, 304] width 63 height 12
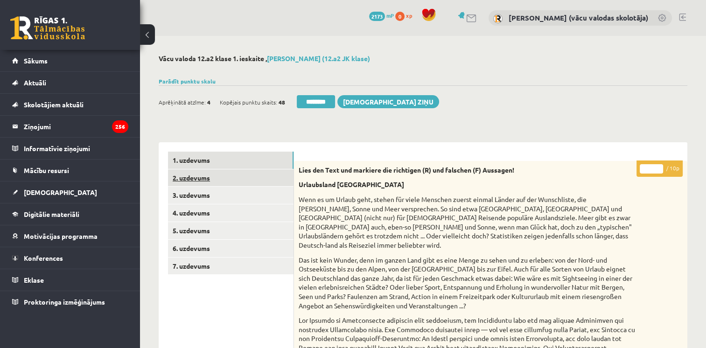
click at [202, 182] on link "2. uzdevums" at bounding box center [231, 177] width 126 height 17
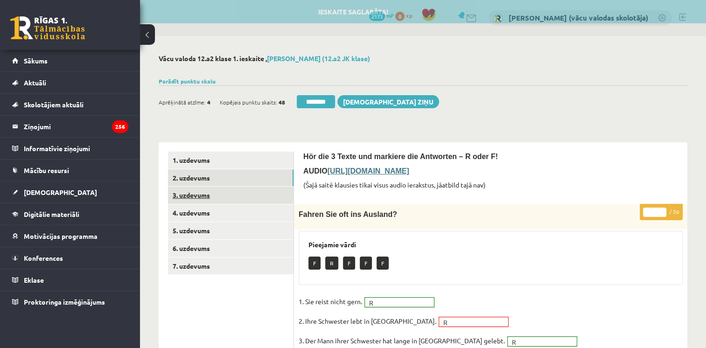
click at [199, 196] on link "3. uzdevums" at bounding box center [231, 195] width 126 height 17
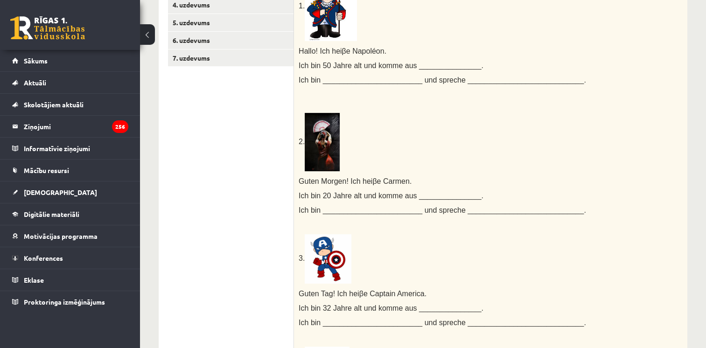
scroll to position [117, 0]
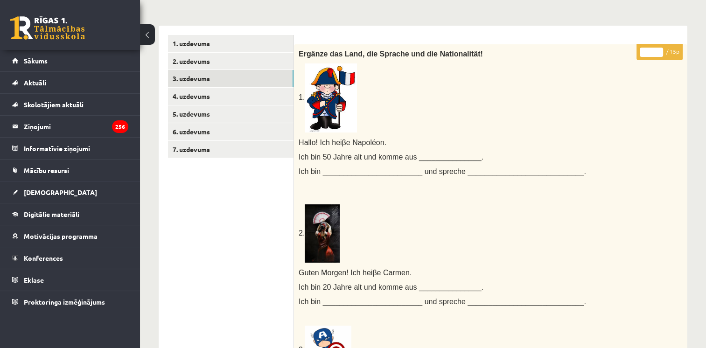
type input "**"
click at [661, 48] on input "**" at bounding box center [651, 52] width 23 height 9
click at [194, 151] on link "7. uzdevums" at bounding box center [231, 149] width 126 height 17
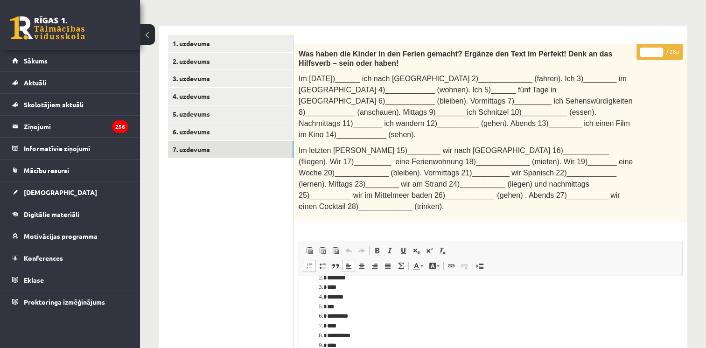
scroll to position [0, 0]
drag, startPoint x: 681, startPoint y: 295, endPoint x: 989, endPoint y: 515, distance: 378.7
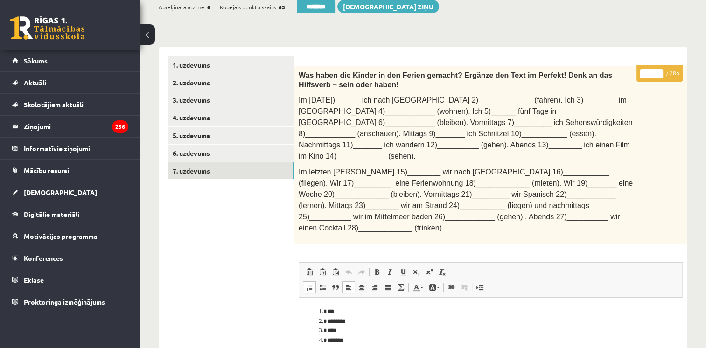
scroll to position [64, 0]
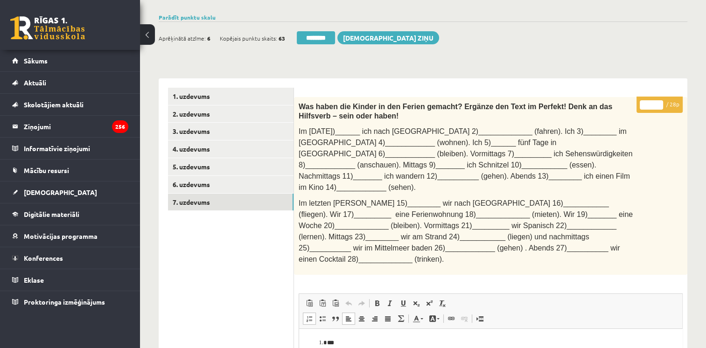
type input "**"
click at [659, 101] on input "**" at bounding box center [651, 104] width 23 height 9
click at [237, 177] on link "6. uzdevums" at bounding box center [231, 184] width 126 height 17
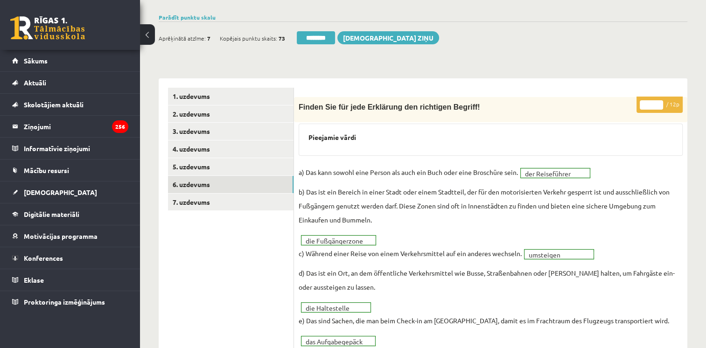
scroll to position [0, 0]
click at [317, 38] on input "********" at bounding box center [316, 37] width 38 height 13
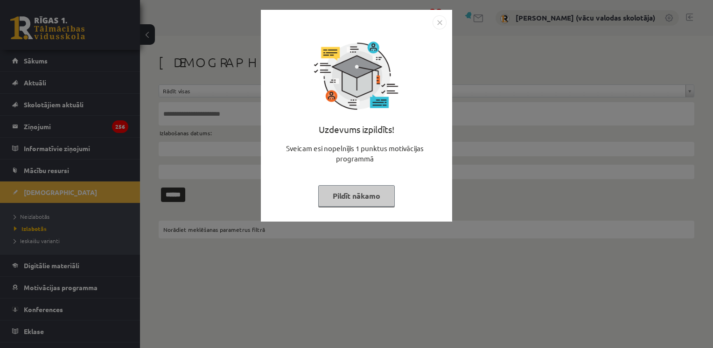
click at [363, 185] on button "Pildīt nākamo" at bounding box center [356, 195] width 77 height 21
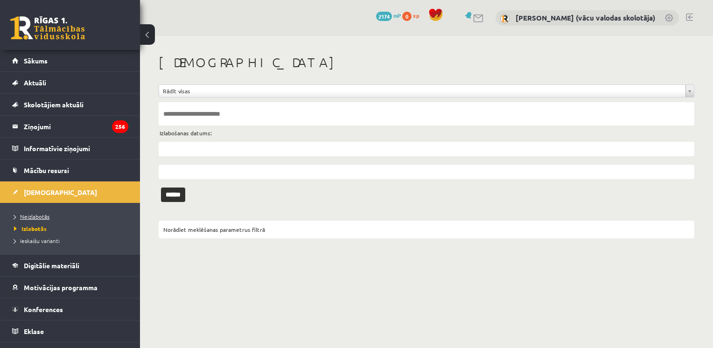
click at [45, 216] on span "Neizlabotās" at bounding box center [31, 216] width 35 height 7
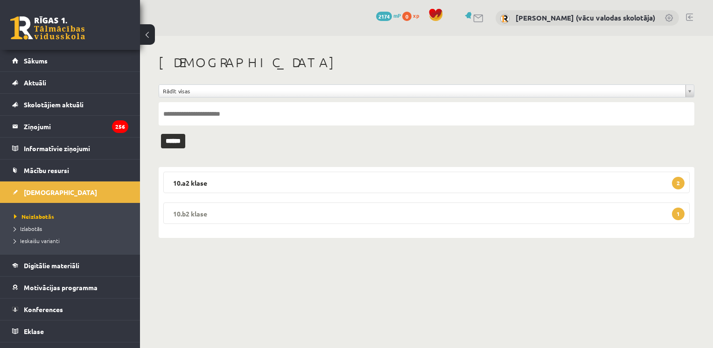
click at [411, 213] on legend "10.b2 klase 1" at bounding box center [426, 212] width 526 height 21
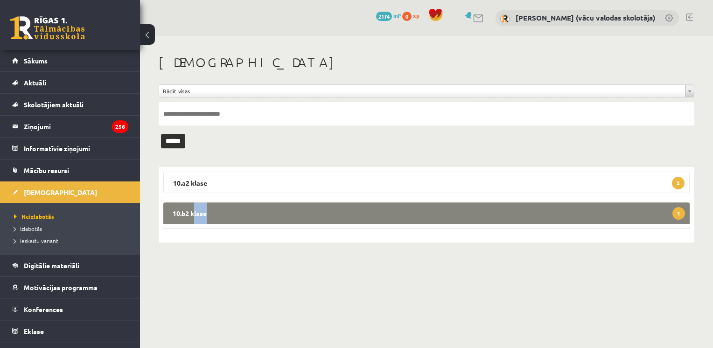
click at [411, 213] on legend "10.b2 klase 1" at bounding box center [426, 212] width 526 height 21
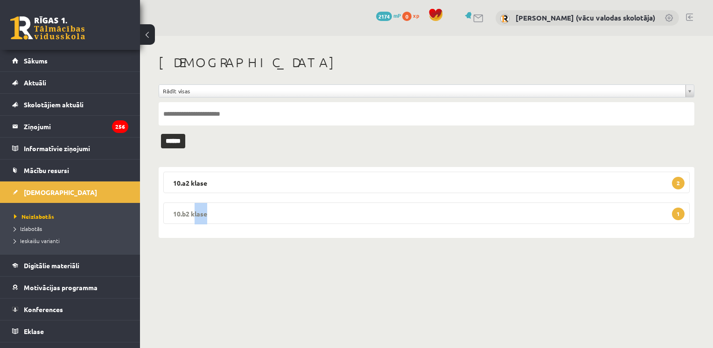
click at [411, 213] on legend "10.b2 klase 1" at bounding box center [426, 212] width 526 height 21
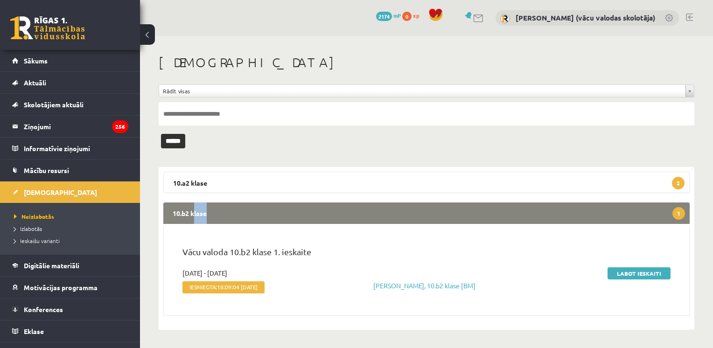
click at [411, 213] on legend "10.b2 klase 1" at bounding box center [426, 212] width 526 height 21
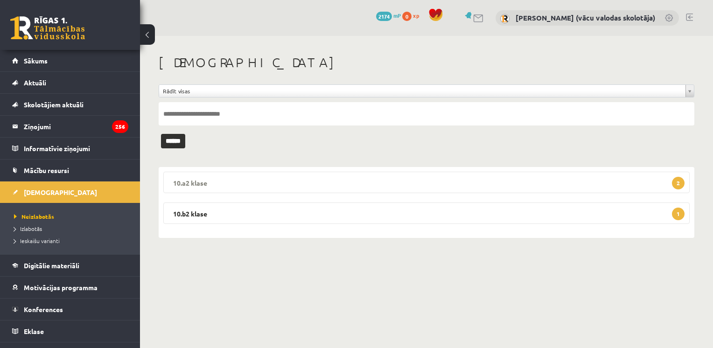
click at [441, 176] on legend "10.a2 klase 2" at bounding box center [426, 182] width 526 height 21
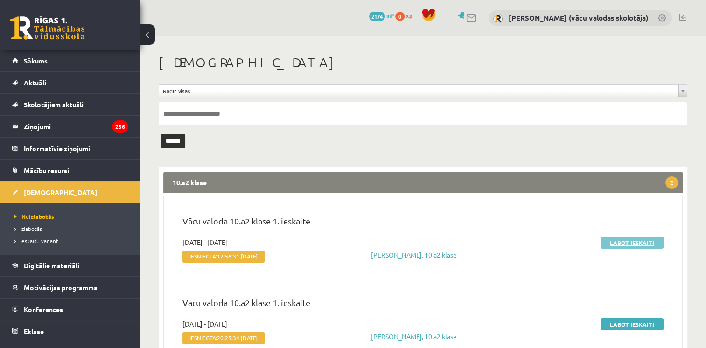
click at [625, 238] on link "Labot ieskaiti" at bounding box center [631, 243] width 63 height 12
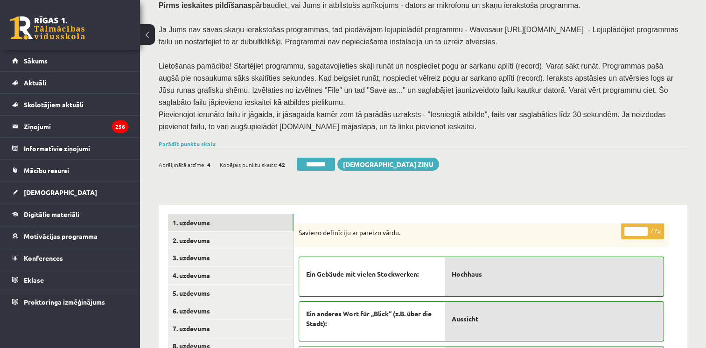
scroll to position [99, 0]
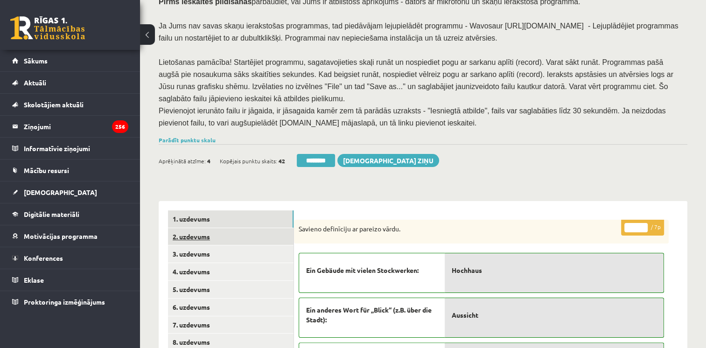
click at [181, 228] on link "2. uzdevums" at bounding box center [231, 236] width 126 height 17
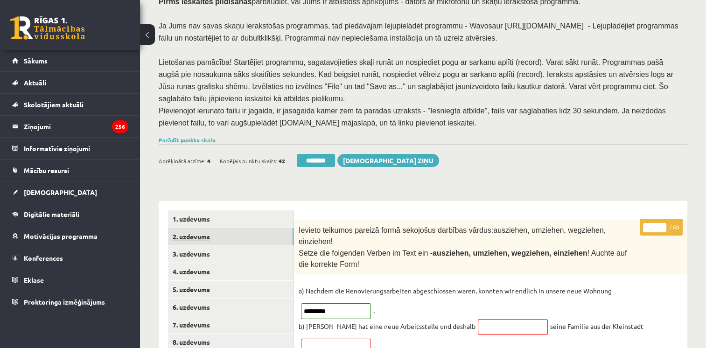
scroll to position [0, 0]
click at [188, 245] on link "3. uzdevums" at bounding box center [231, 253] width 126 height 17
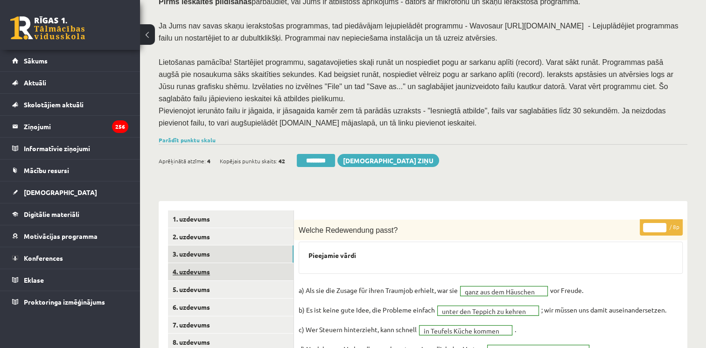
click at [191, 263] on link "4. uzdevums" at bounding box center [231, 271] width 126 height 17
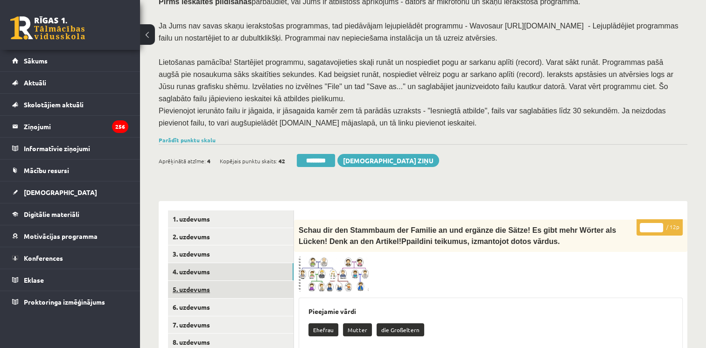
click at [192, 281] on link "5. uzdevums" at bounding box center [231, 289] width 126 height 17
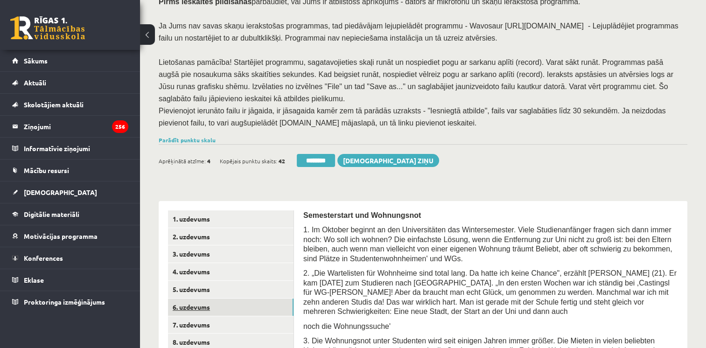
click at [191, 299] on link "6. uzdevums" at bounding box center [231, 307] width 126 height 17
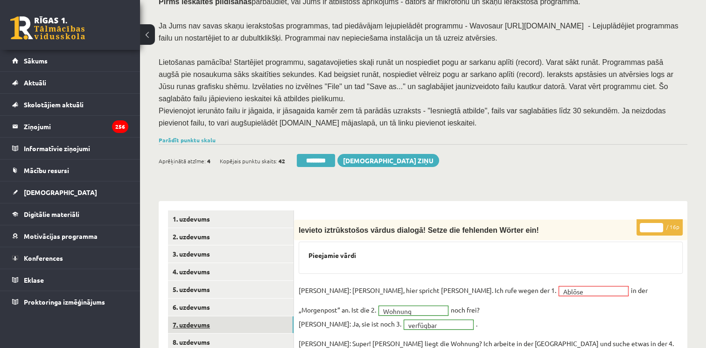
click at [196, 316] on link "7. uzdevums" at bounding box center [231, 324] width 126 height 17
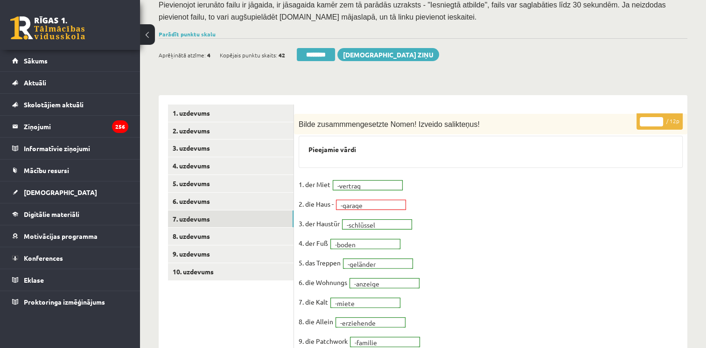
scroll to position [223, 0]
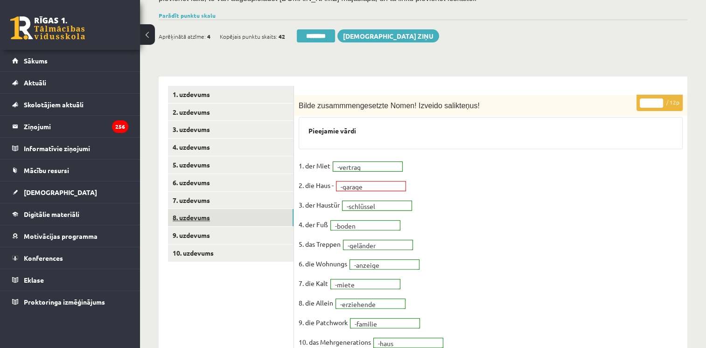
click at [215, 209] on link "8. uzdevums" at bounding box center [231, 217] width 126 height 17
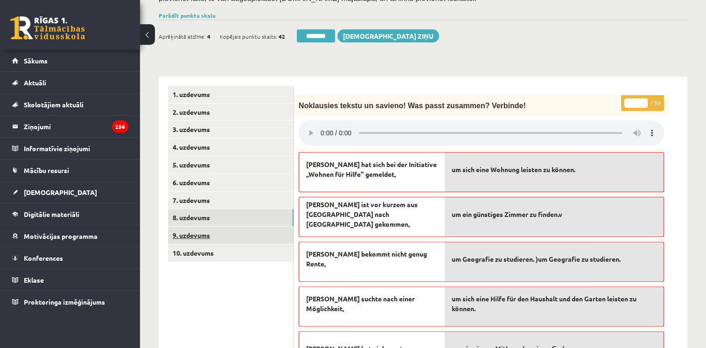
scroll to position [0, 0]
click at [215, 227] on link "9. uzdevums" at bounding box center [231, 235] width 126 height 17
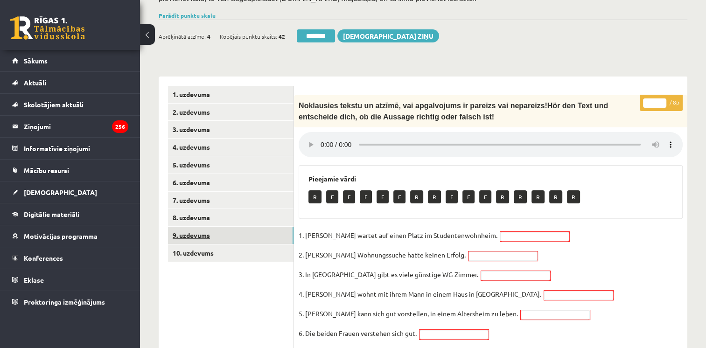
click at [215, 227] on link "9. uzdevums" at bounding box center [231, 235] width 126 height 17
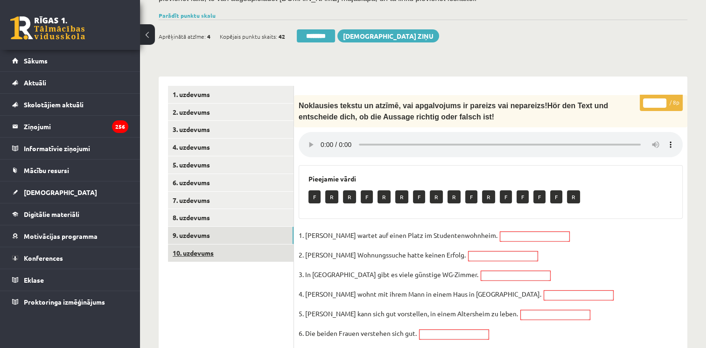
click at [214, 244] on link "10. uzdevums" at bounding box center [231, 252] width 126 height 17
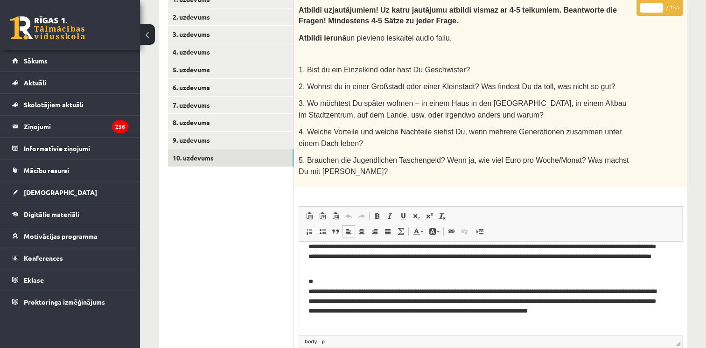
scroll to position [327, 0]
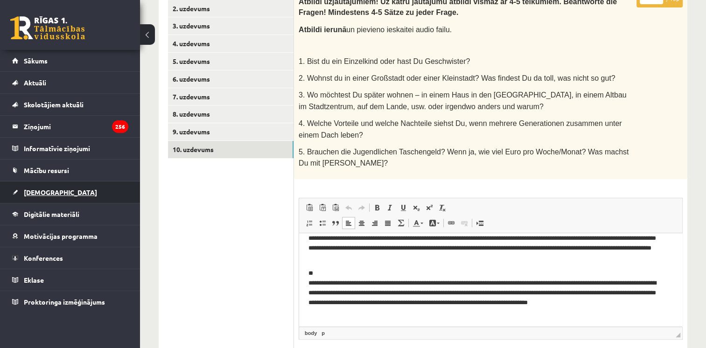
click at [35, 192] on span "[DEMOGRAPHIC_DATA]" at bounding box center [60, 192] width 73 height 8
